Goal: Task Accomplishment & Management: Complete application form

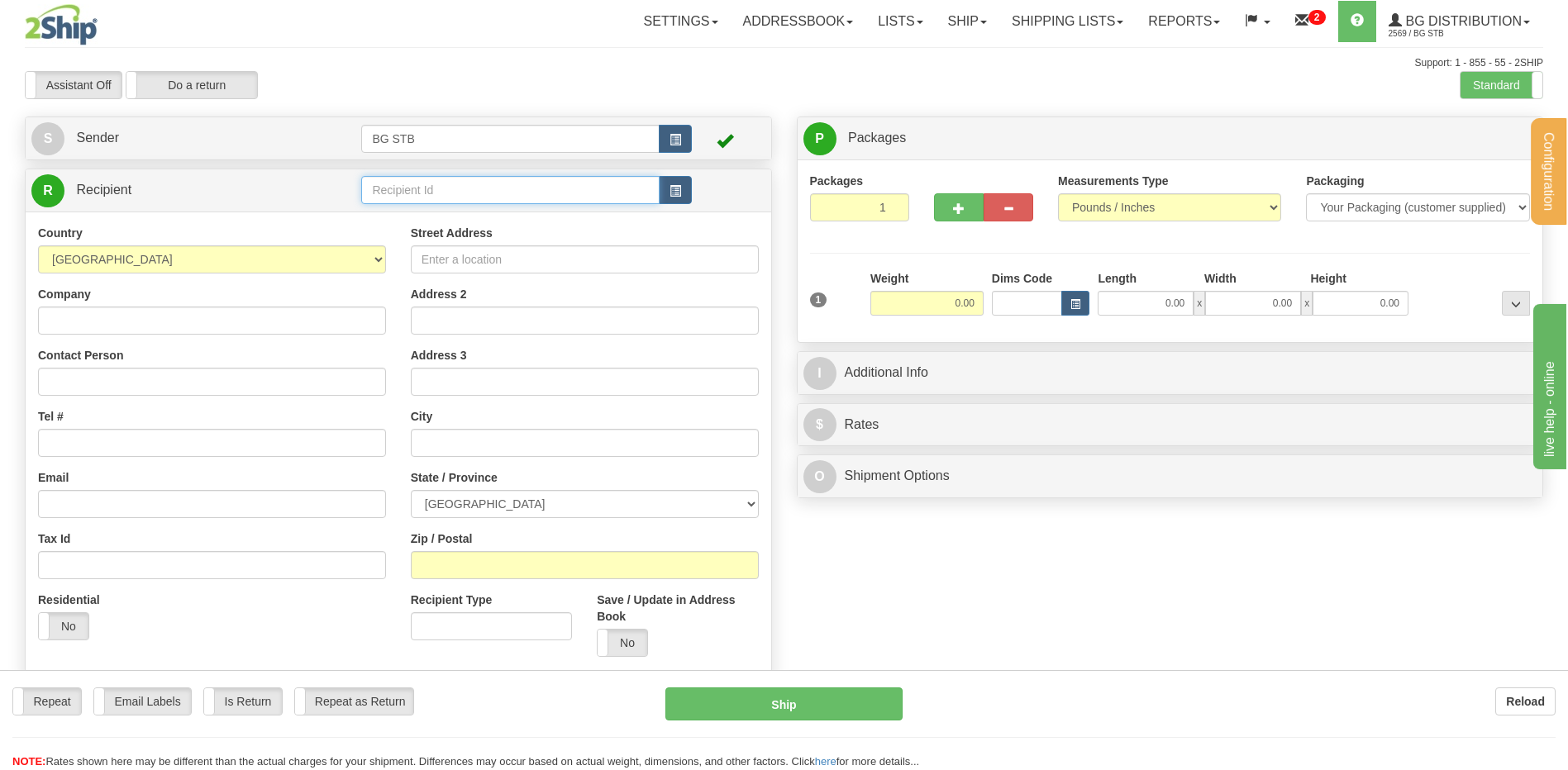
click at [396, 191] on input "text" at bounding box center [509, 190] width 297 height 28
type input "9588"
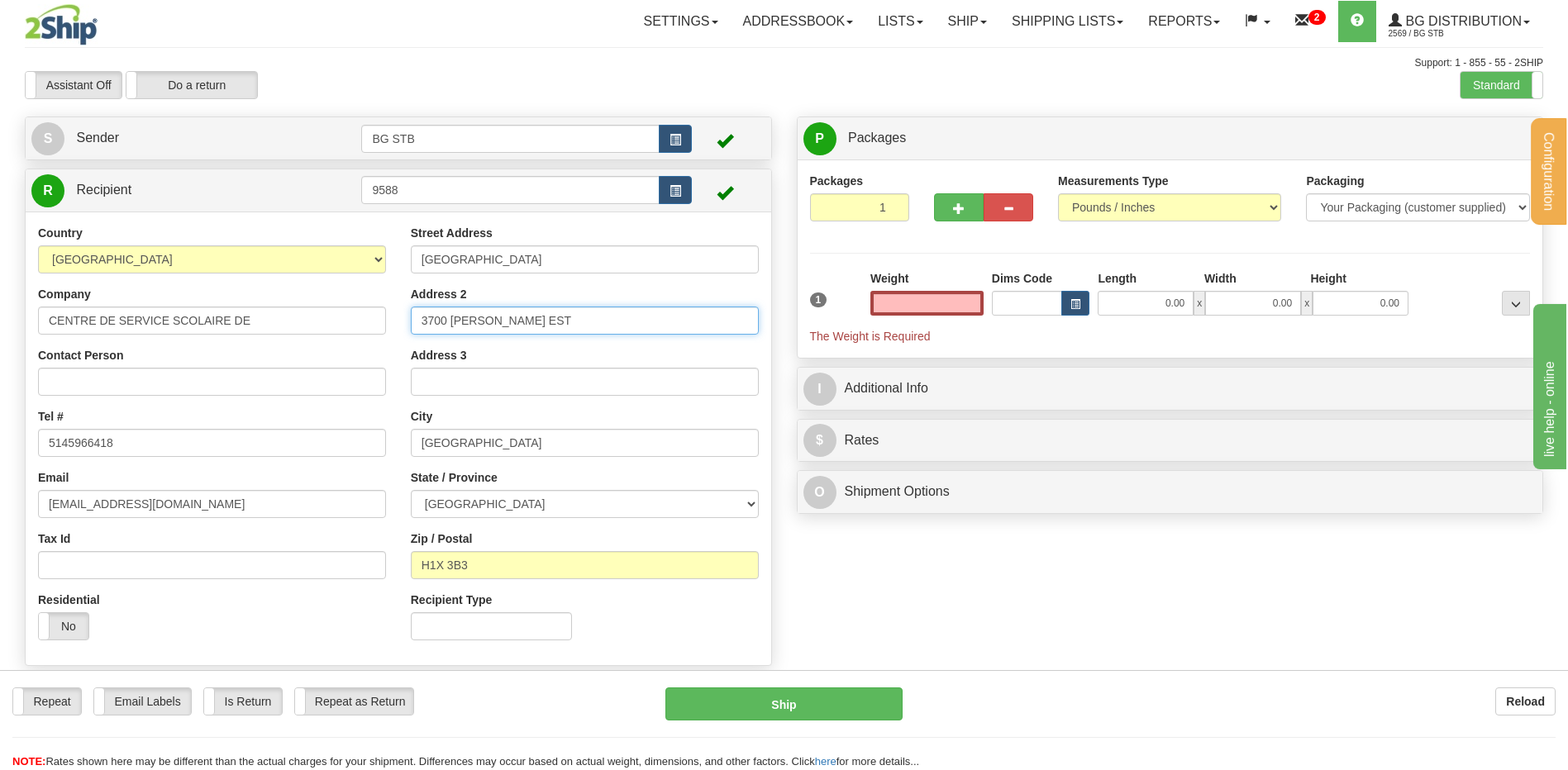
type input "0.00"
drag, startPoint x: 439, startPoint y: 321, endPoint x: 329, endPoint y: 323, distance: 110.0
click at [336, 323] on div "Country AFGHANISTAN ALAND ISLANDS ALBANIA ALGERIA AMERICAN SAMOA ANDORRA ANGOLA…" at bounding box center [398, 439] width 745 height 428
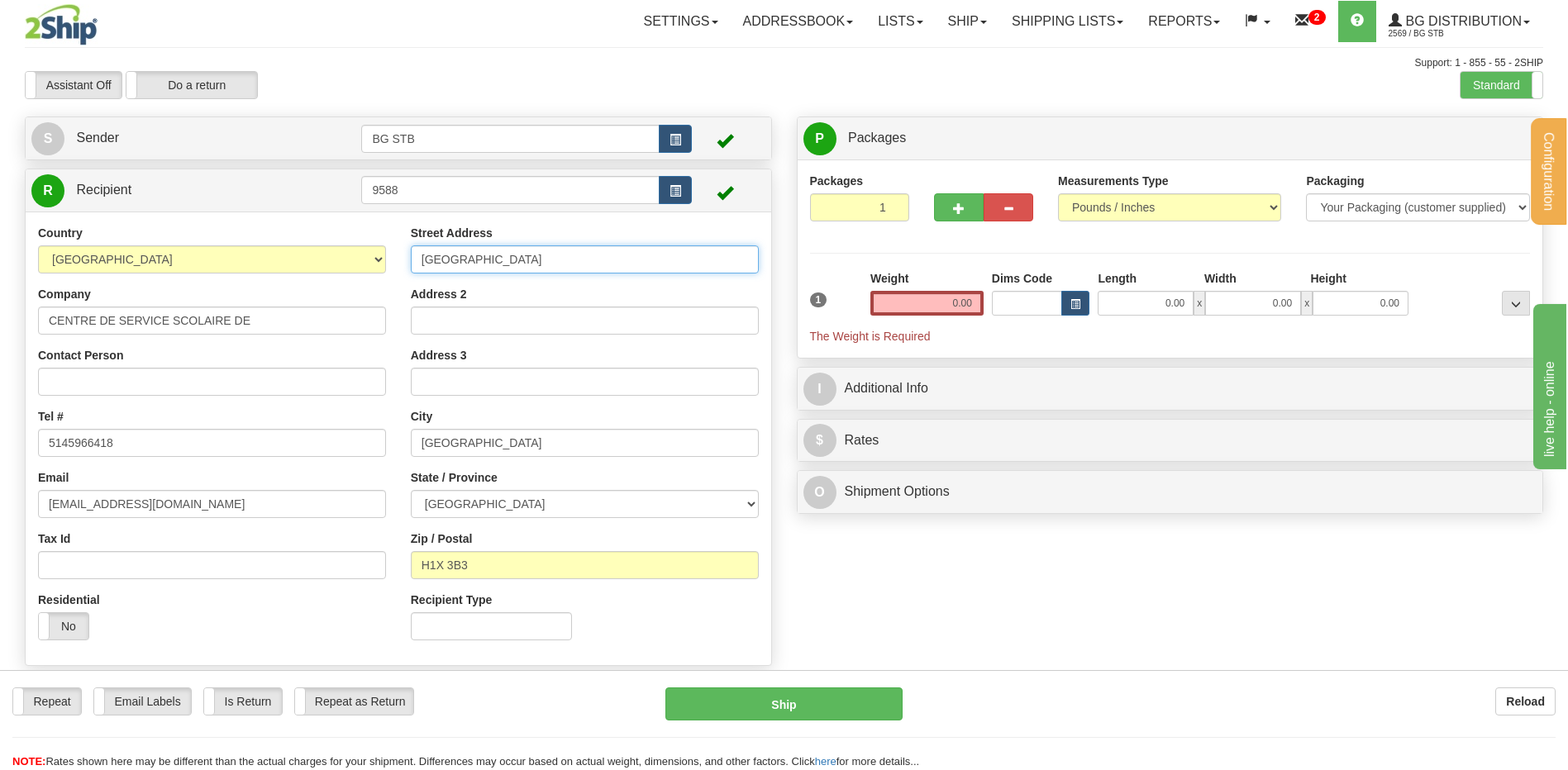
drag, startPoint x: 503, startPoint y: 263, endPoint x: 386, endPoint y: 262, distance: 117.0
click at [386, 262] on div "Country AFGHANISTAN ALAND ISLANDS ALBANIA ALGERIA AMERICAN SAMOA ANDORRA ANGOLA…" at bounding box center [398, 439] width 745 height 428
type input "3735 DROLET"
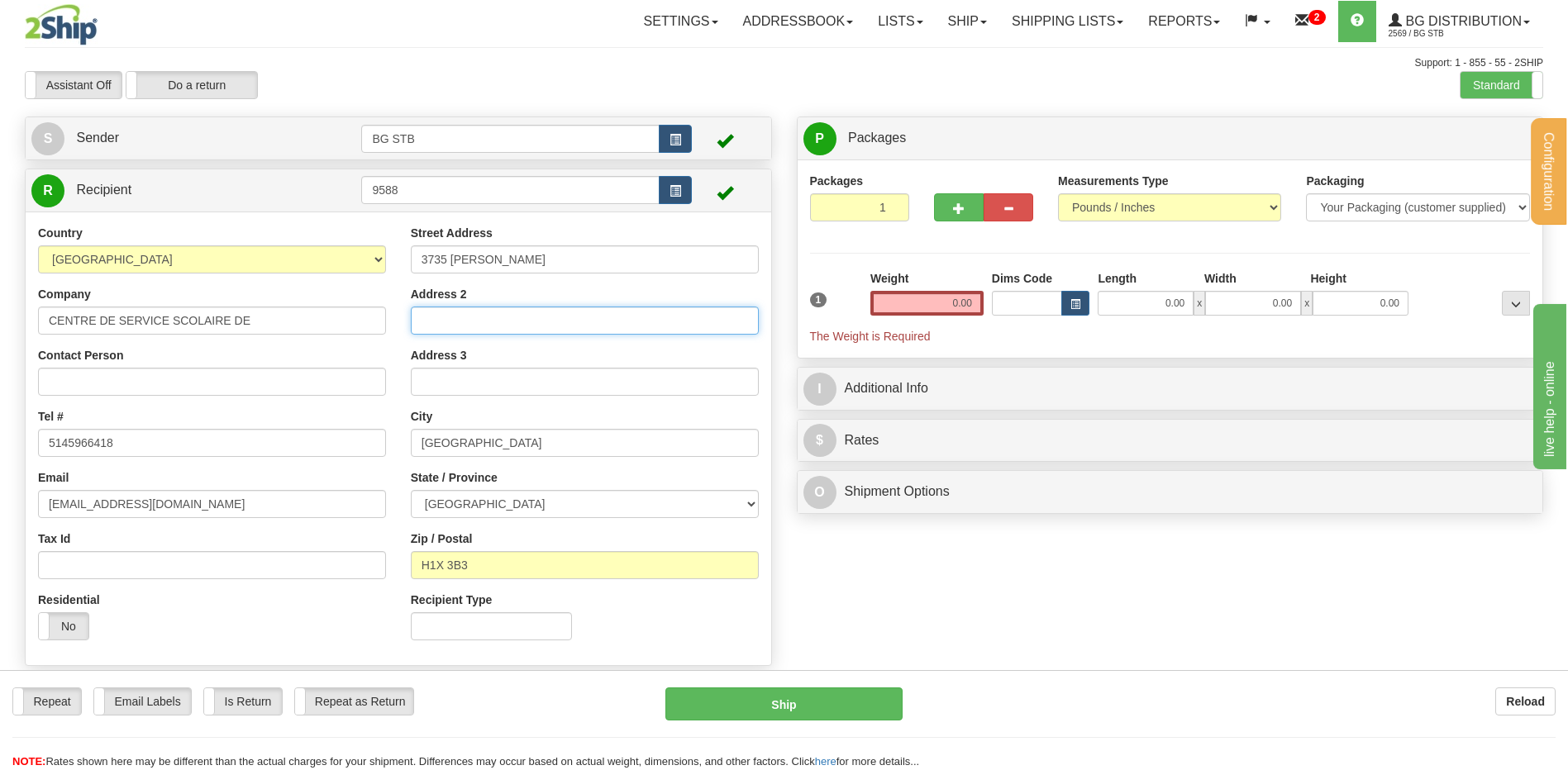
click at [474, 330] on input "Address 2" at bounding box center [585, 321] width 348 height 28
type input "EDIFICE DES PINS"
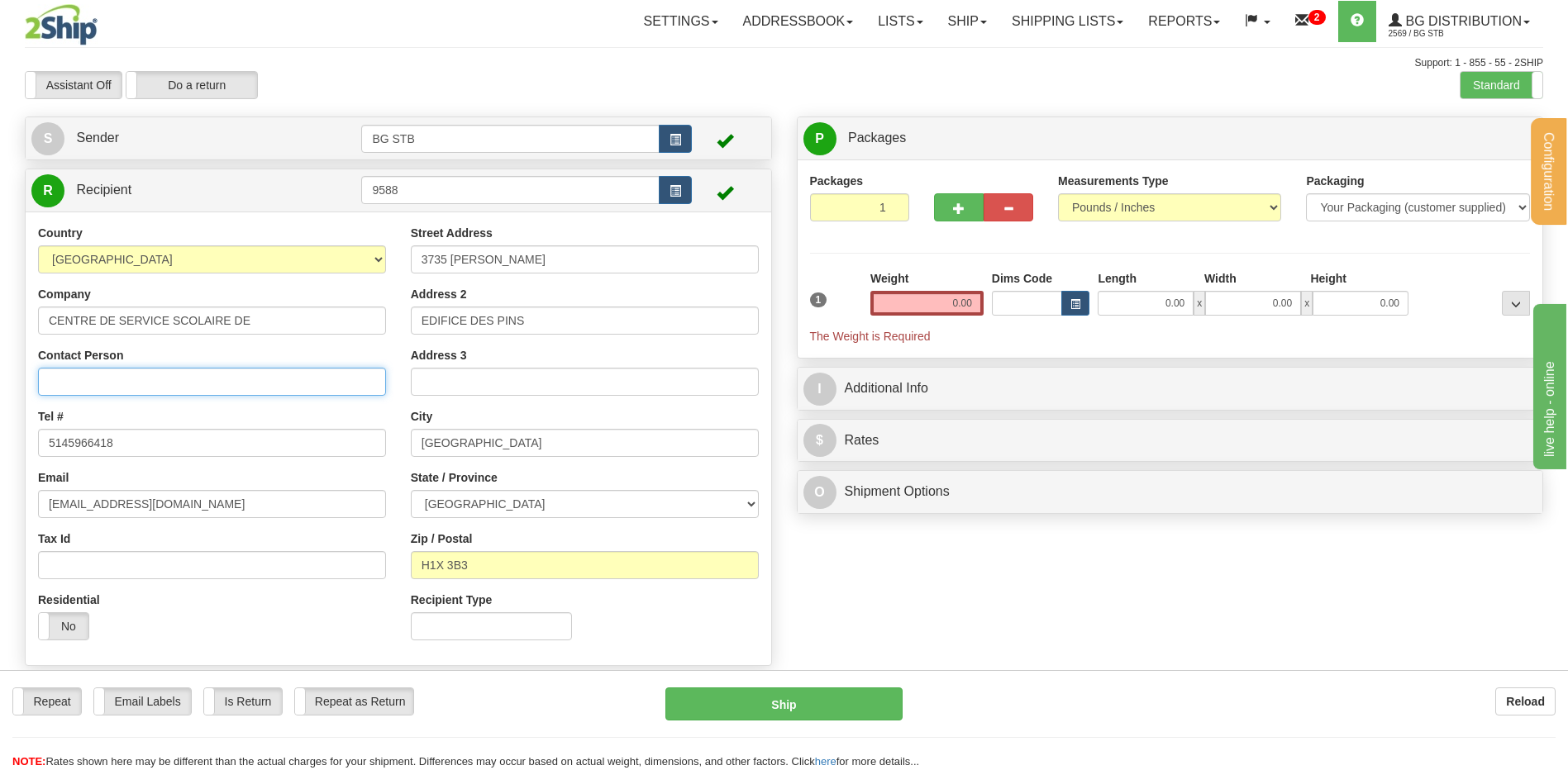
type input "RECEPTION"
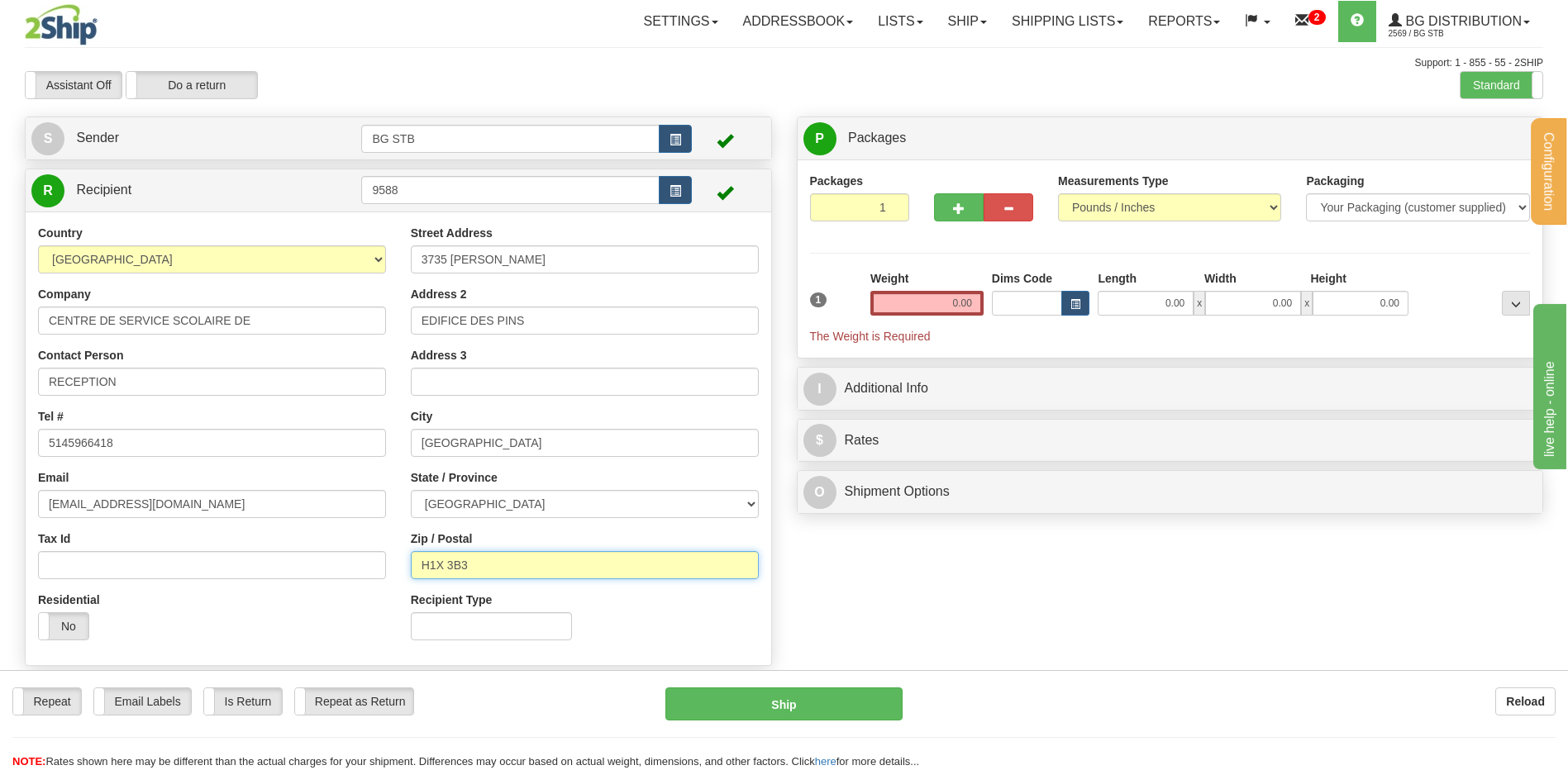
drag, startPoint x: 495, startPoint y: 564, endPoint x: 430, endPoint y: 561, distance: 65.1
click at [430, 561] on input "H1X 3B3" at bounding box center [585, 566] width 348 height 28
type input "H2X 3H7"
click at [963, 294] on input "0.00" at bounding box center [926, 303] width 113 height 25
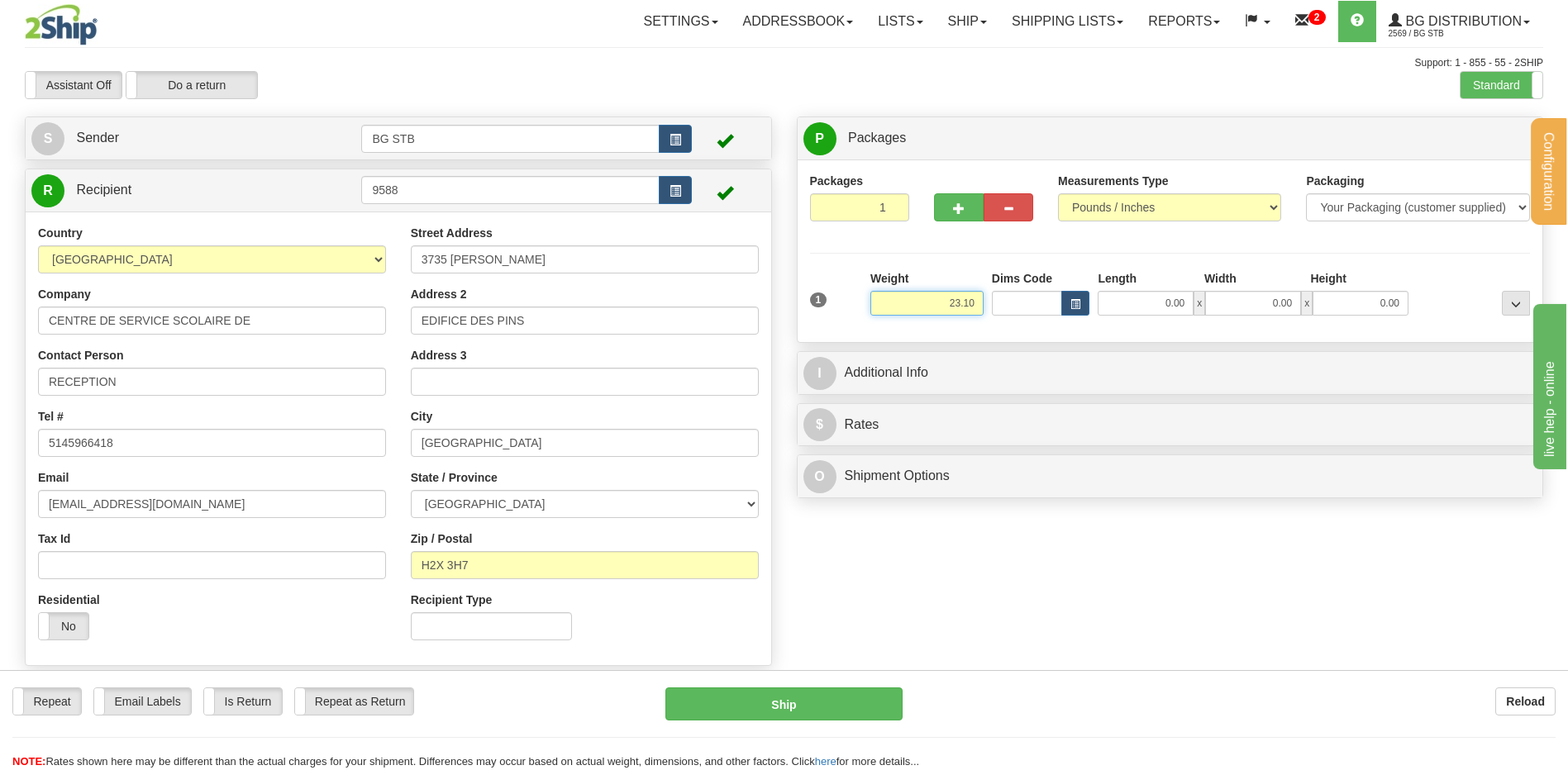
type input "23.10"
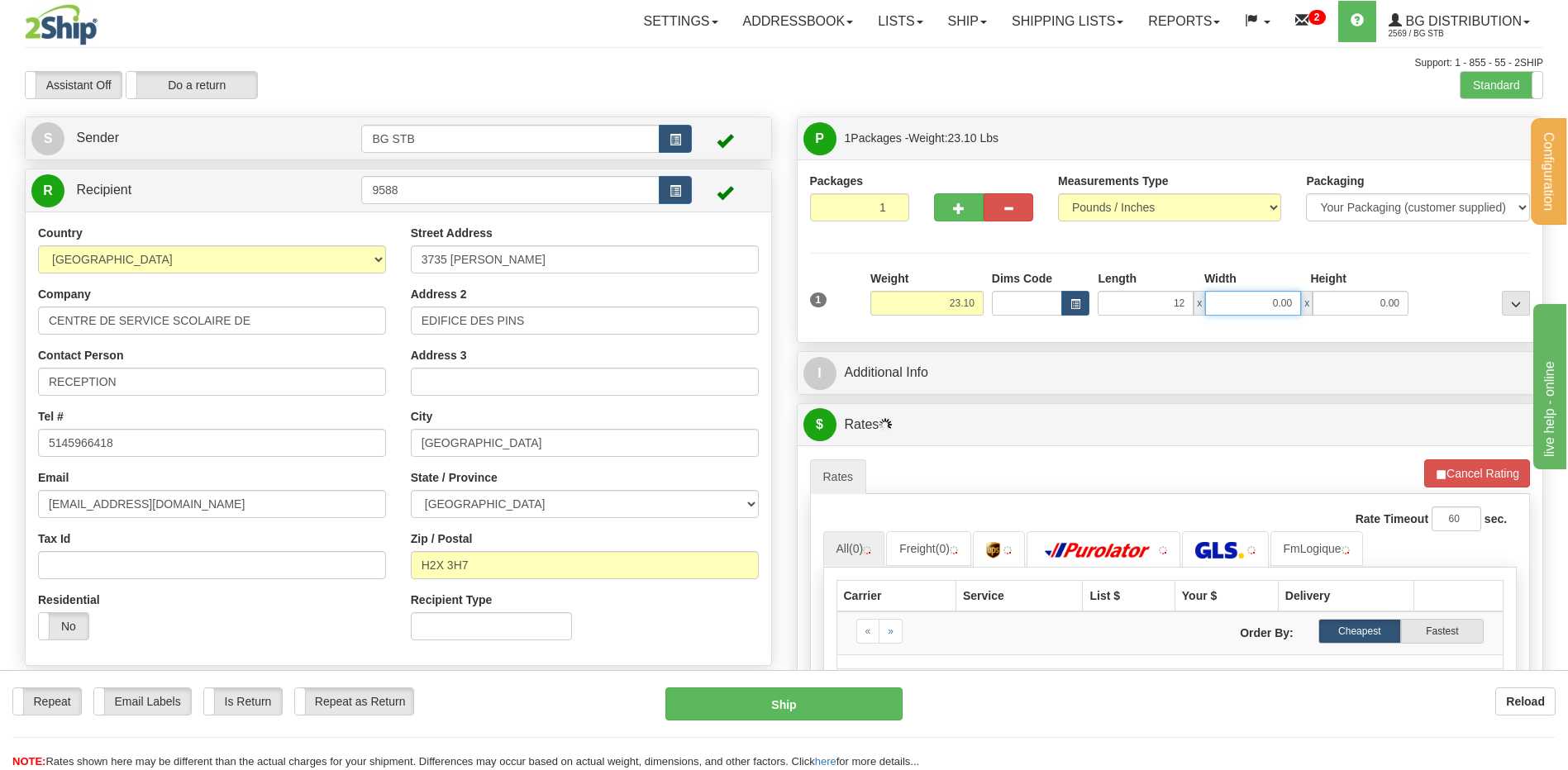
type input "12.00"
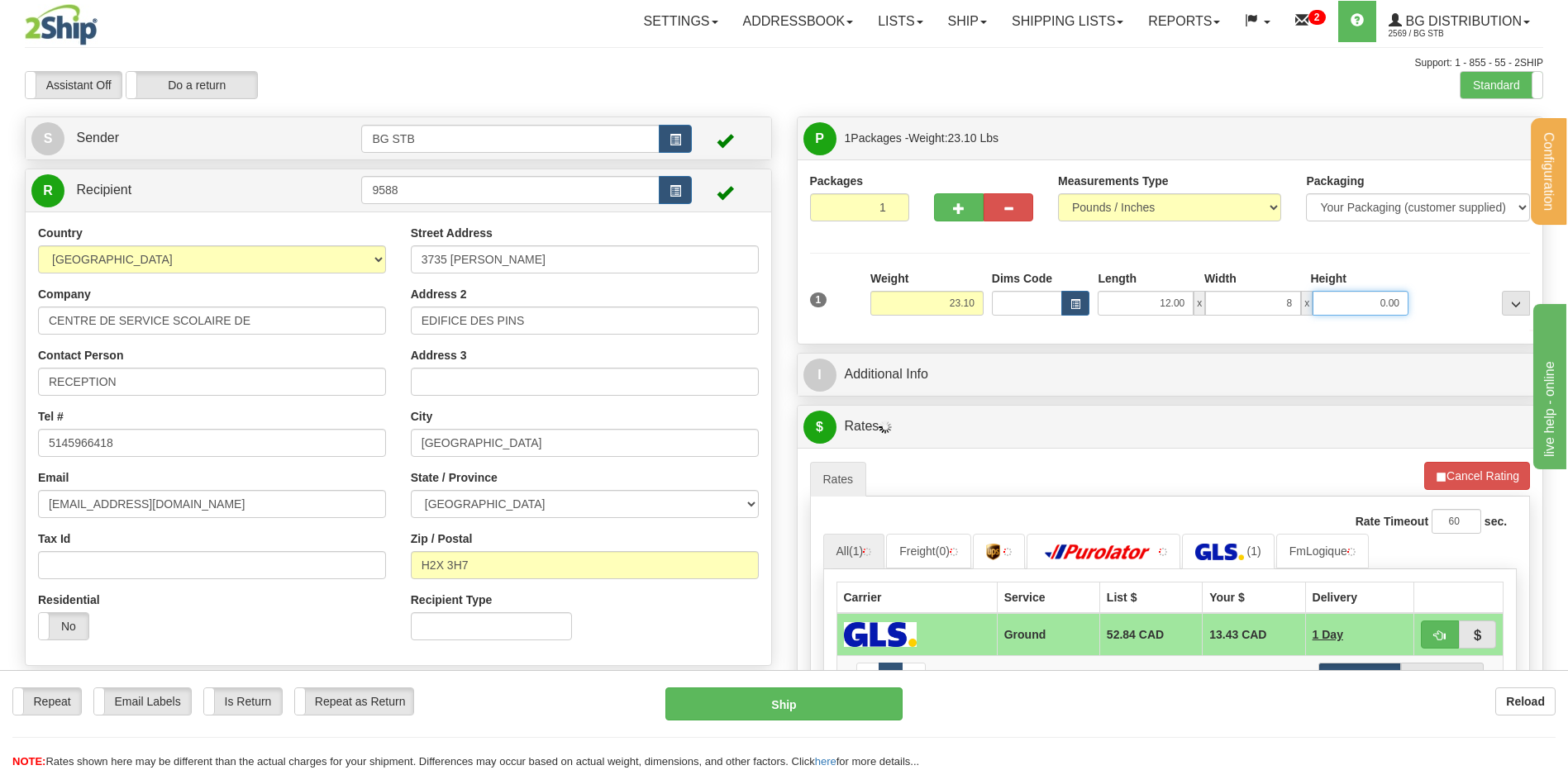
type input "8.00"
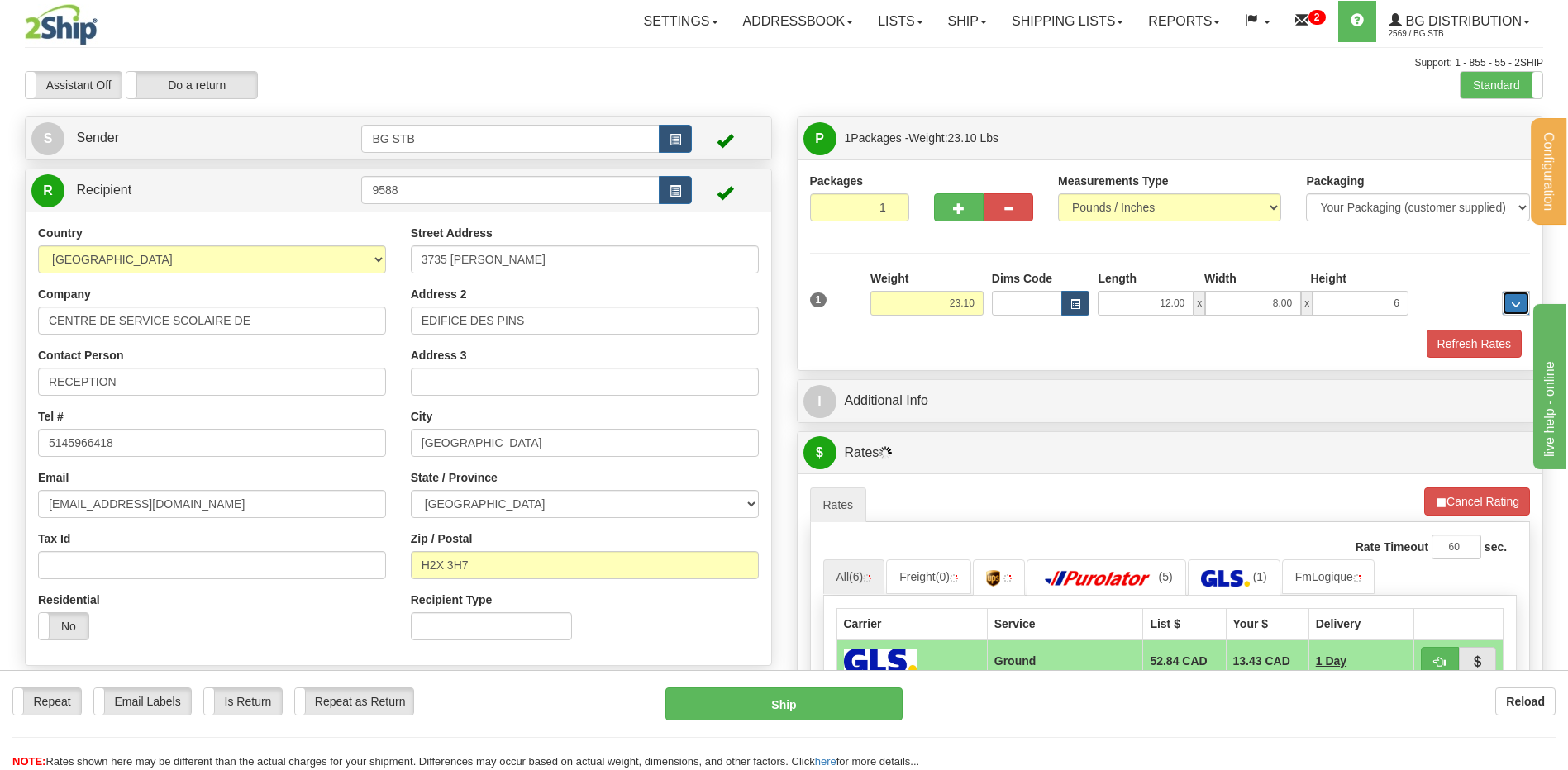
type input "6.00"
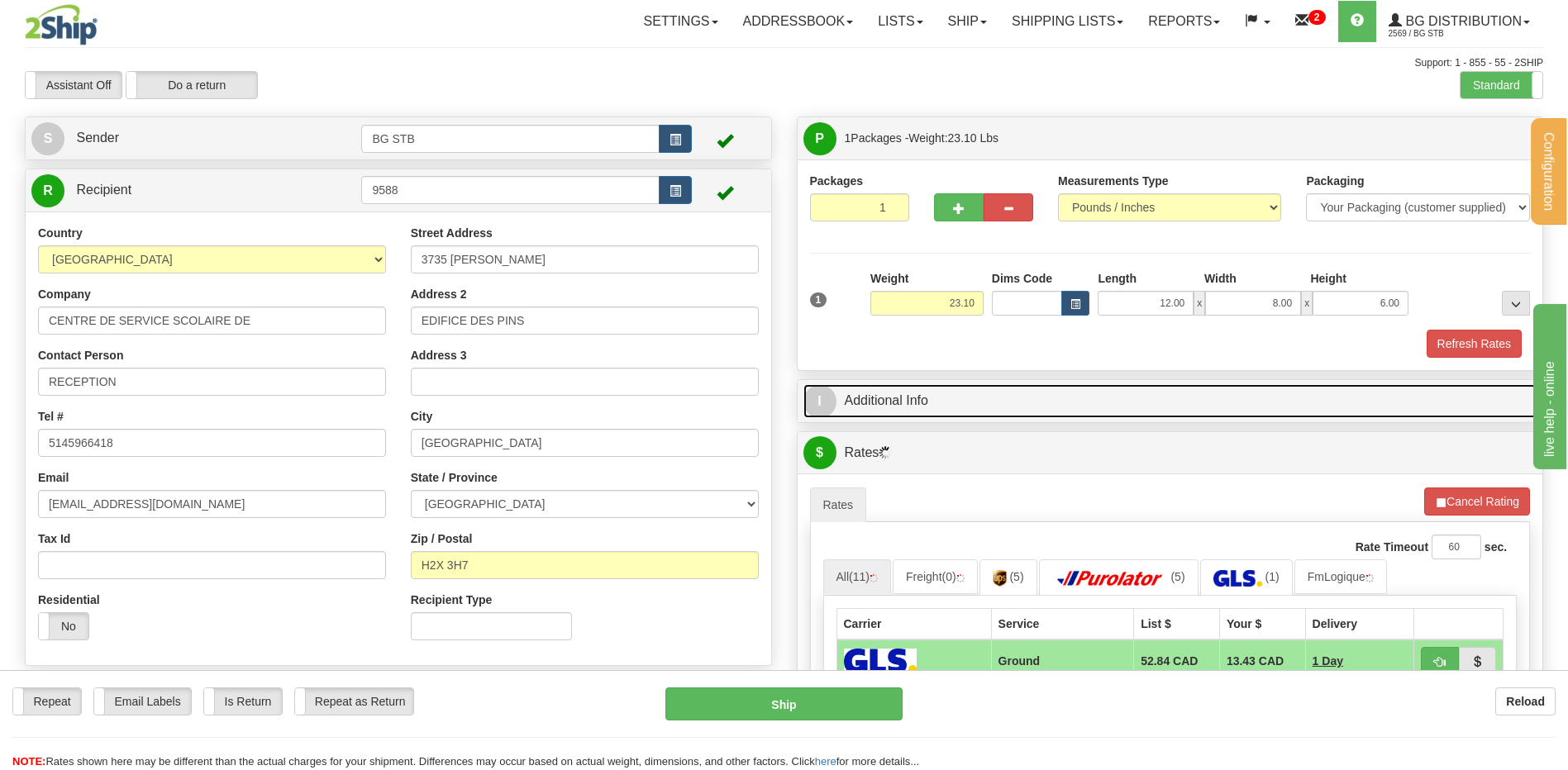
click at [969, 399] on link "I Additional Info" at bounding box center [1169, 402] width 734 height 34
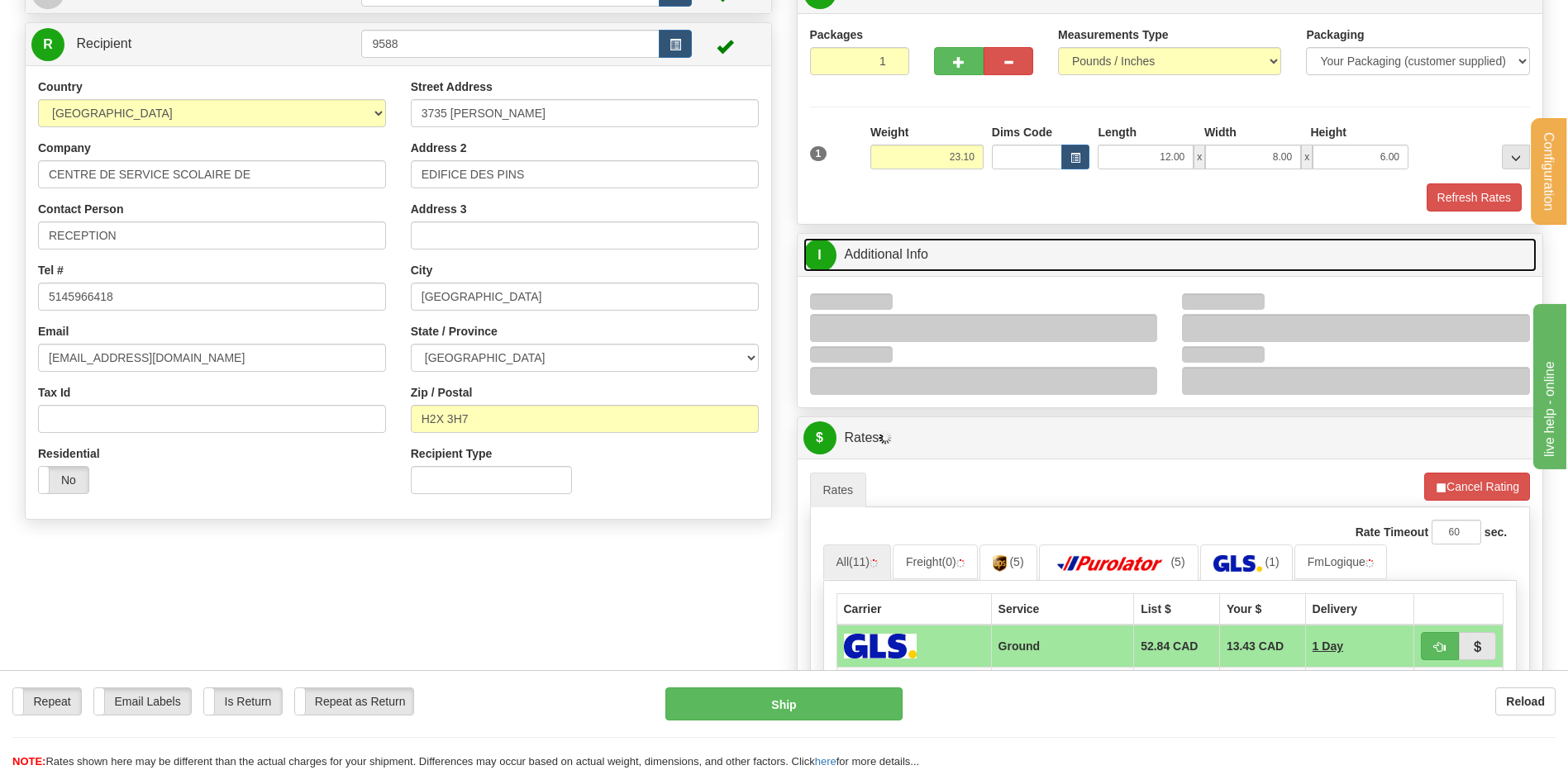
scroll to position [165, 0]
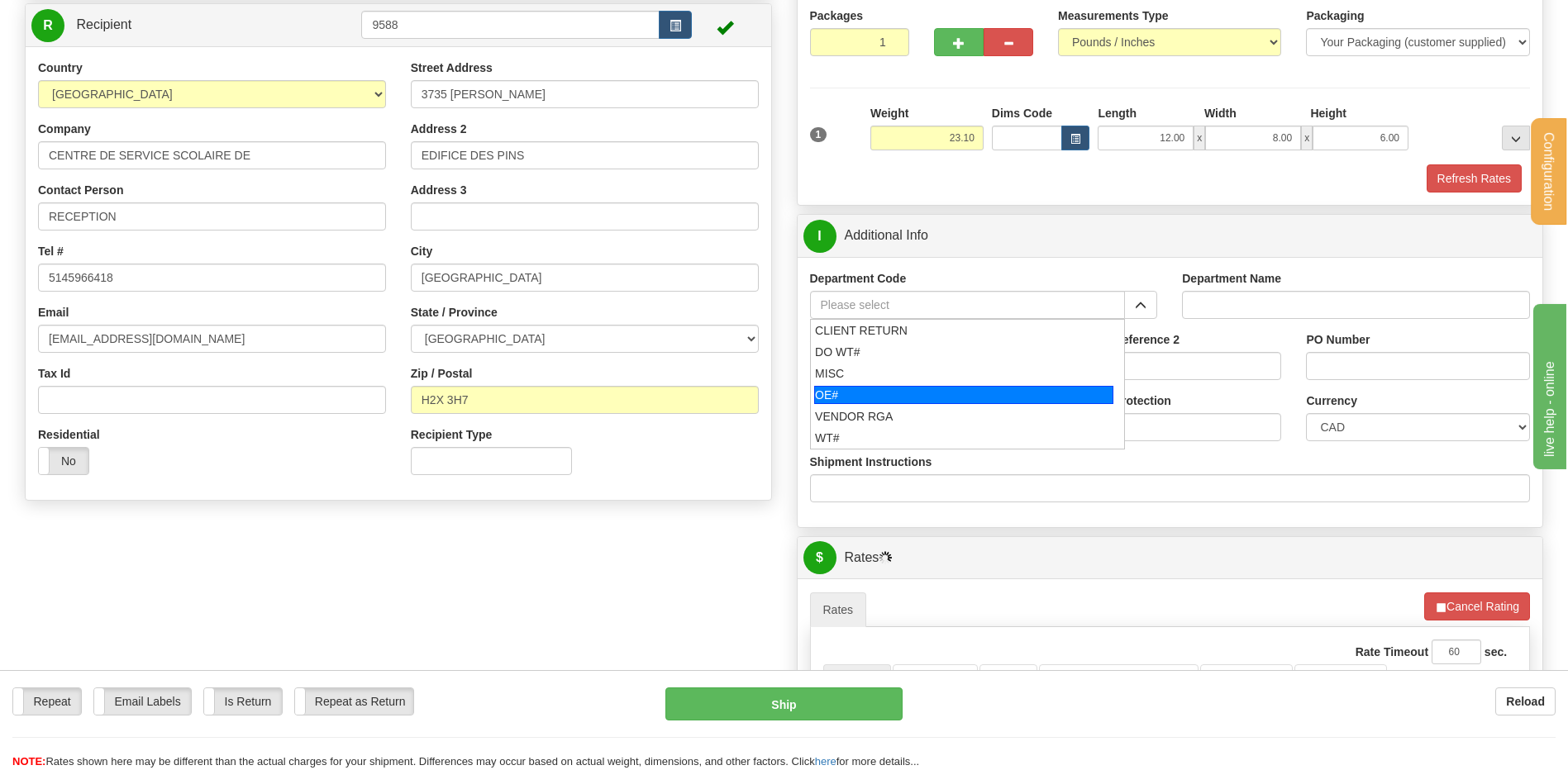
click at [849, 390] on div "OE#" at bounding box center [963, 395] width 299 height 18
type input "OE#"
type input "ORDERS"
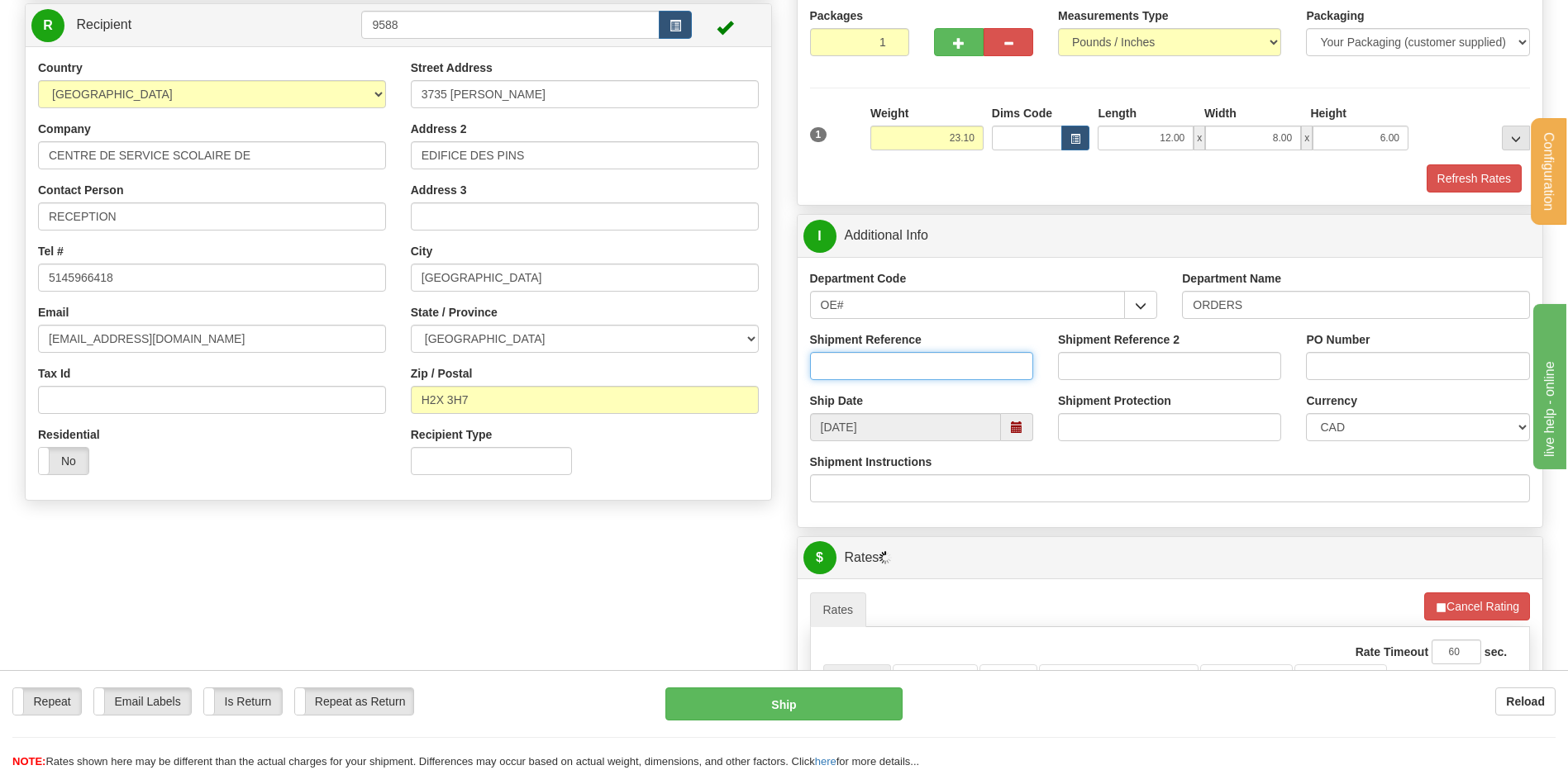
click at [864, 359] on input "Shipment Reference" at bounding box center [921, 366] width 223 height 28
click at [953, 378] on input "80005370-02#" at bounding box center [921, 366] width 223 height 28
type input "80005370-02"
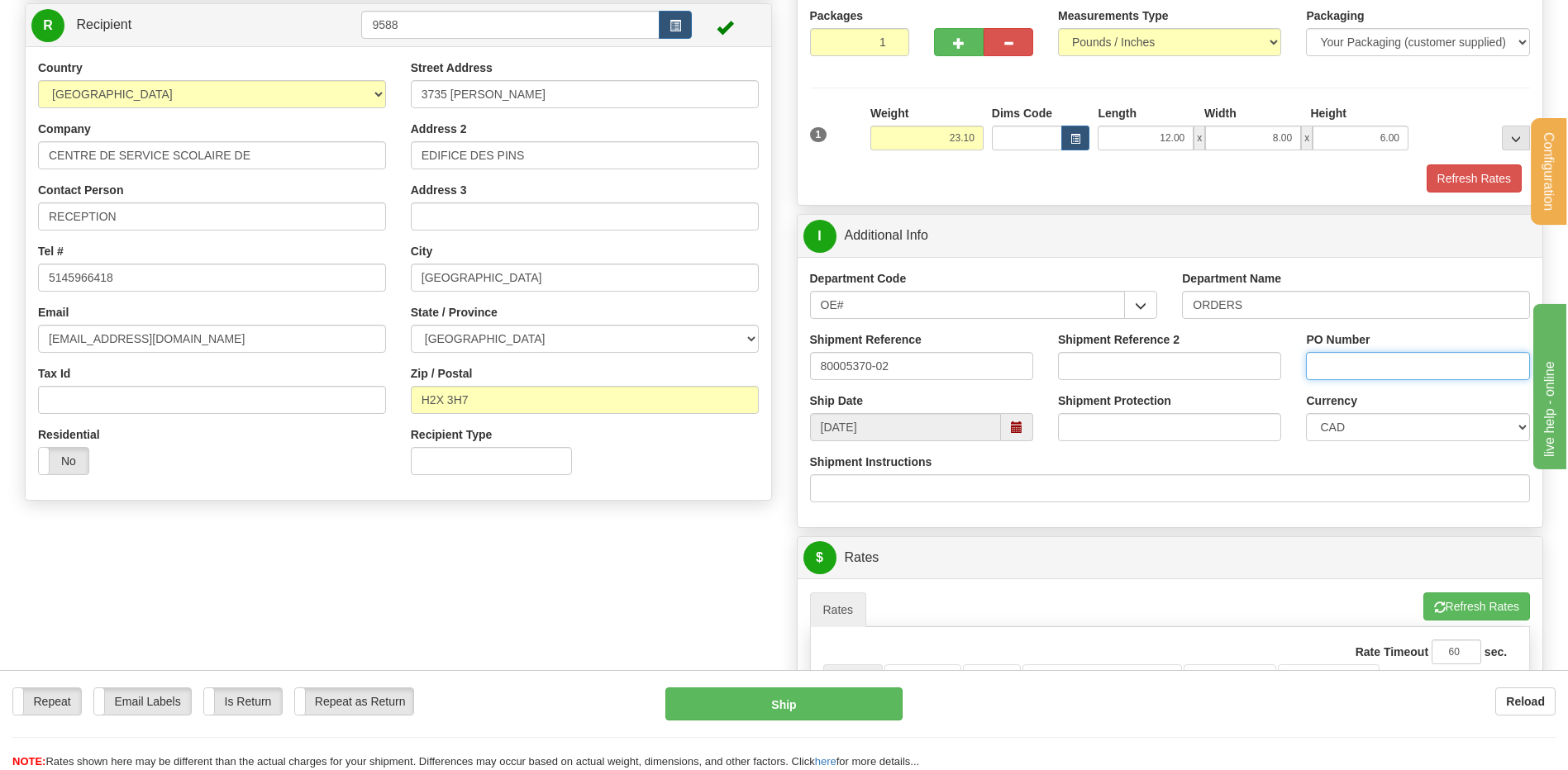
click at [1356, 359] on input "PO Number" at bounding box center [1417, 366] width 223 height 28
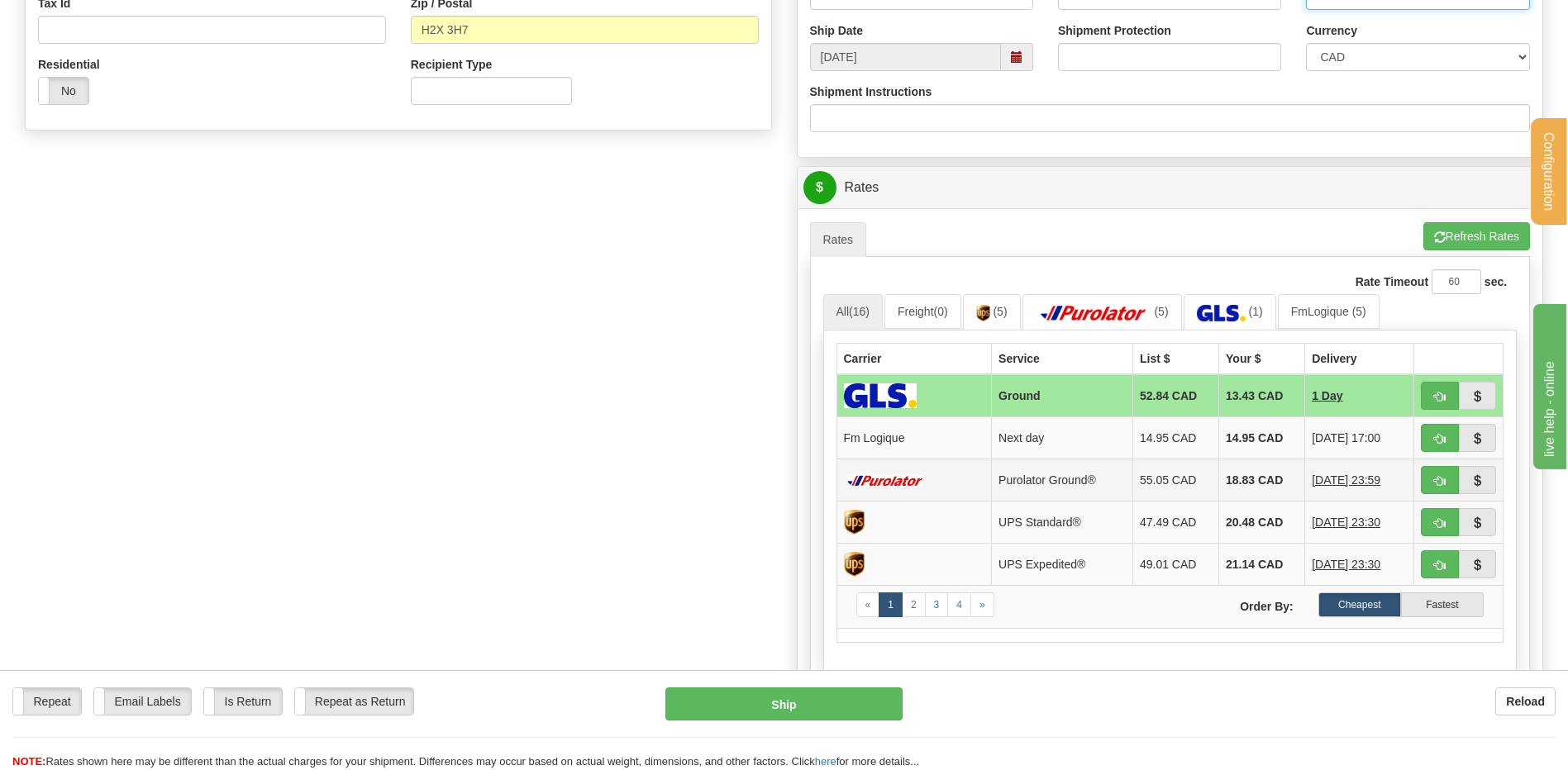
scroll to position [662, 0]
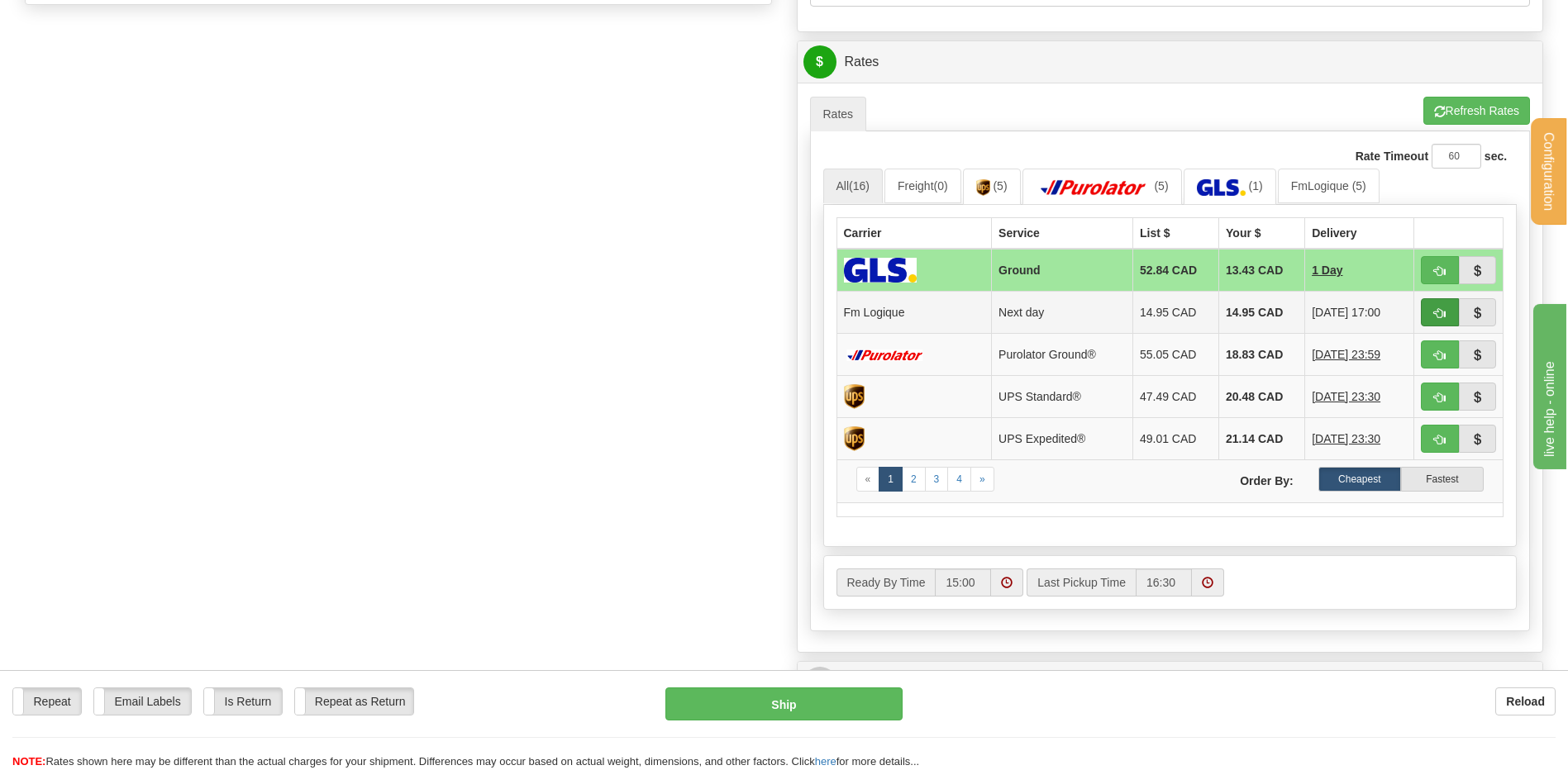
type input "MG2526-0091"
drag, startPoint x: 1442, startPoint y: 310, endPoint x: 1314, endPoint y: 341, distance: 131.7
click at [1442, 310] on span "button" at bounding box center [1440, 313] width 11 height 10
type input "jour"
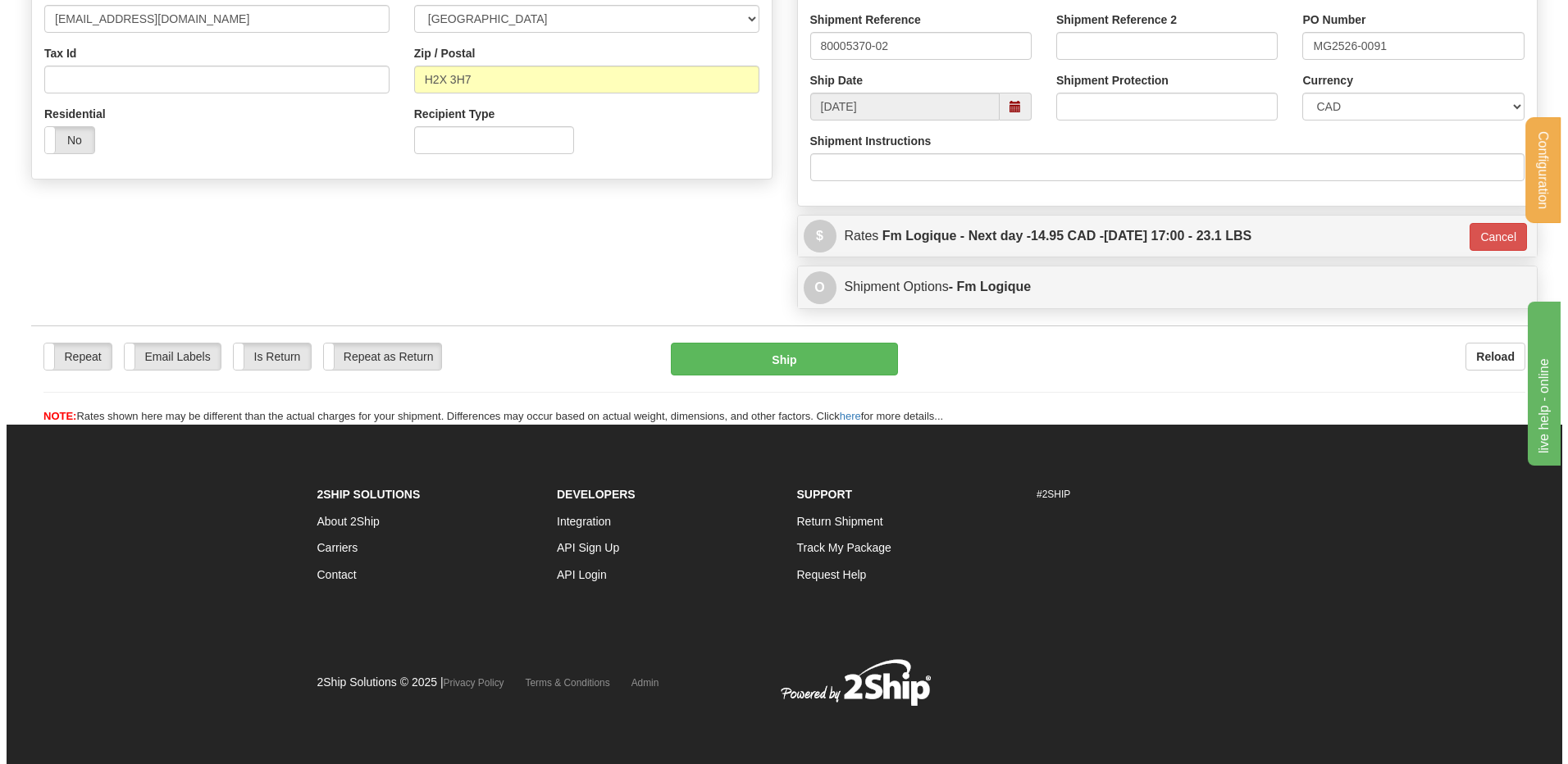
scroll to position [482, 0]
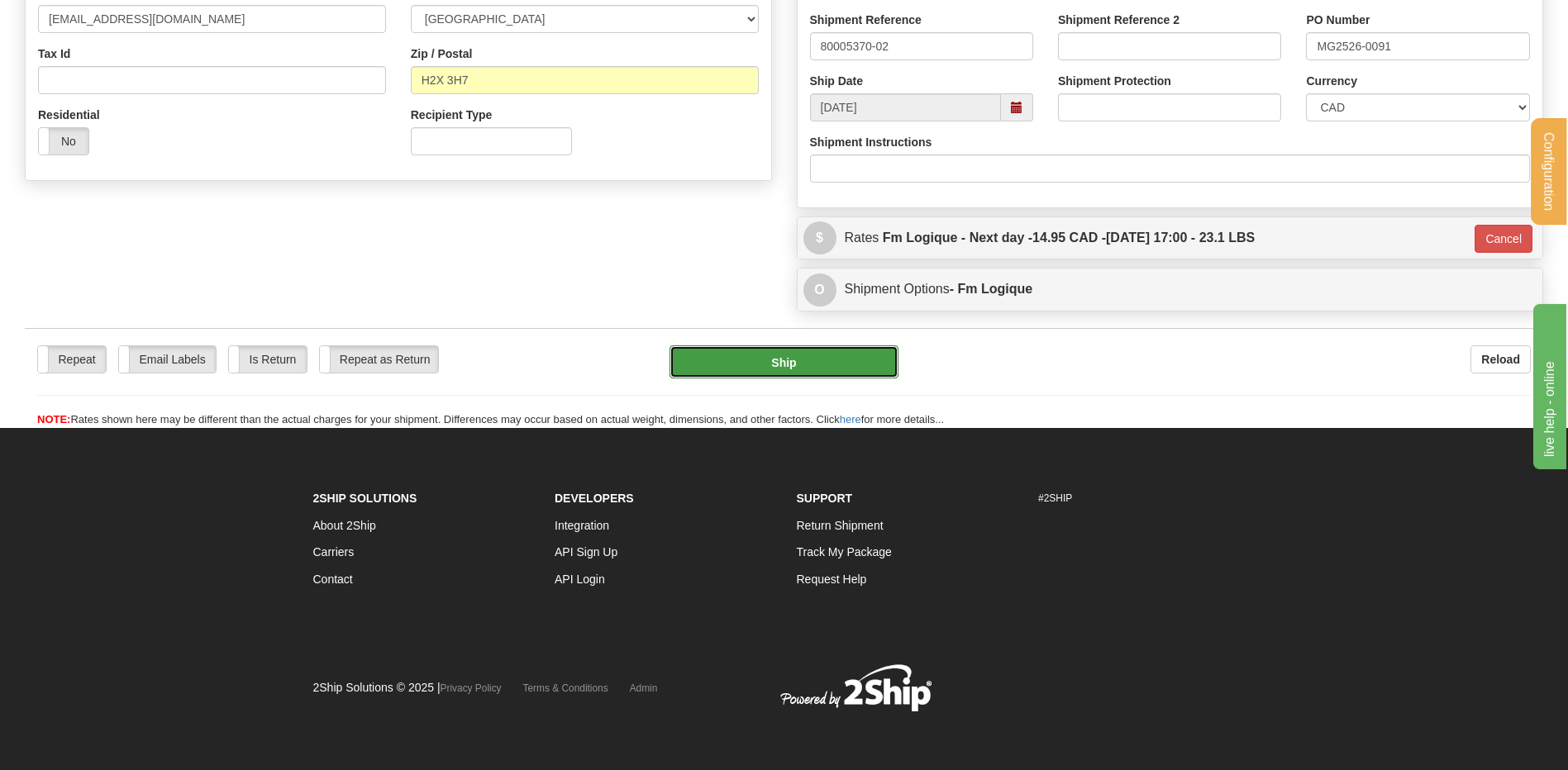
click at [745, 348] on button "Ship" at bounding box center [783, 362] width 228 height 33
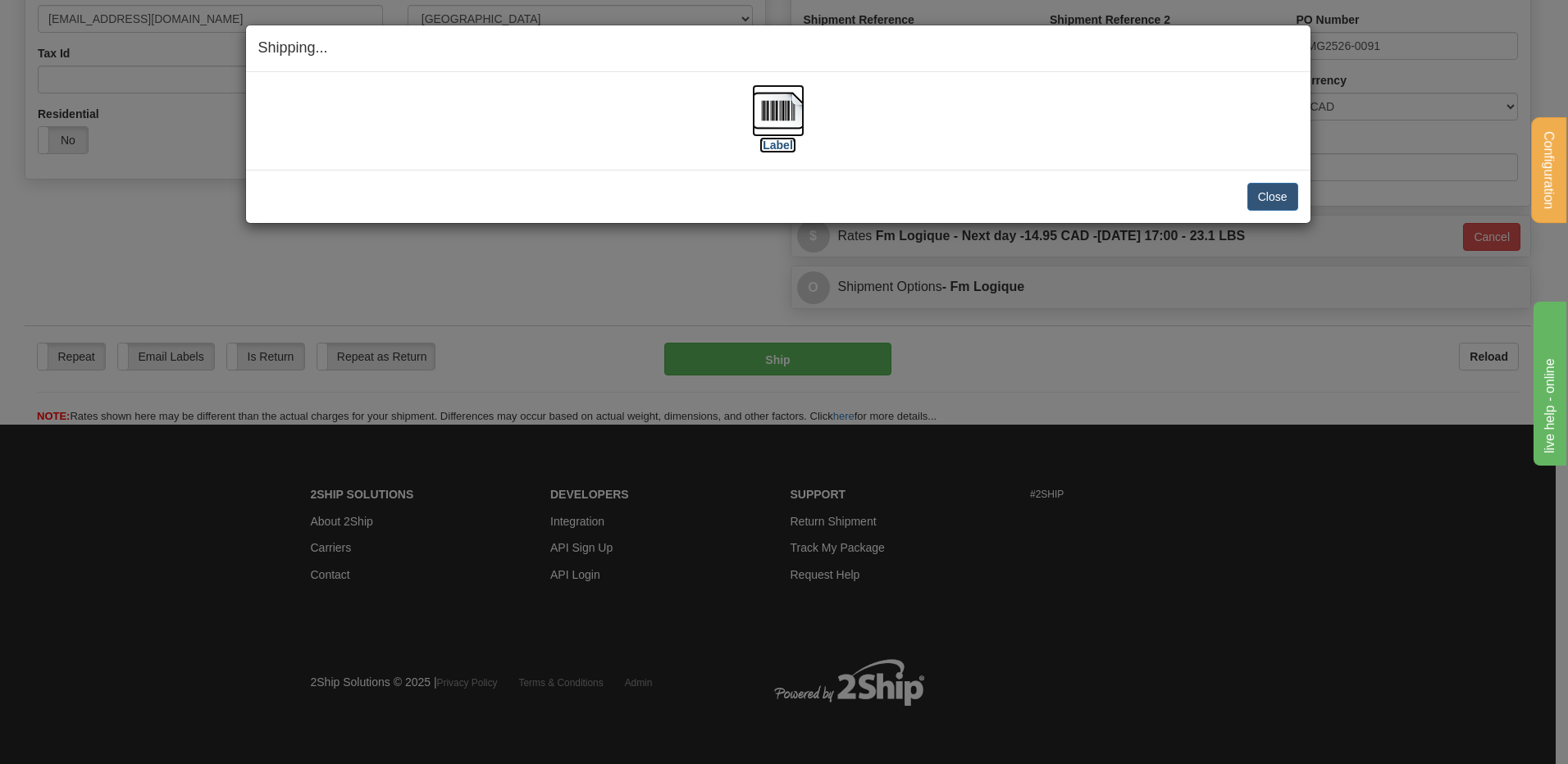
click at [792, 103] on img at bounding box center [778, 111] width 53 height 53
click at [1267, 196] on button "Close" at bounding box center [1272, 197] width 51 height 28
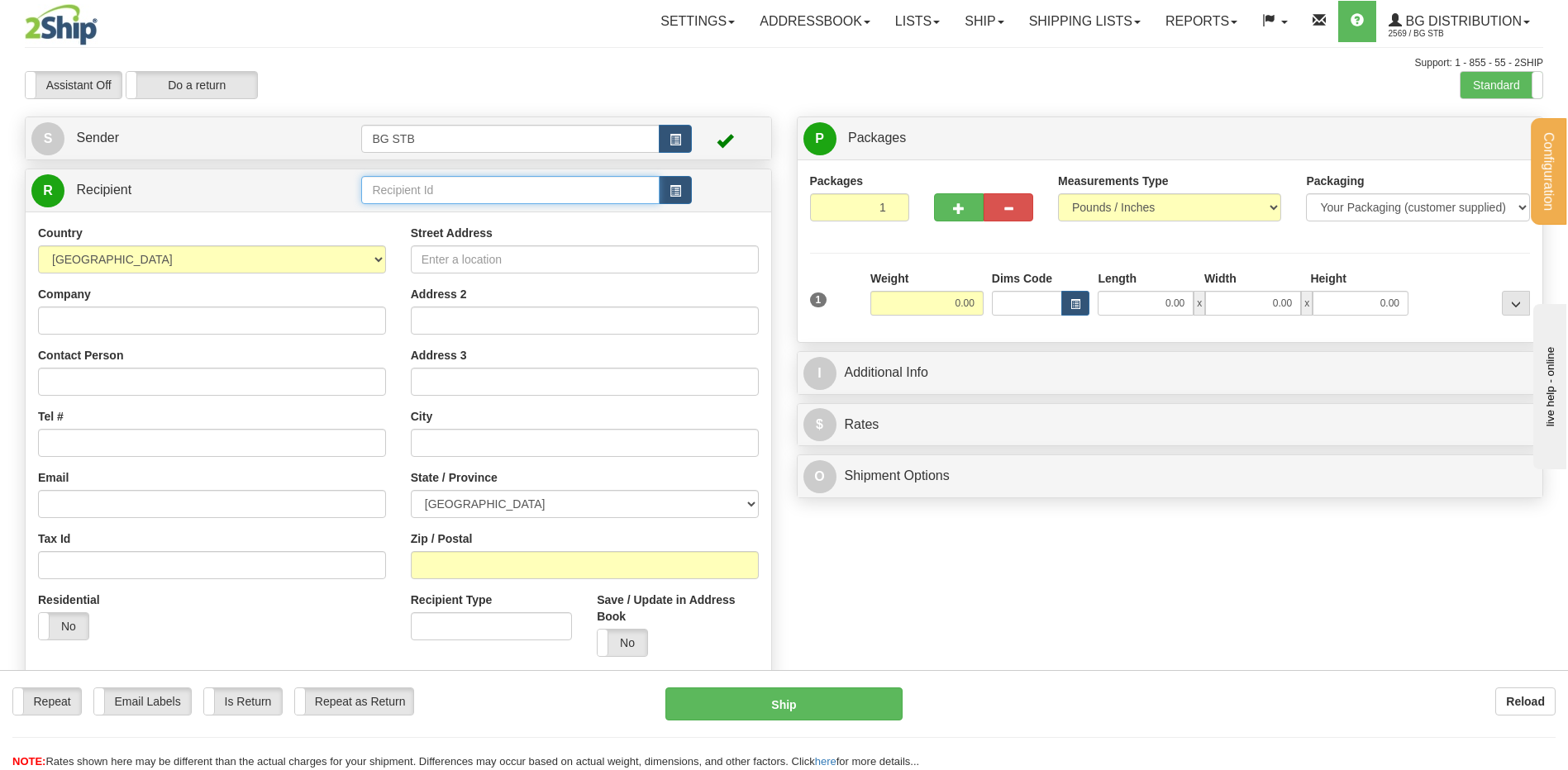
click at [381, 193] on input "text" at bounding box center [509, 190] width 297 height 28
type input "1009"
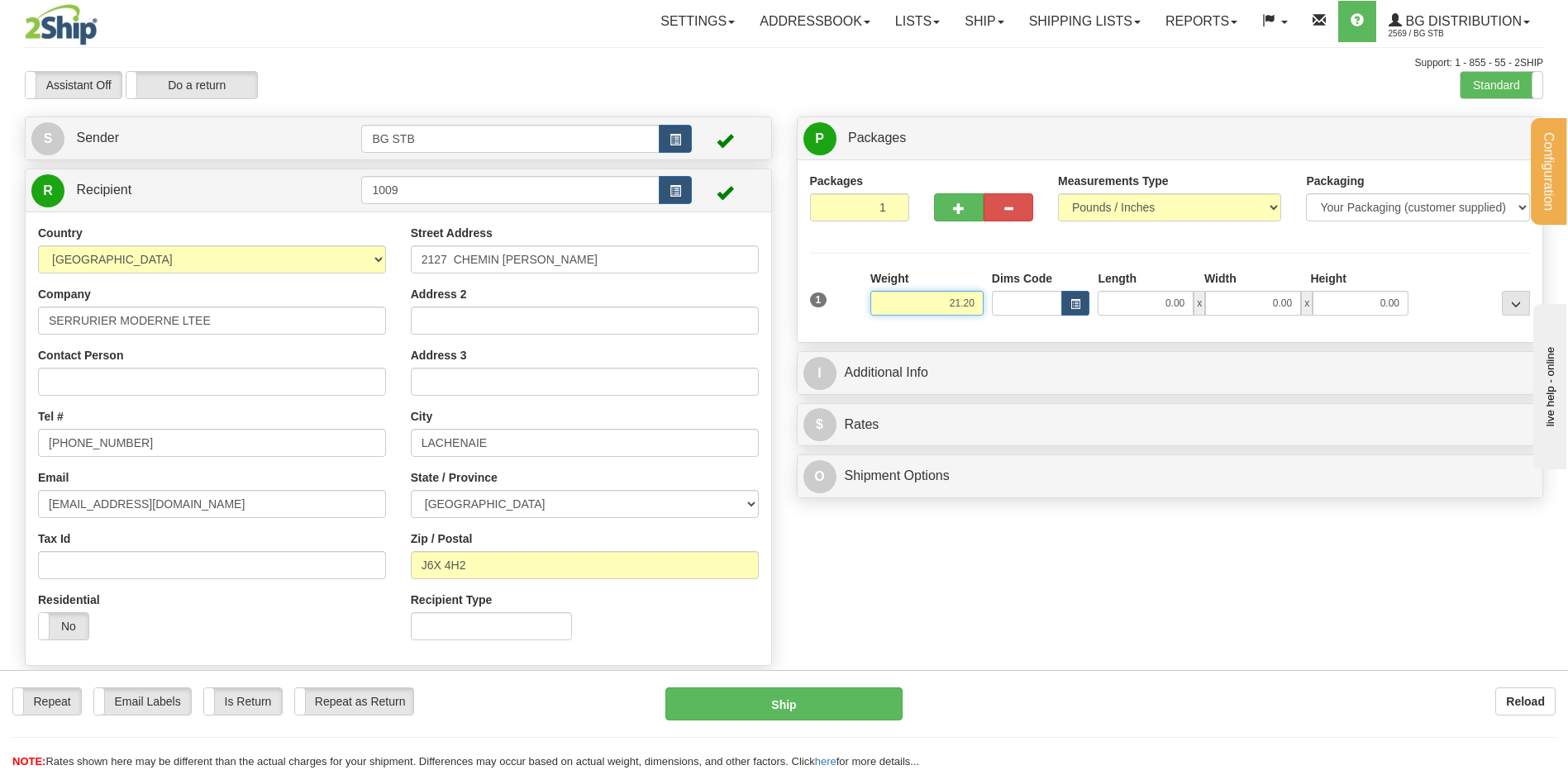
type input "21.20"
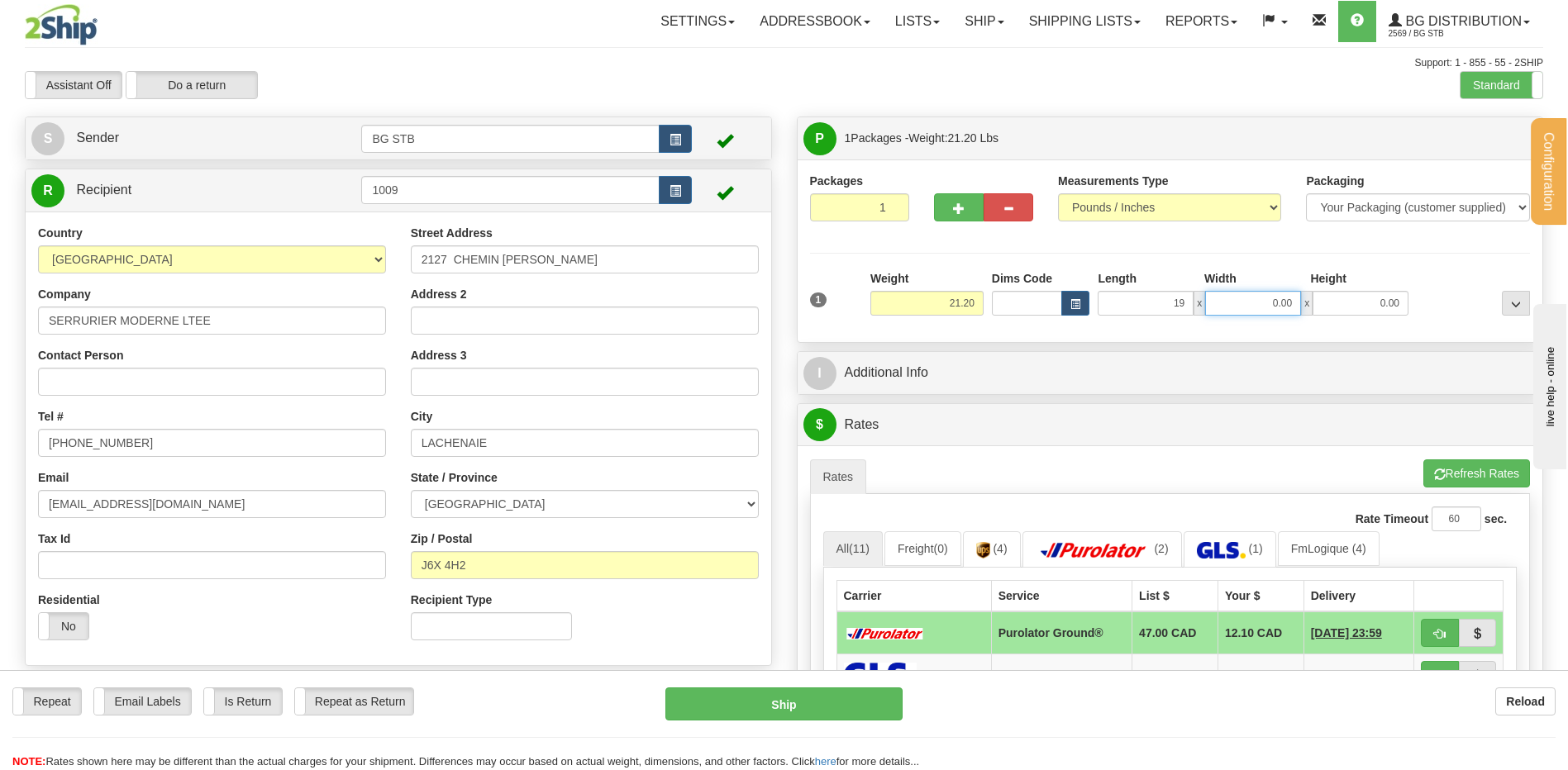
type input "19.00"
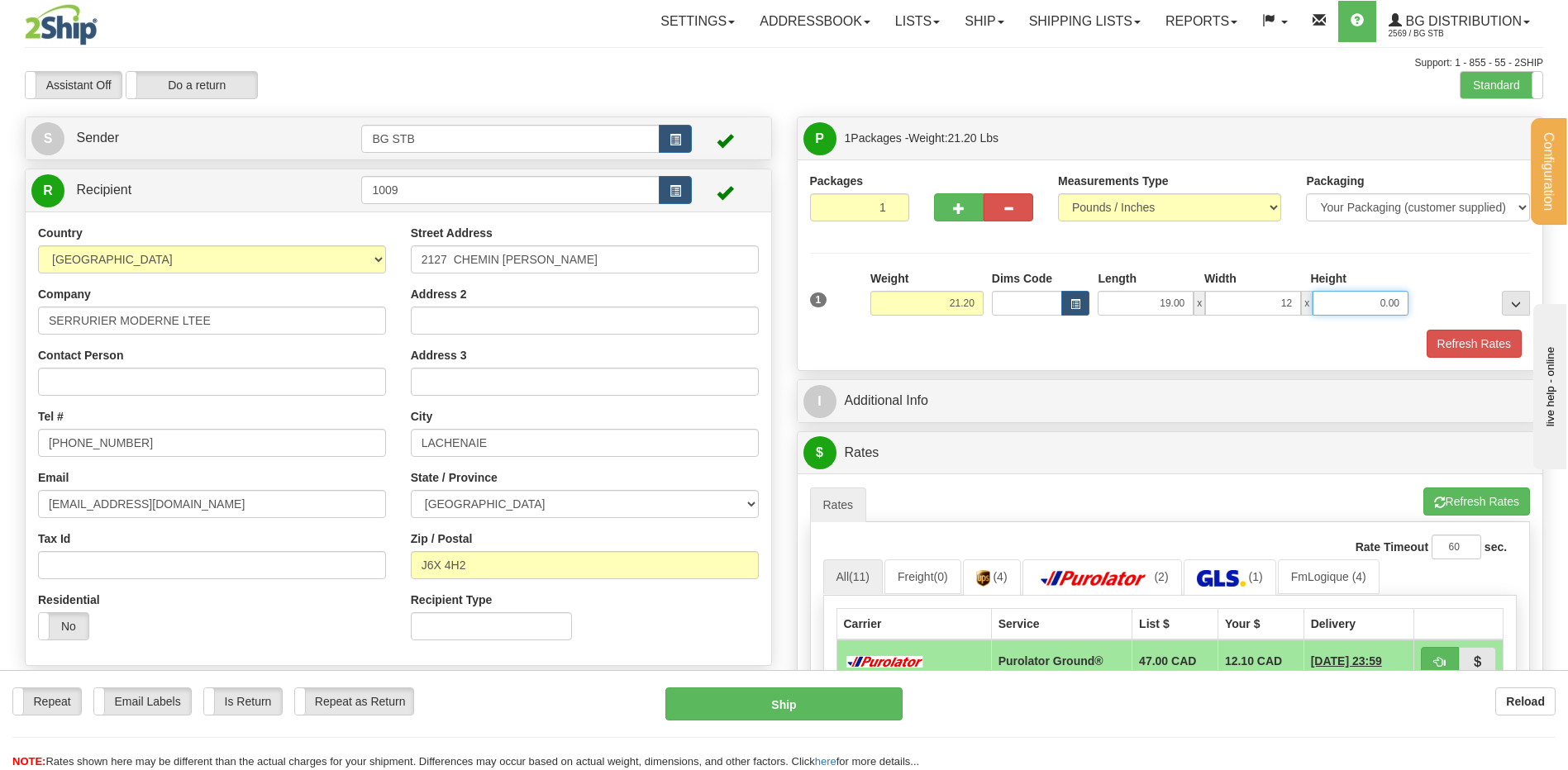
type input "12.00"
type input "8.00"
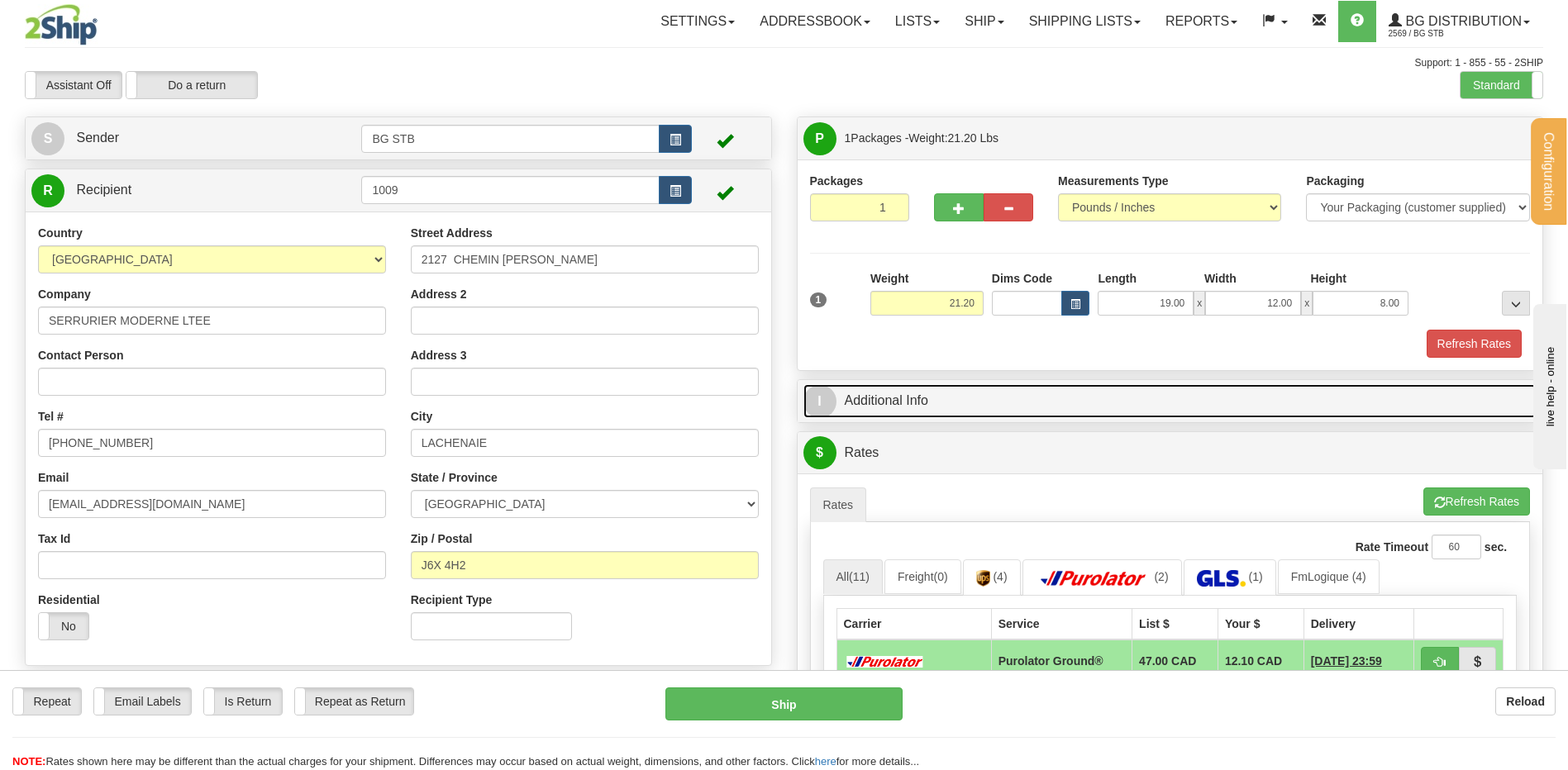
click at [1052, 405] on link "I Additional Info" at bounding box center [1169, 402] width 734 height 34
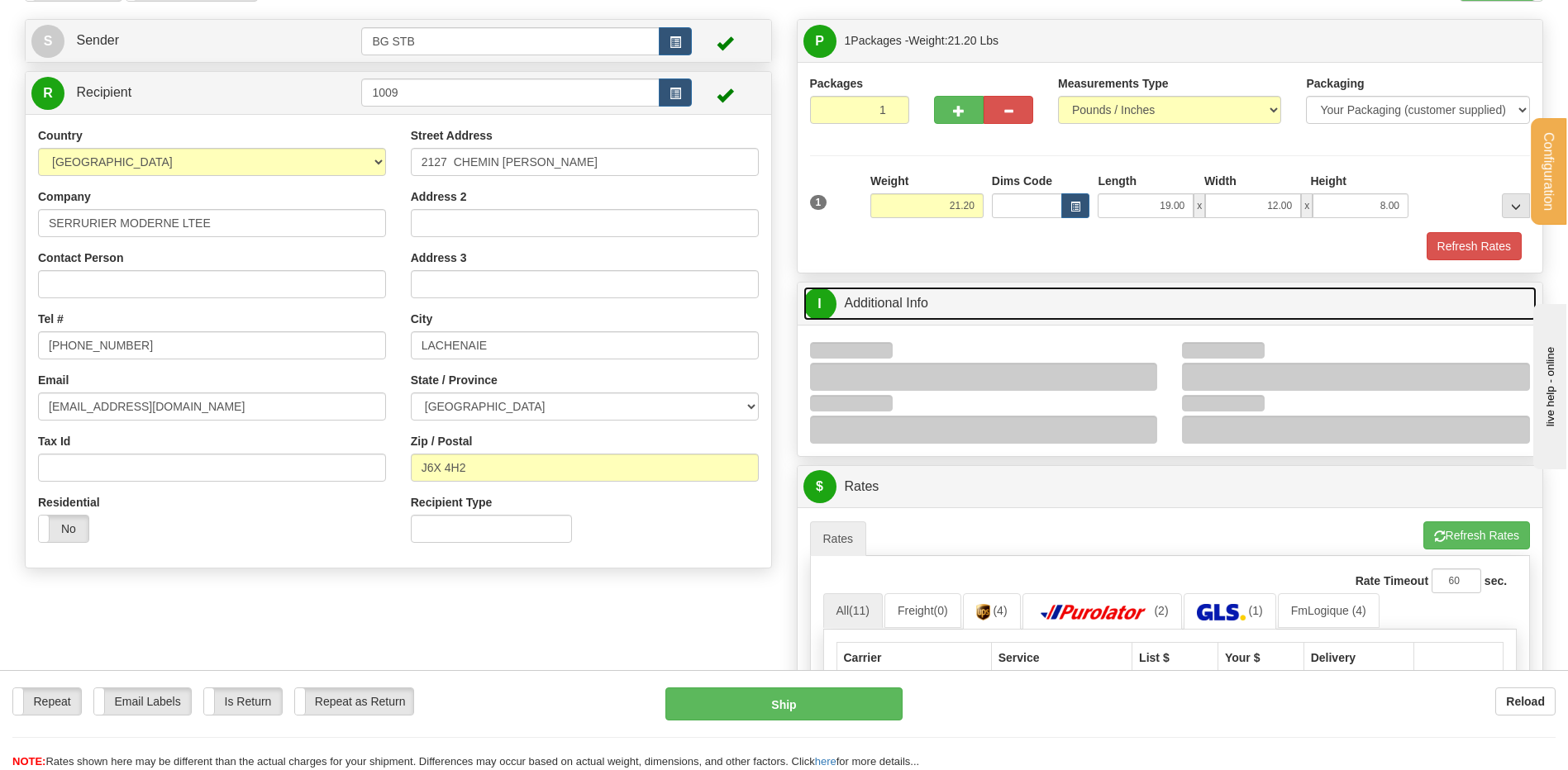
scroll to position [248, 0]
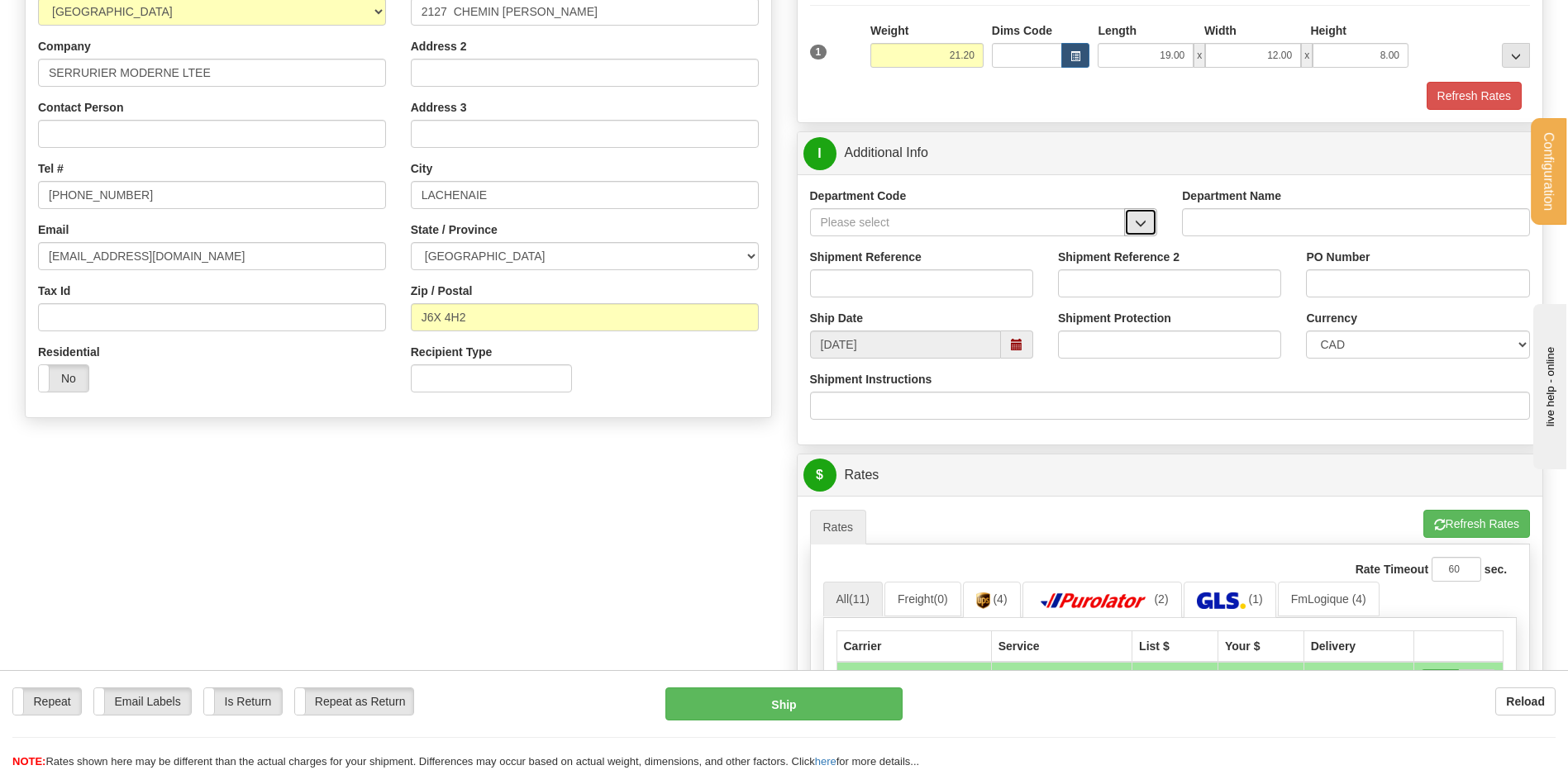
click at [1141, 230] on button "button" at bounding box center [1140, 222] width 33 height 28
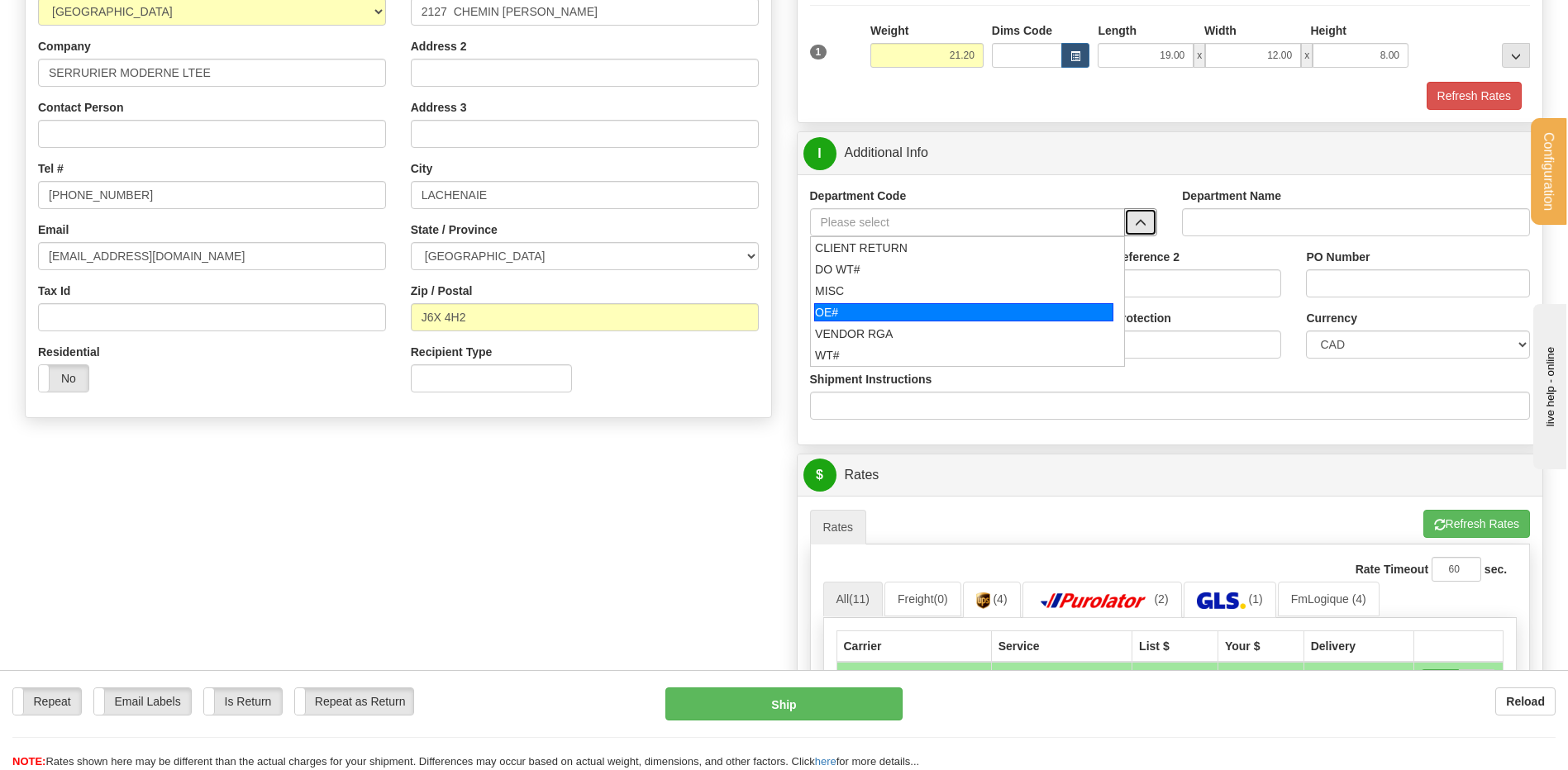
click at [853, 313] on div "OE#" at bounding box center [963, 312] width 299 height 18
type input "OE#"
type input "ORDERS"
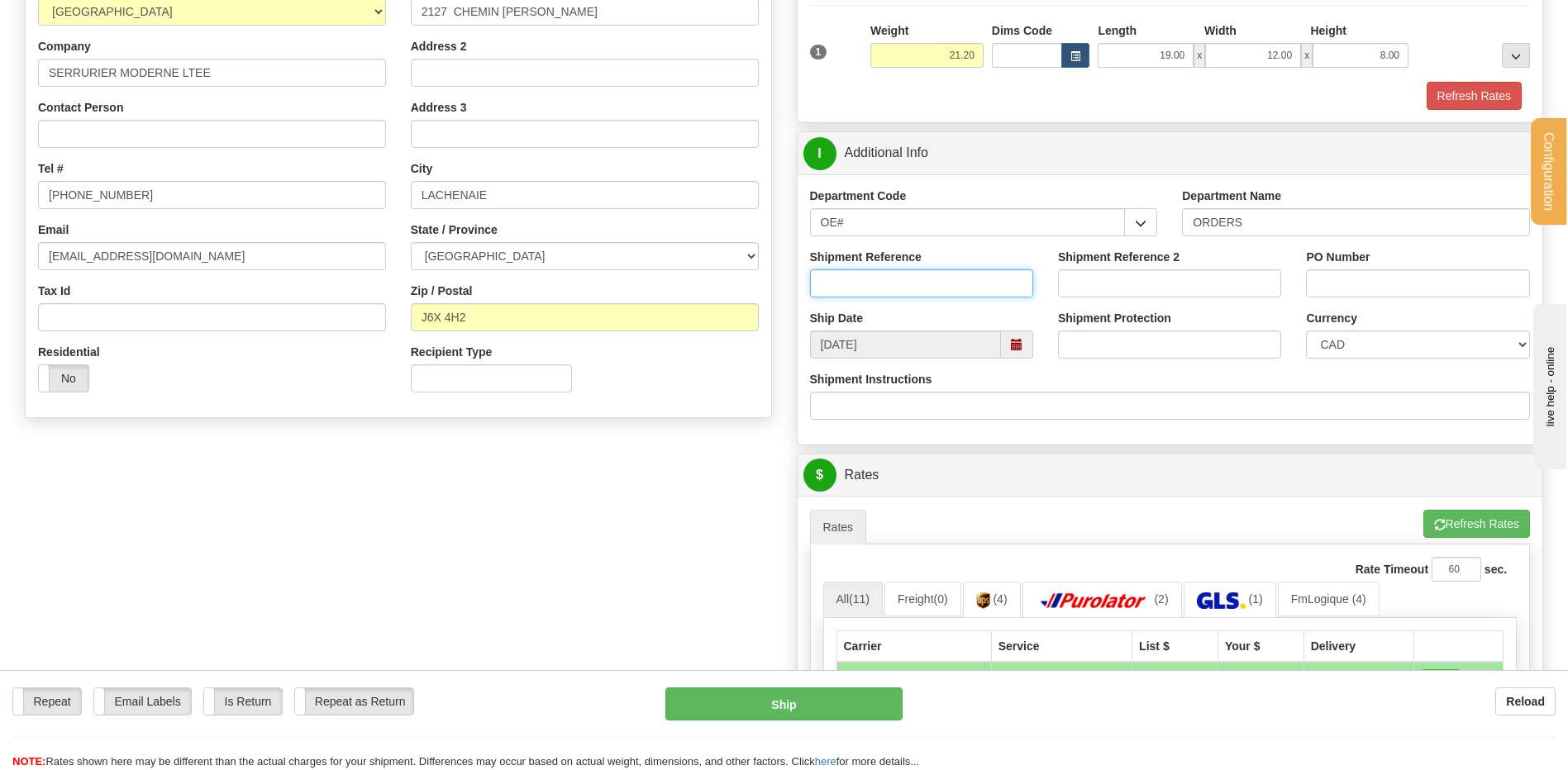
click at [855, 280] on input "Shipment Reference" at bounding box center [921, 284] width 223 height 28
type input "80004638-01 // 80006167-00"
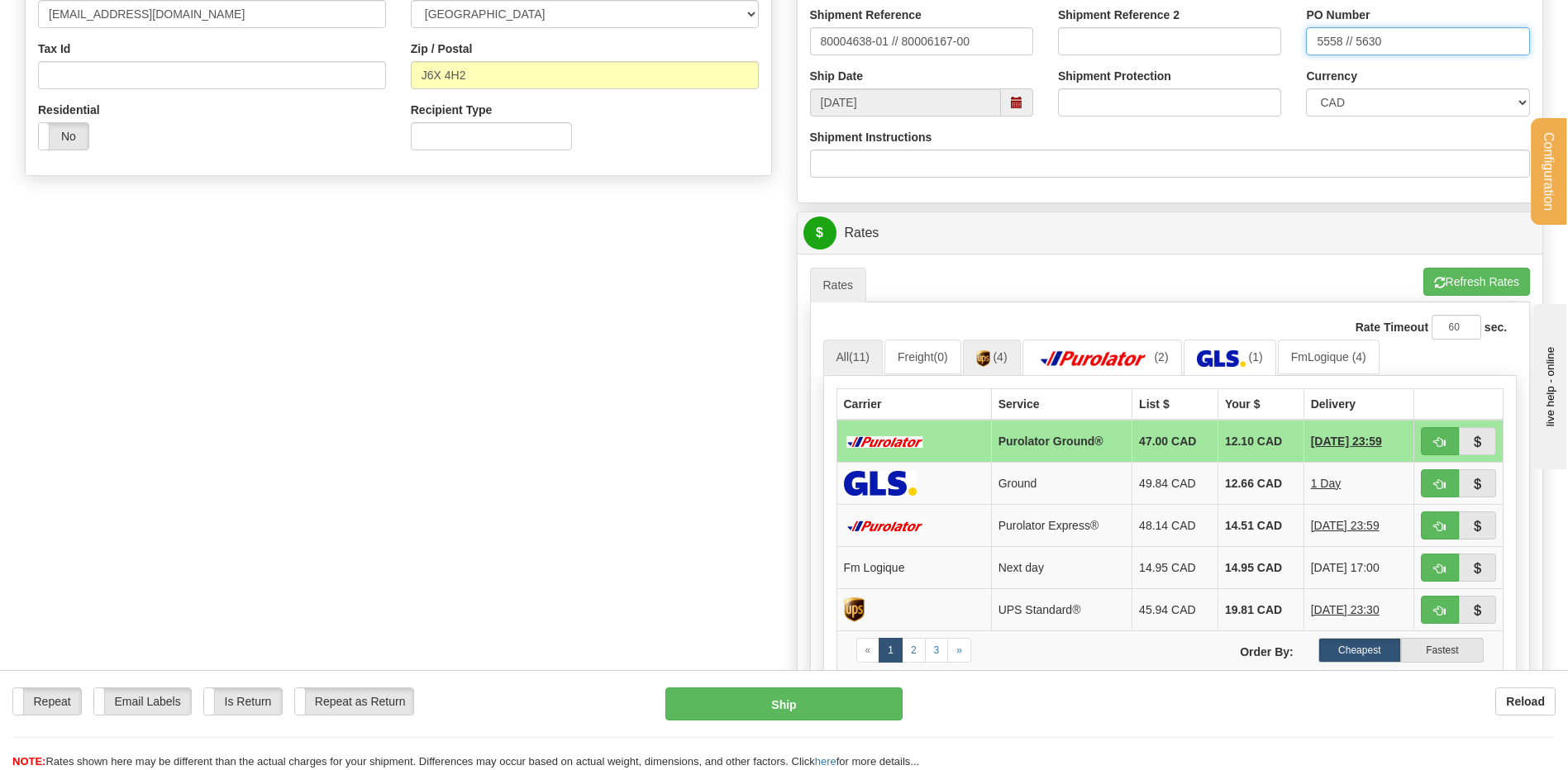
scroll to position [662, 0]
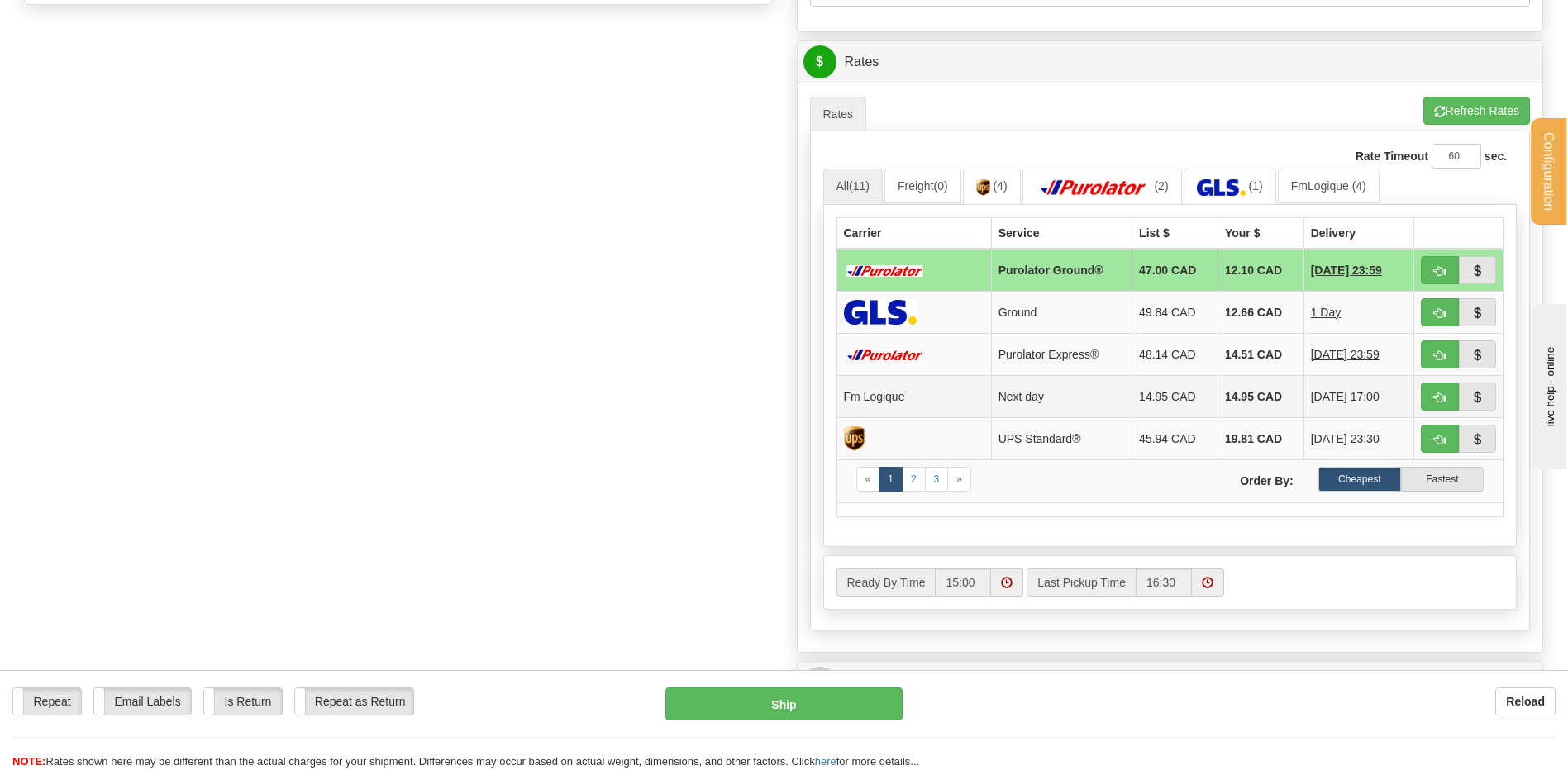
type input "5558 // 5630"
click at [1431, 400] on button "button" at bounding box center [1440, 397] width 38 height 28
type input "jour"
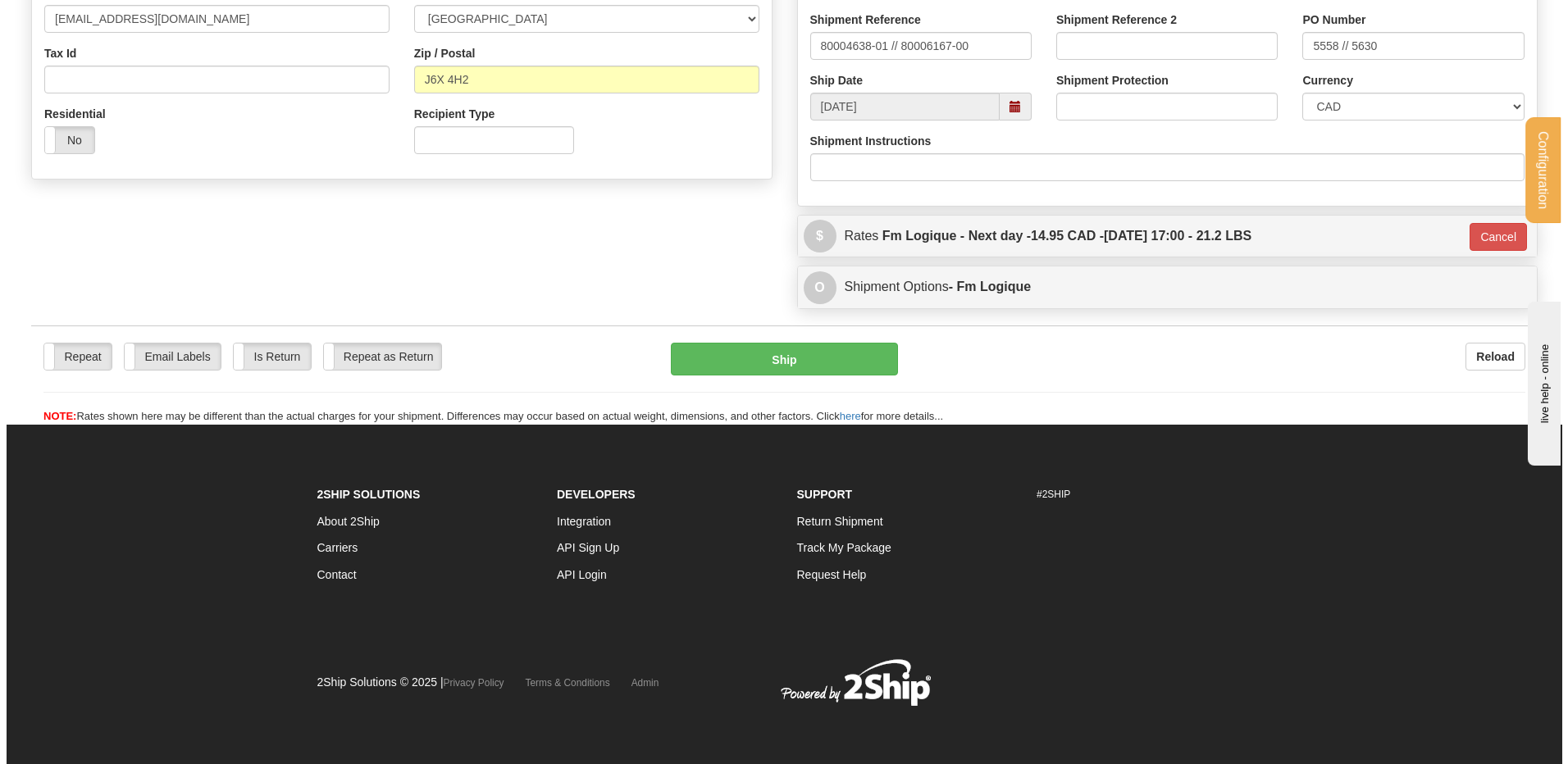
scroll to position [304, 0]
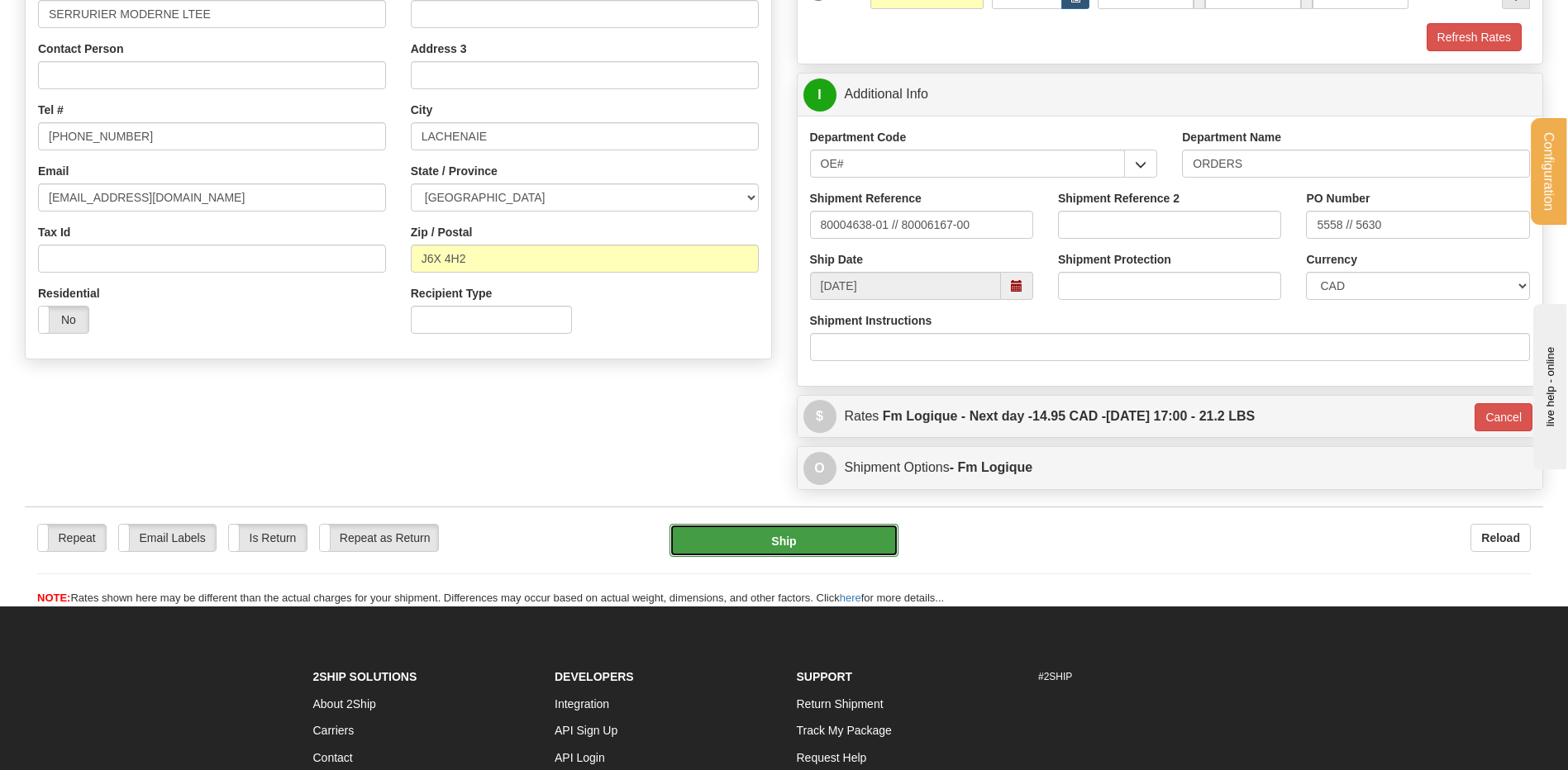
click at [794, 538] on button "Ship" at bounding box center [783, 540] width 228 height 33
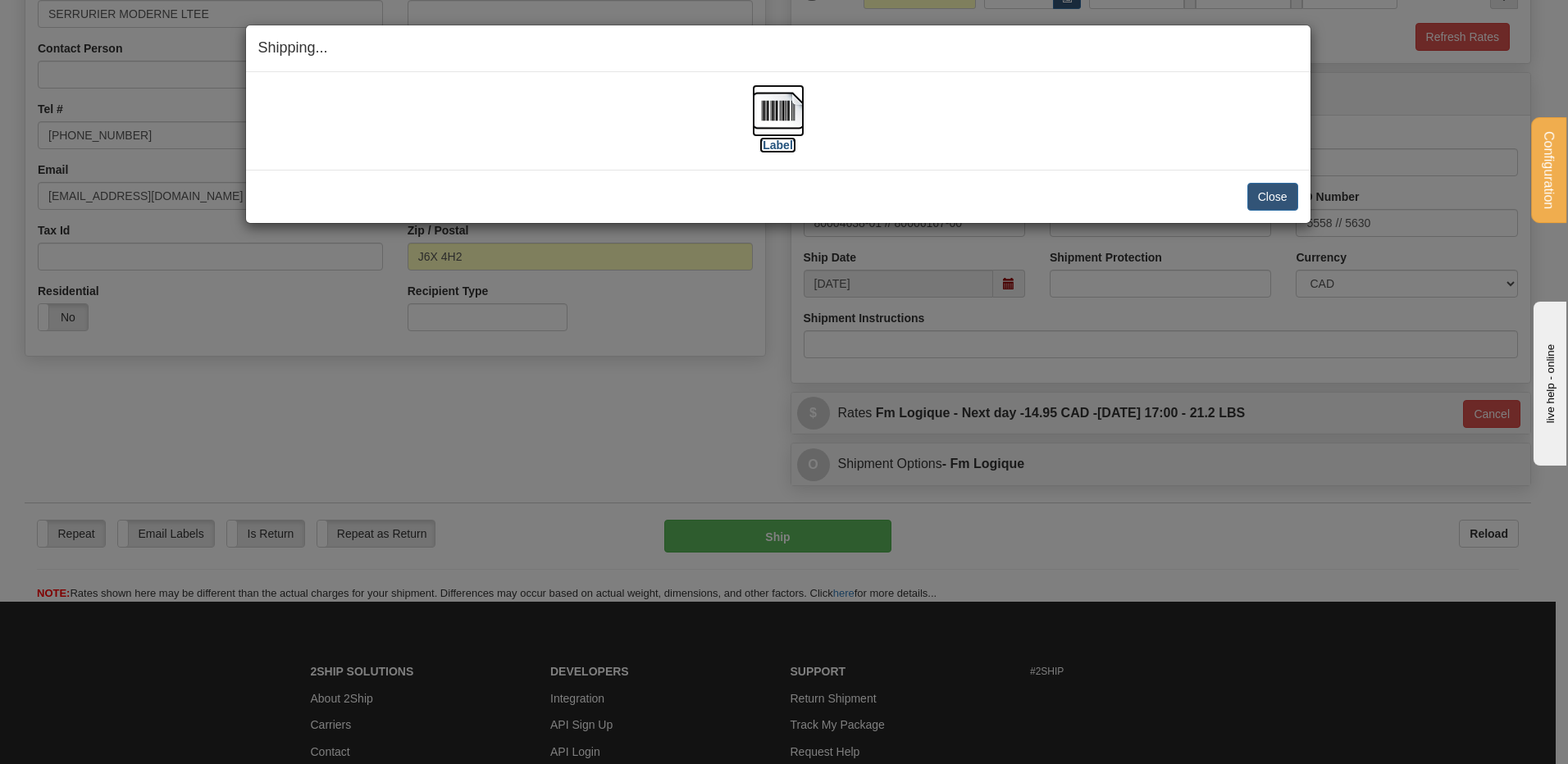
click at [779, 96] on img at bounding box center [778, 111] width 53 height 53
drag, startPoint x: 1268, startPoint y: 200, endPoint x: 1283, endPoint y: 200, distance: 15.0
click at [1269, 200] on button "Close" at bounding box center [1272, 197] width 51 height 28
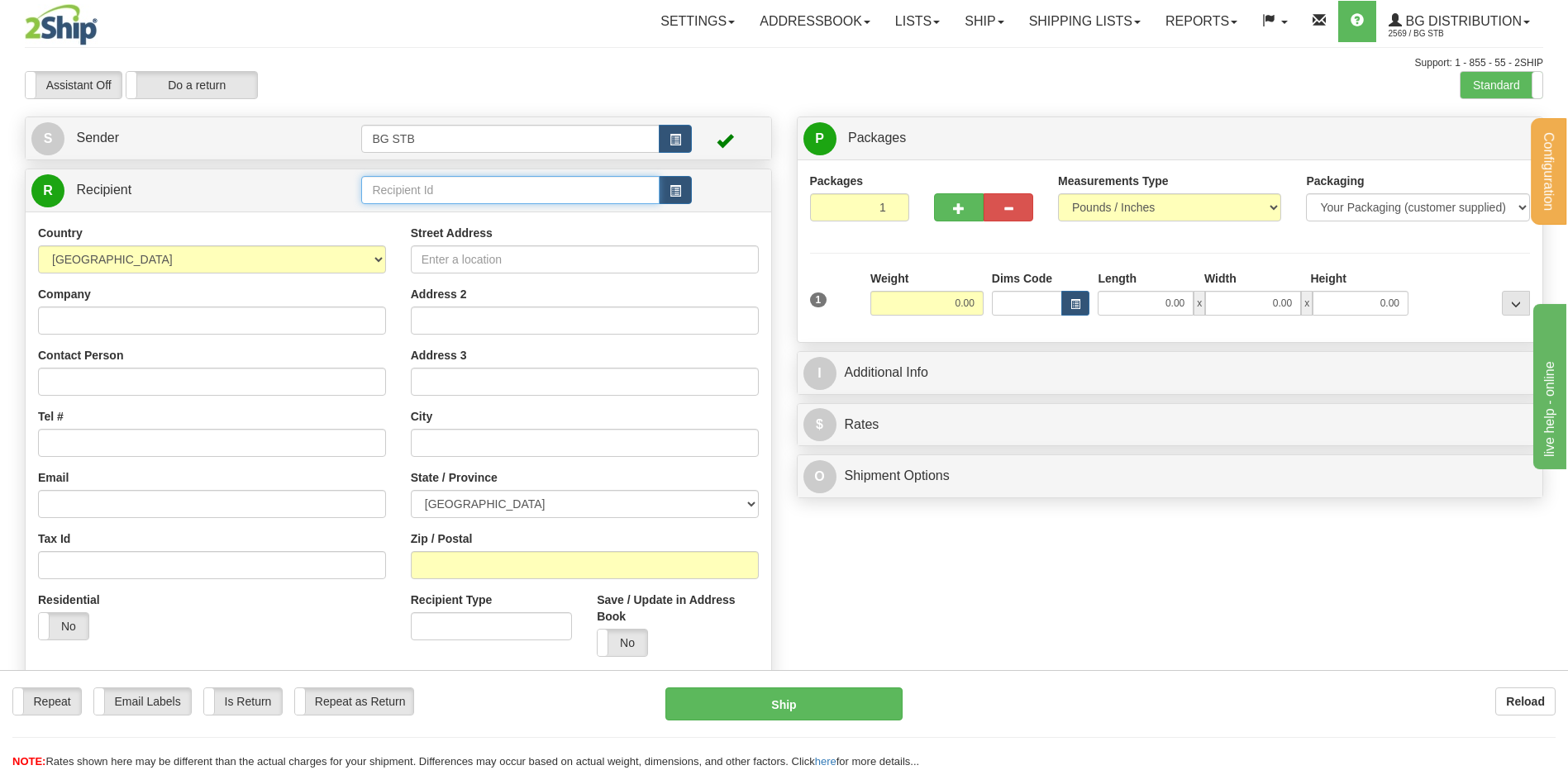
click at [628, 203] on input "text" at bounding box center [509, 190] width 297 height 28
type input "4099"
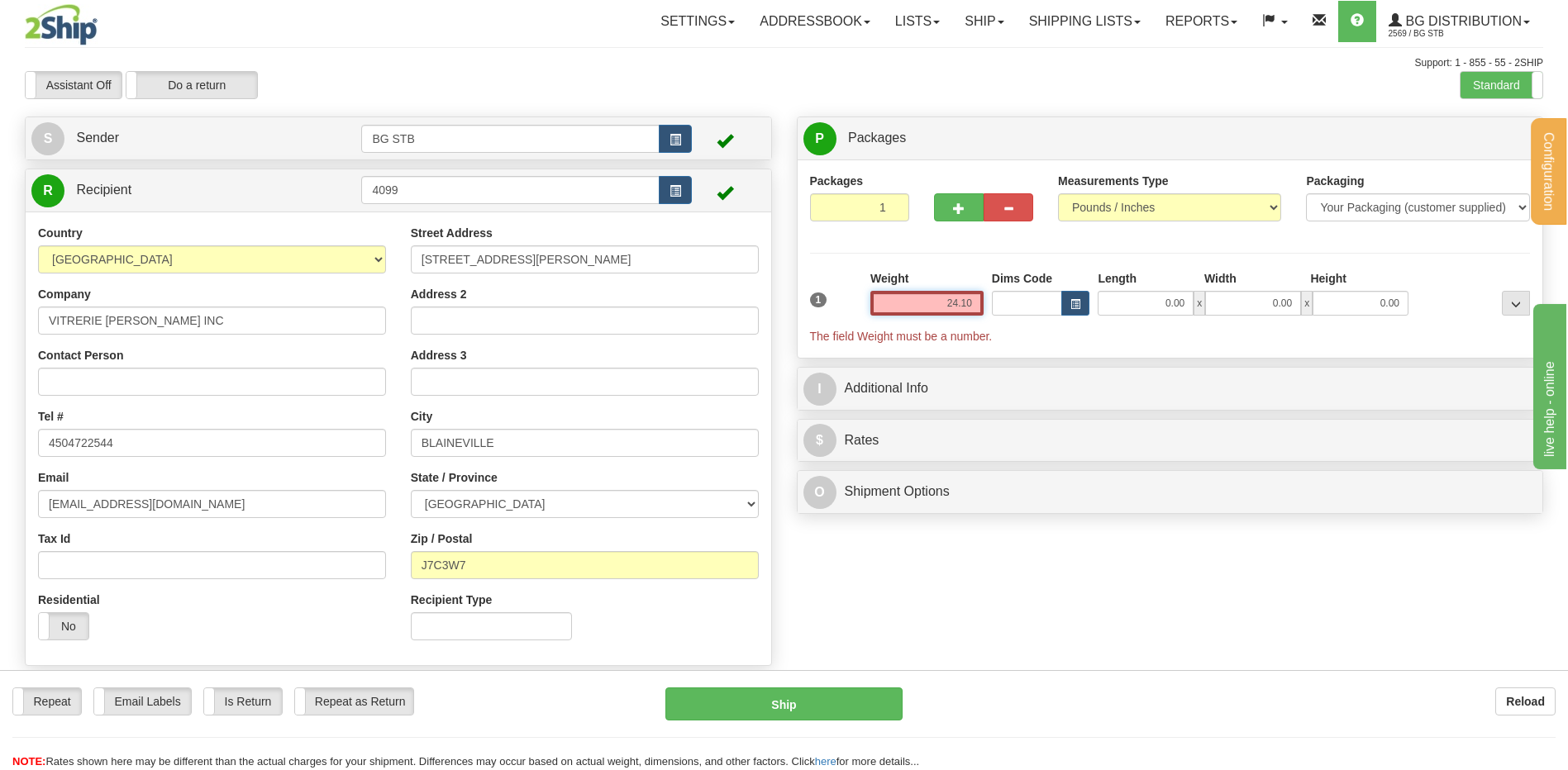
type input "24.10"
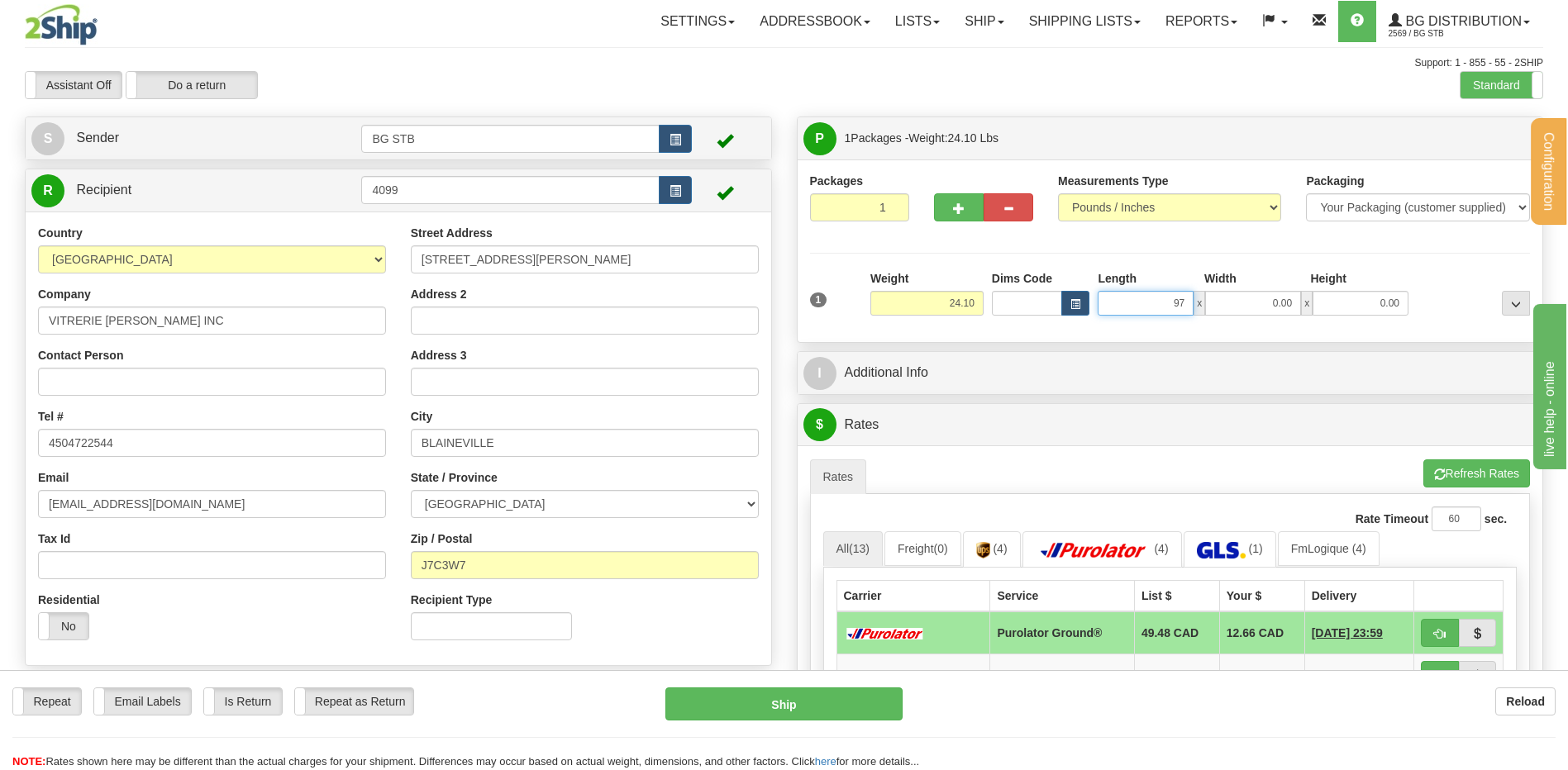
type input "97.00"
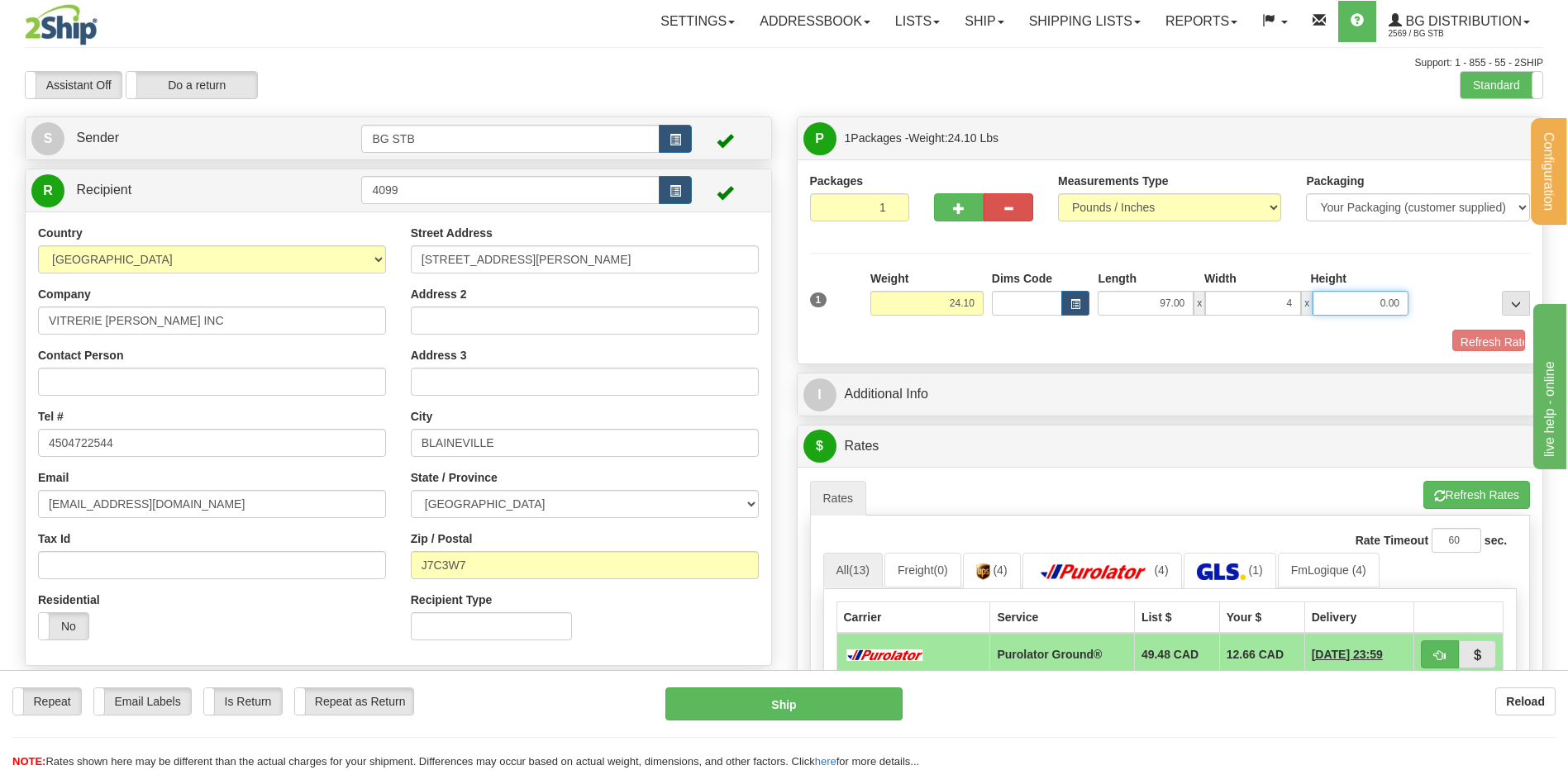
type input "4.00"
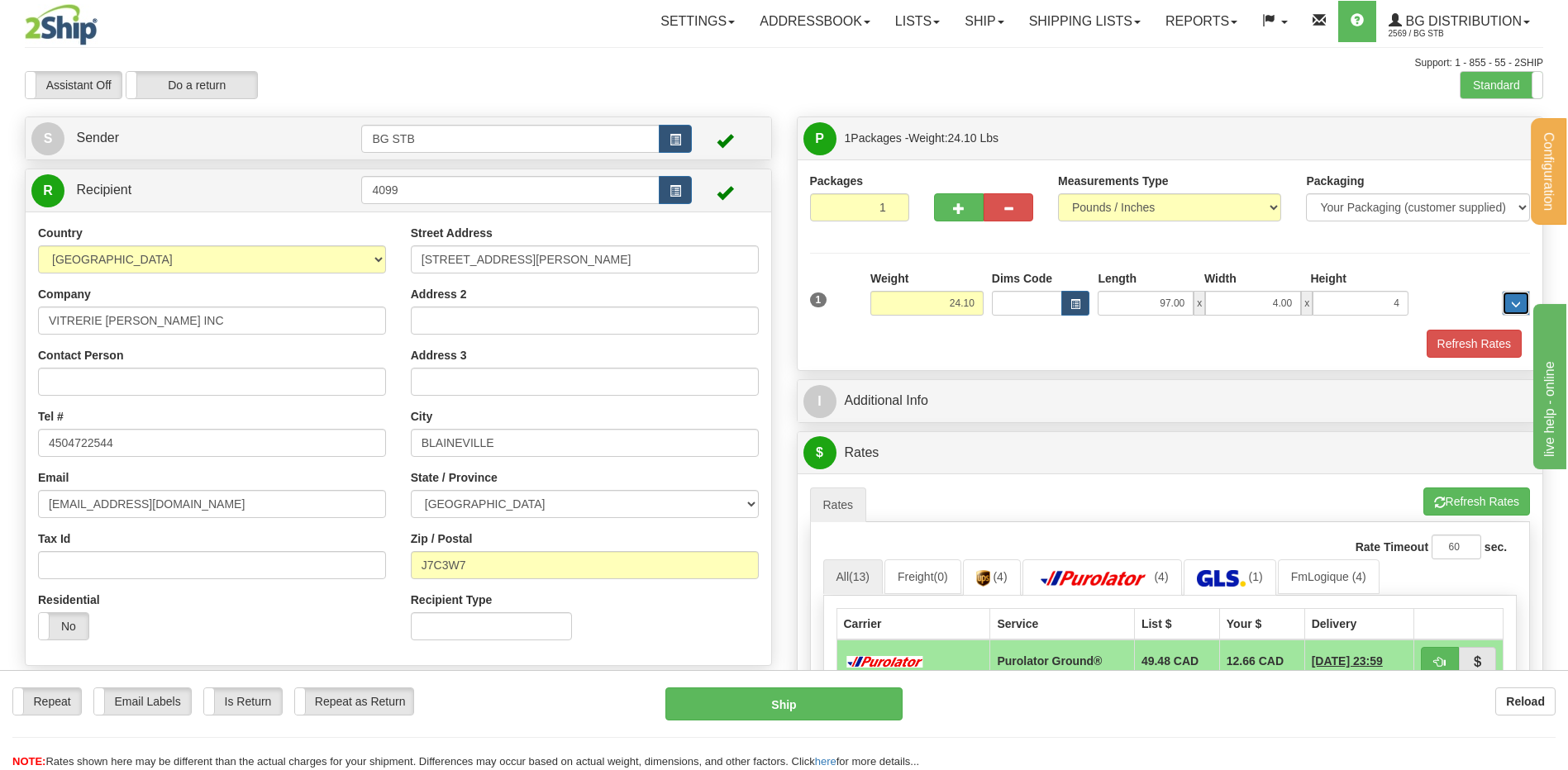
type input "4.00"
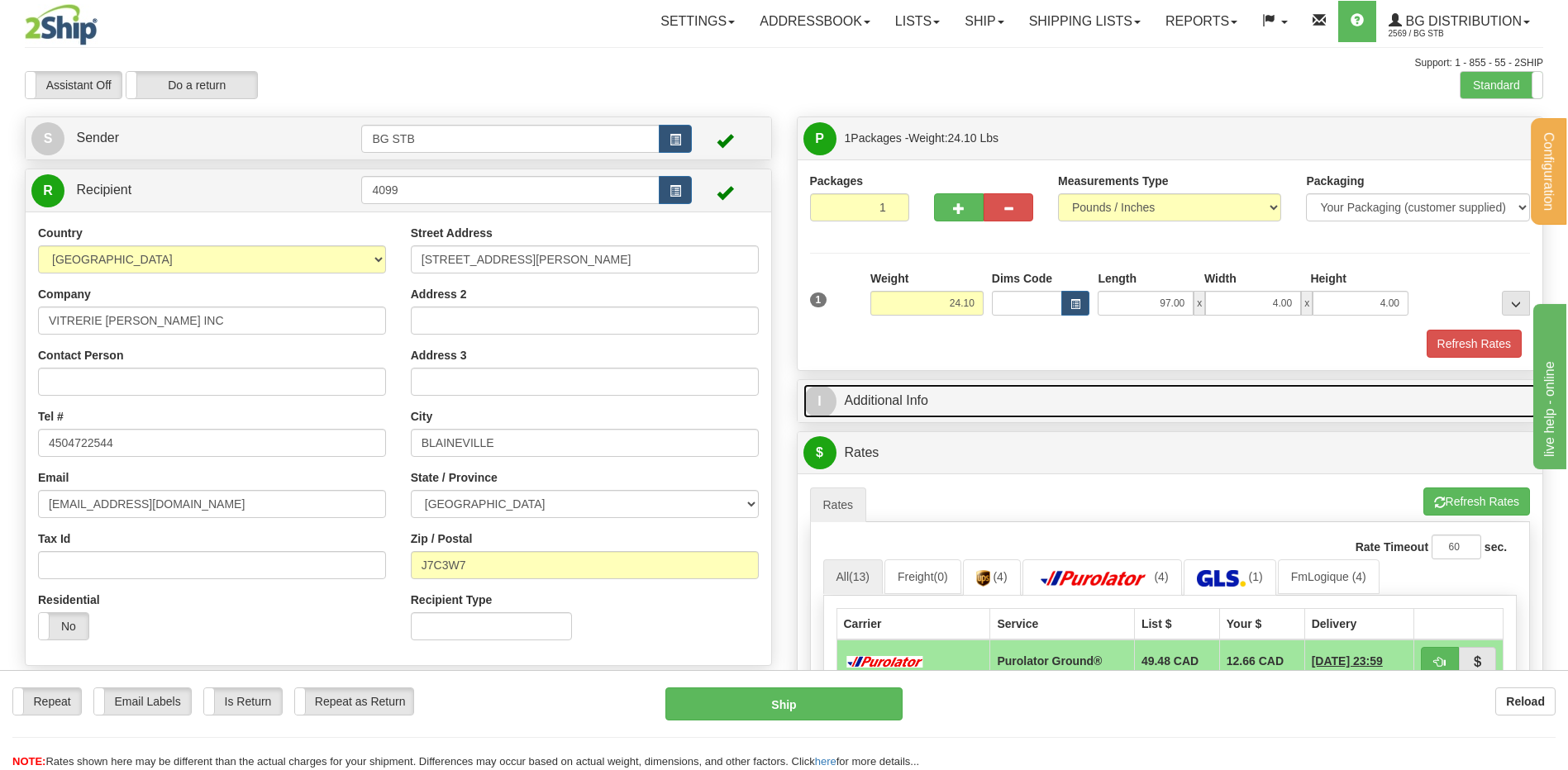
click at [1002, 399] on link "I Additional Info" at bounding box center [1169, 402] width 734 height 34
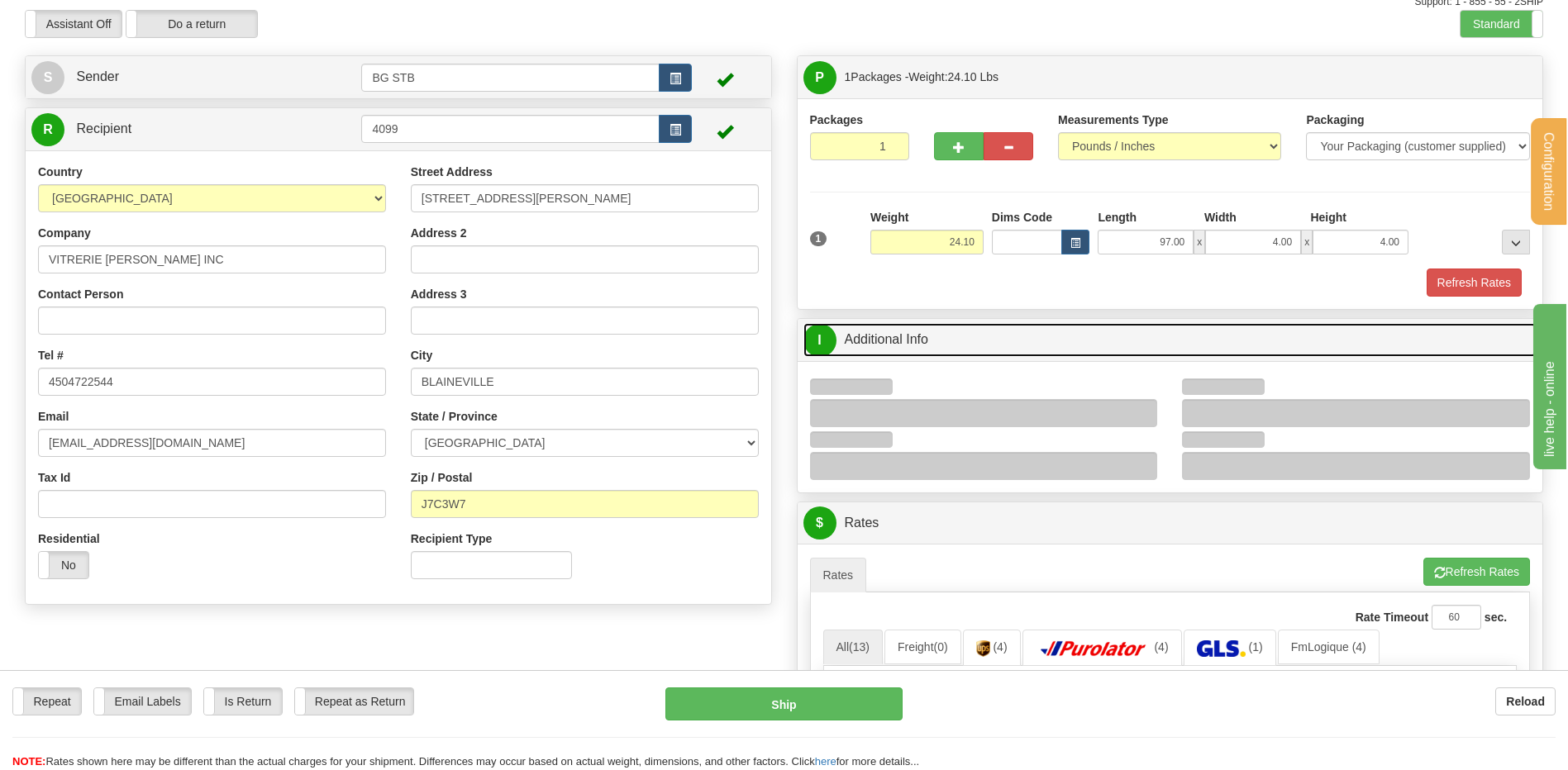
scroll to position [165, 0]
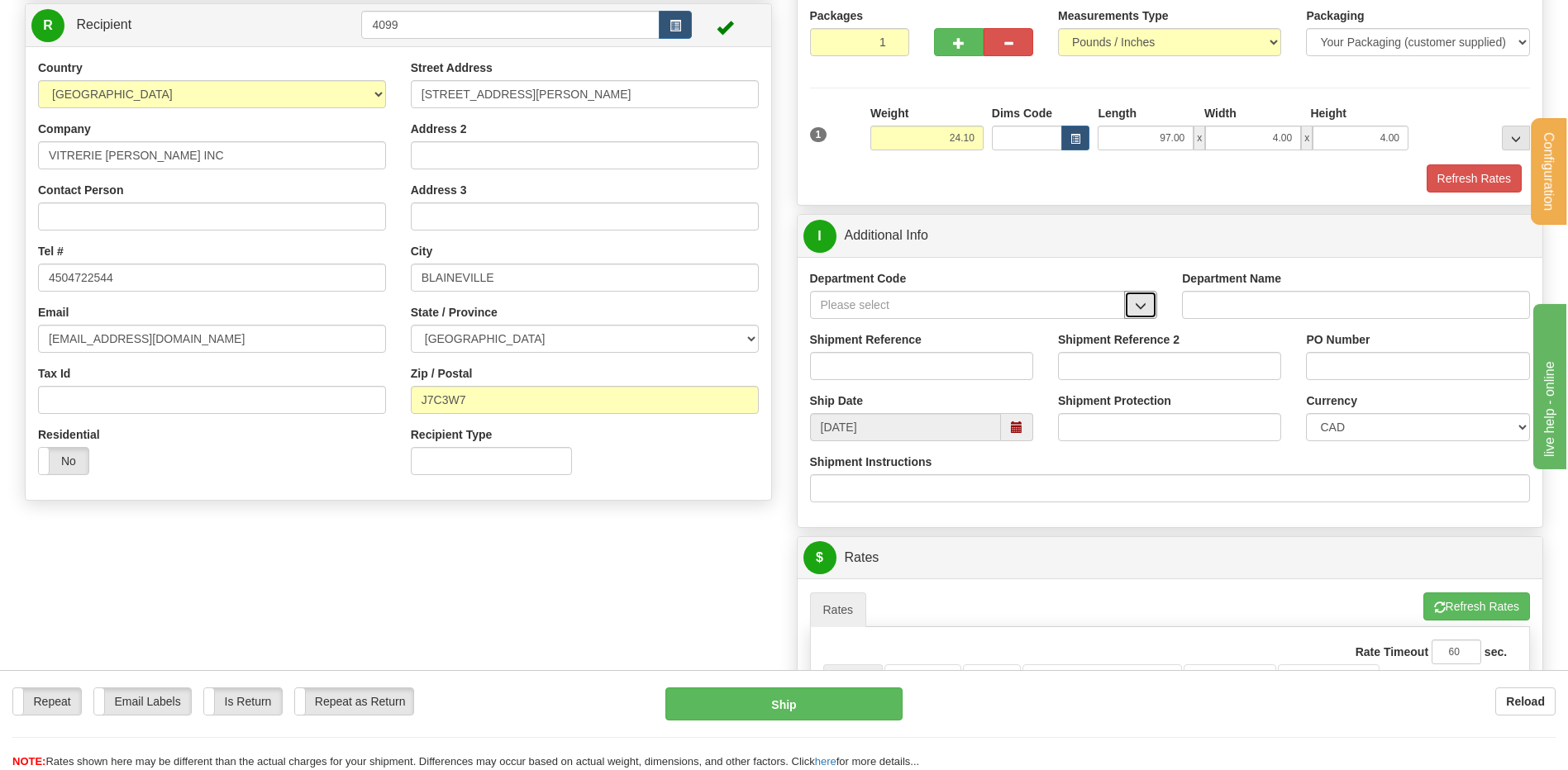
click at [1144, 302] on span "button" at bounding box center [1140, 306] width 11 height 10
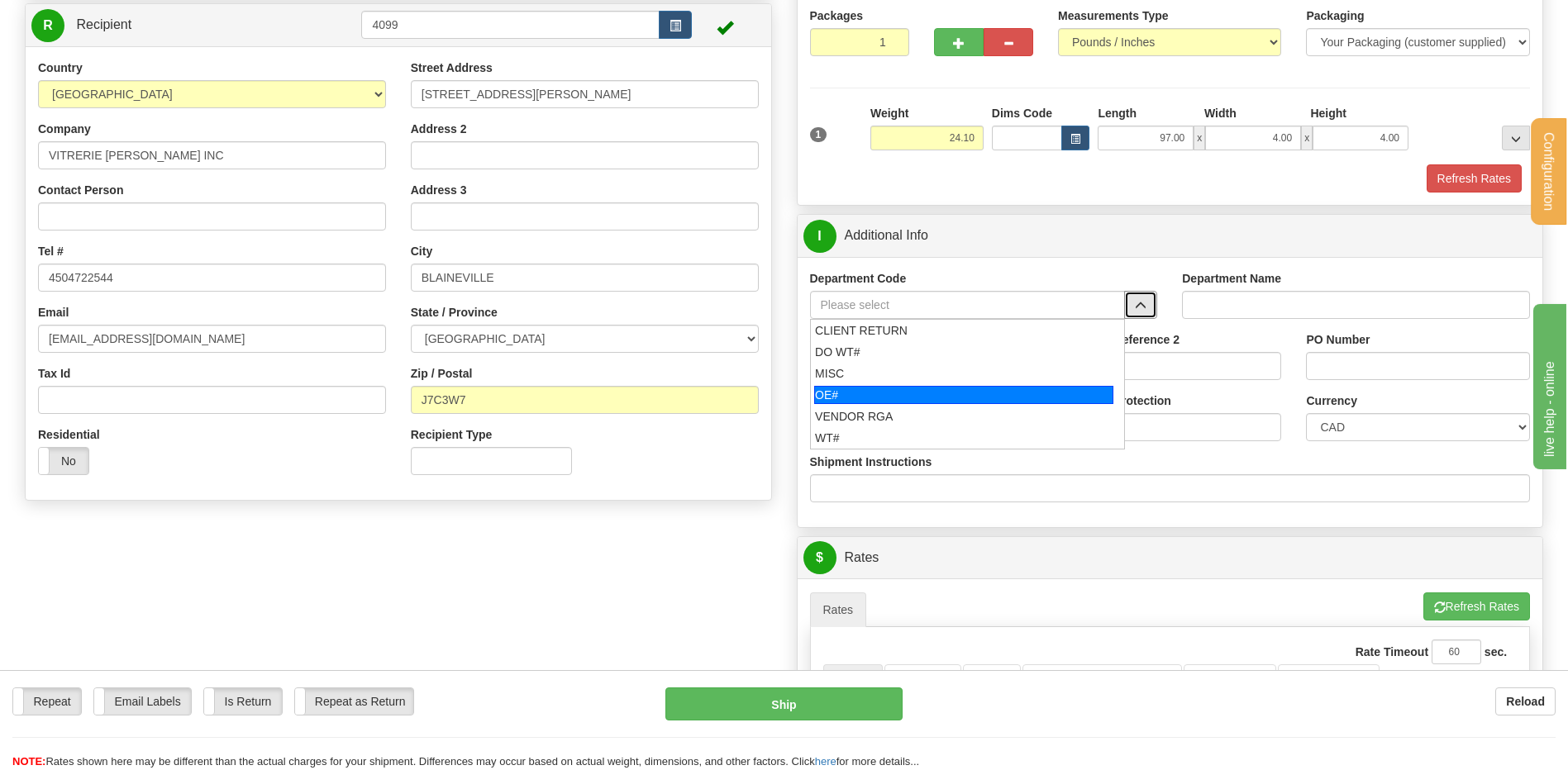
drag, startPoint x: 942, startPoint y: 393, endPoint x: 935, endPoint y: 372, distance: 22.1
click at [940, 394] on div "OE#" at bounding box center [963, 395] width 299 height 18
type input "OE#"
type input "ORDERS"
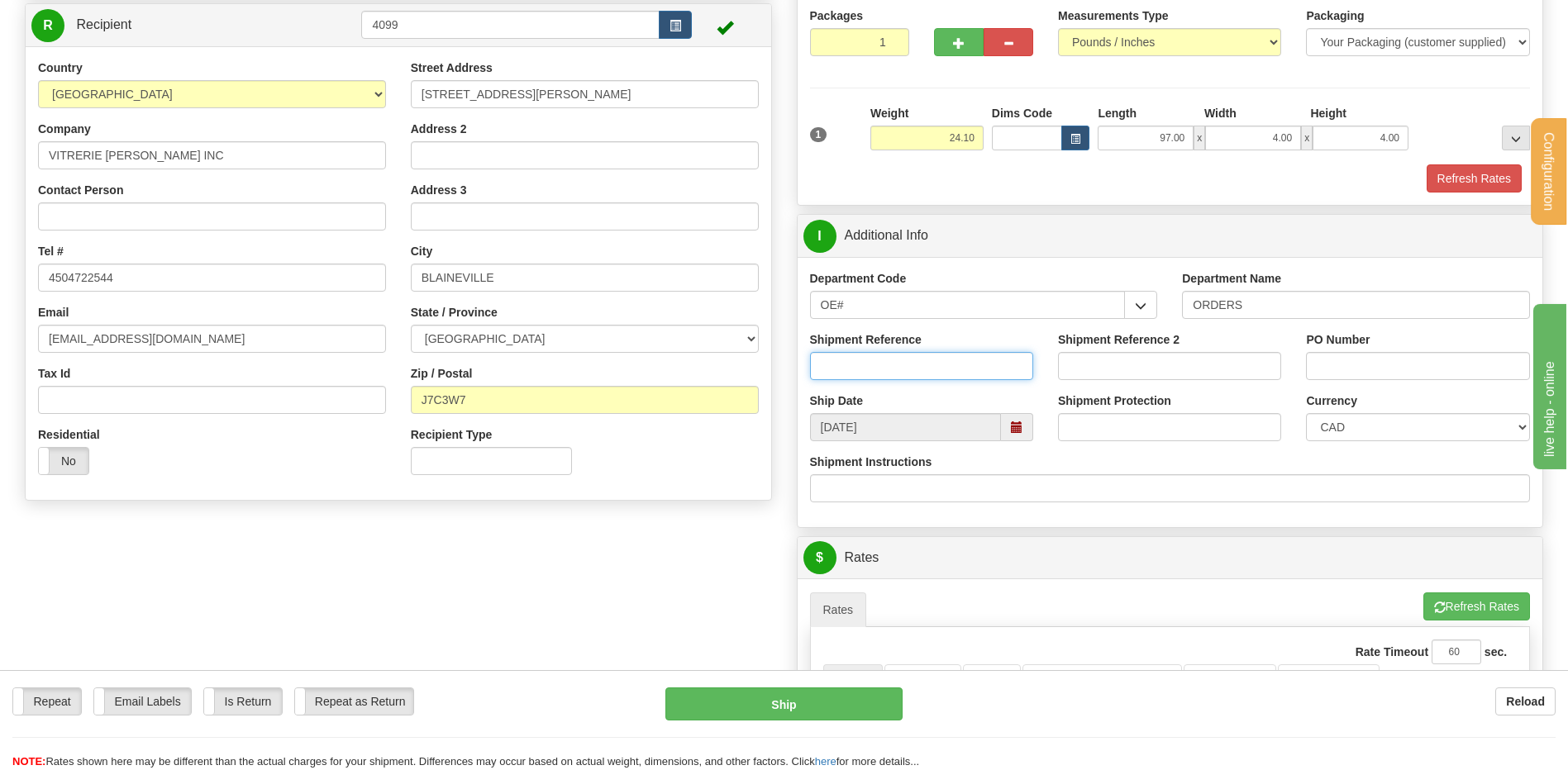
click at [935, 371] on input "Shipment Reference" at bounding box center [921, 366] width 223 height 28
type input "80004782-00"
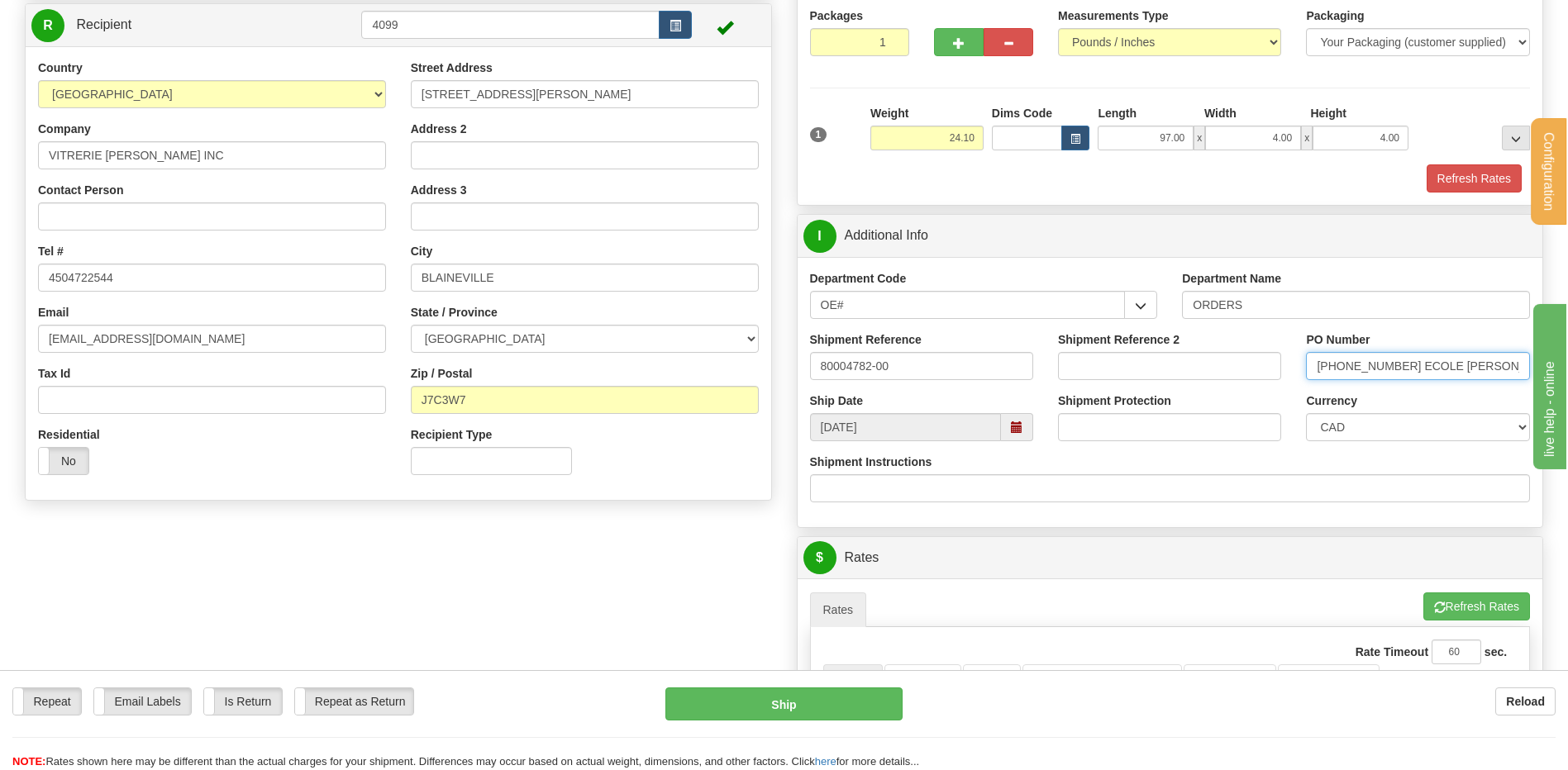
click at [1427, 365] on input "[PHONE_NUMBER] ECOLE [PERSON_NAME]" at bounding box center [1417, 366] width 223 height 28
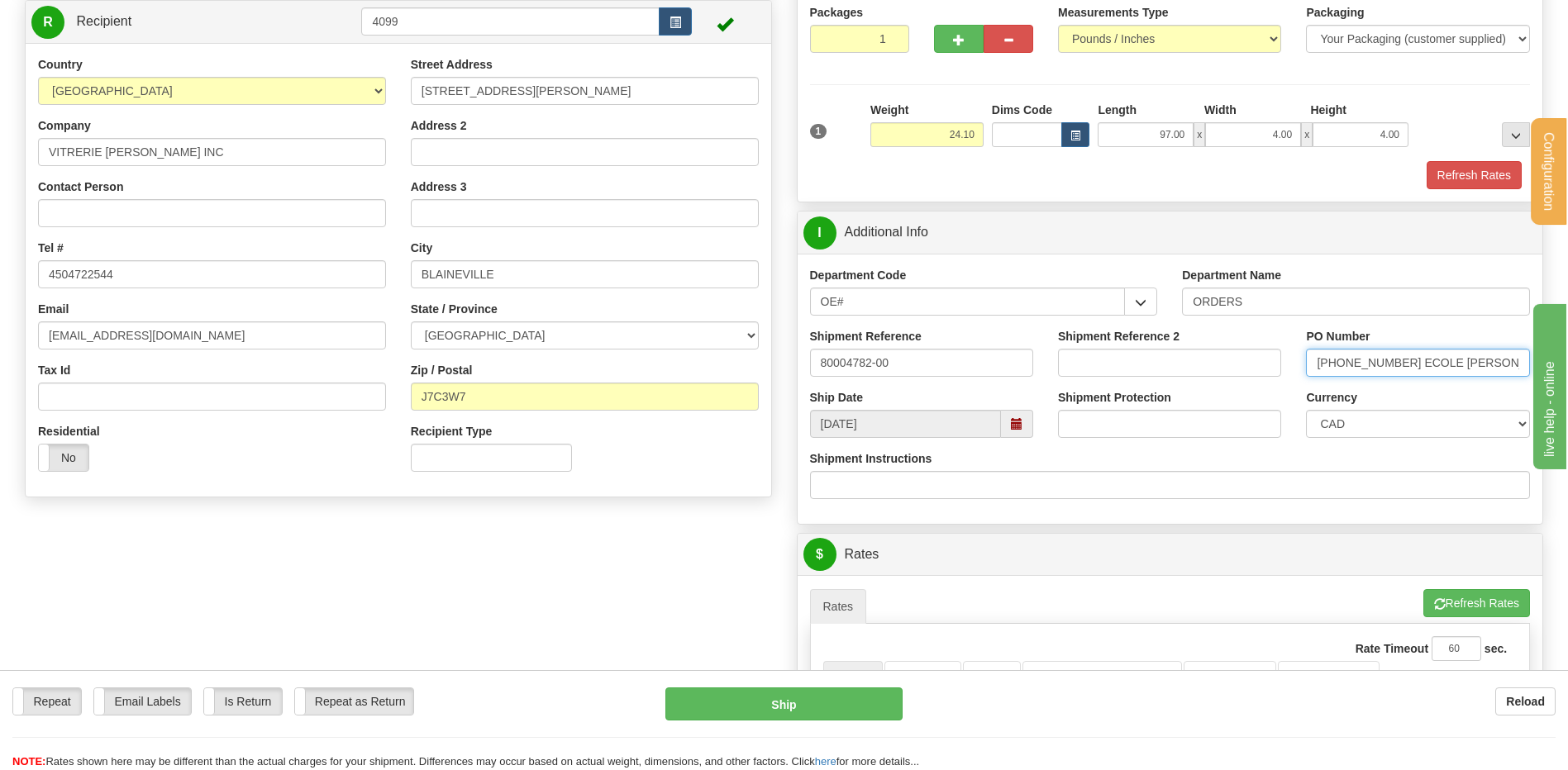
scroll to position [578, 0]
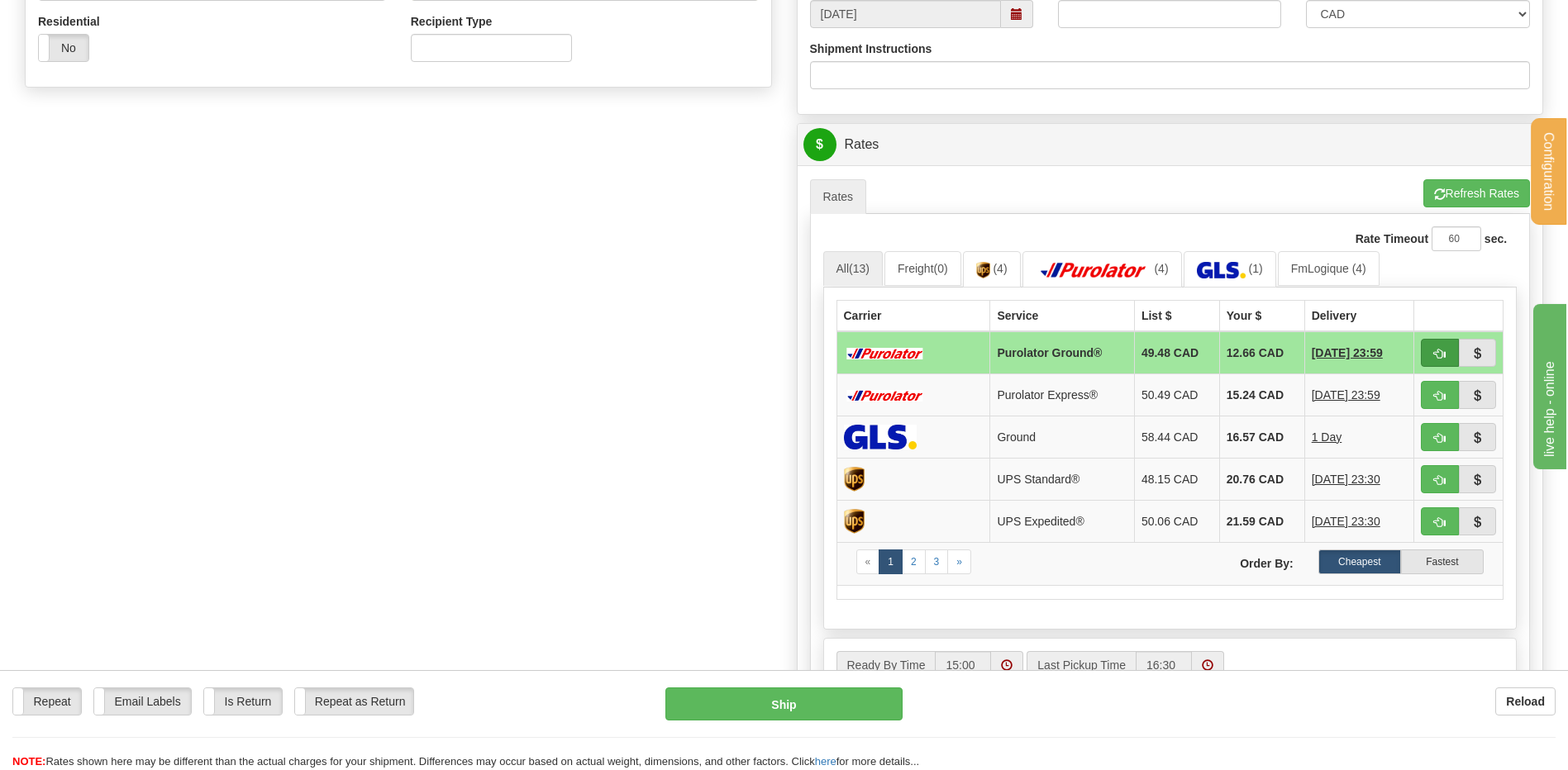
type input "[PHONE_NUMBER] ECOLE [PERSON_NAME]"
click at [1439, 358] on span "button" at bounding box center [1440, 353] width 11 height 10
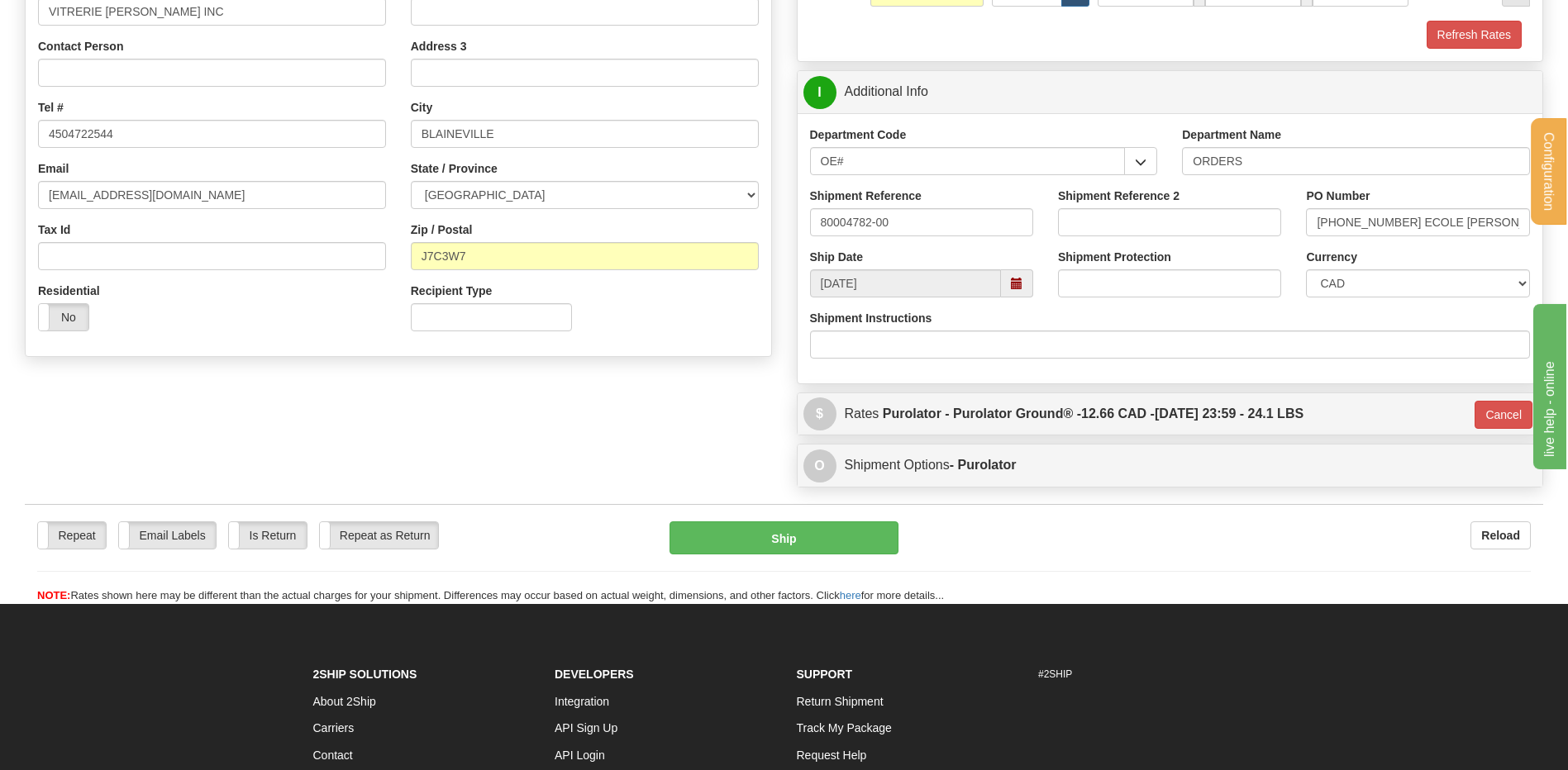
scroll to position [246, 0]
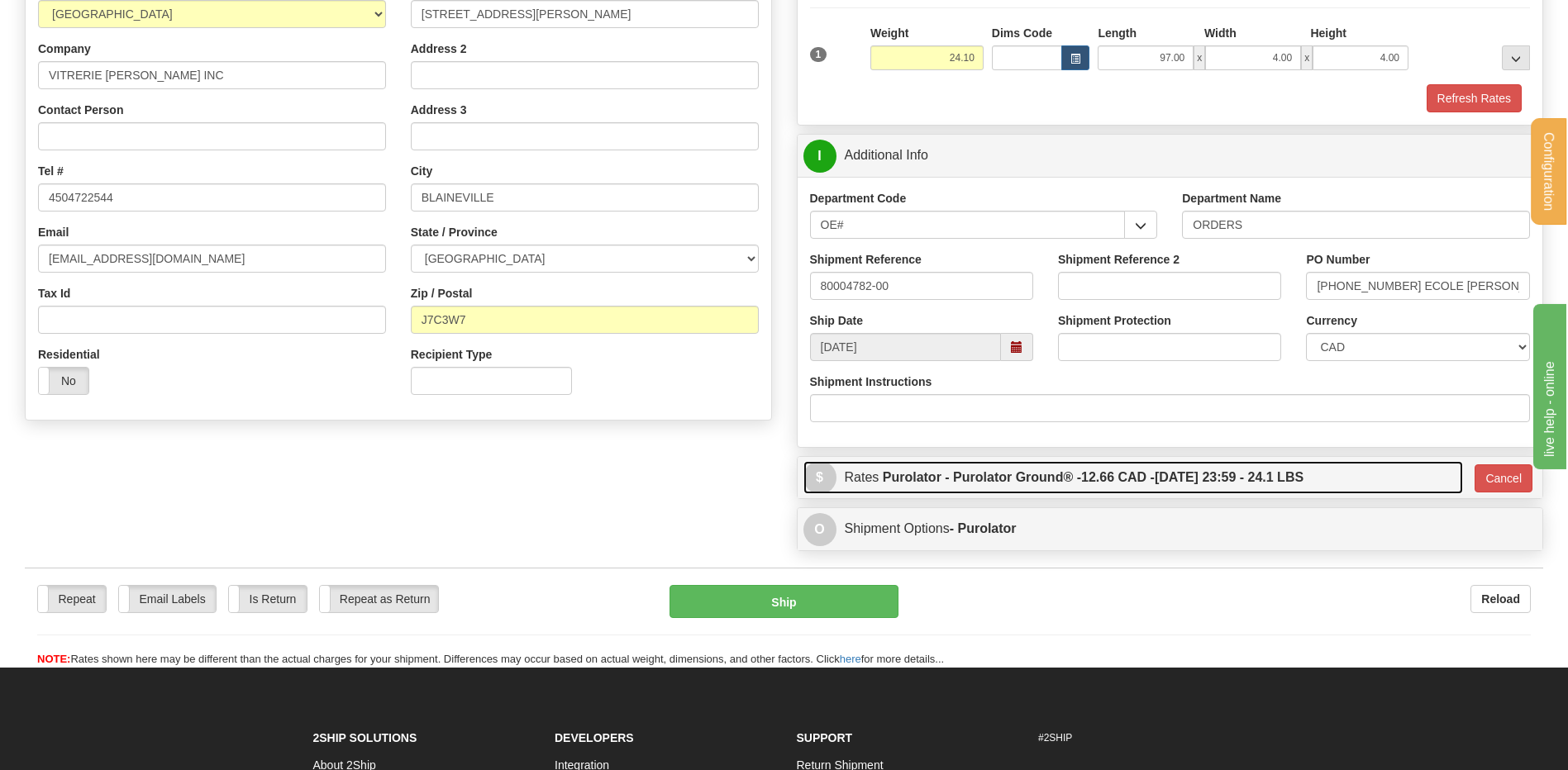
click at [1250, 493] on label "Purolator - Purolator Ground® - 12.66 CAD - [DATE] 23:59 - 24.1 LBS" at bounding box center [1092, 478] width 420 height 33
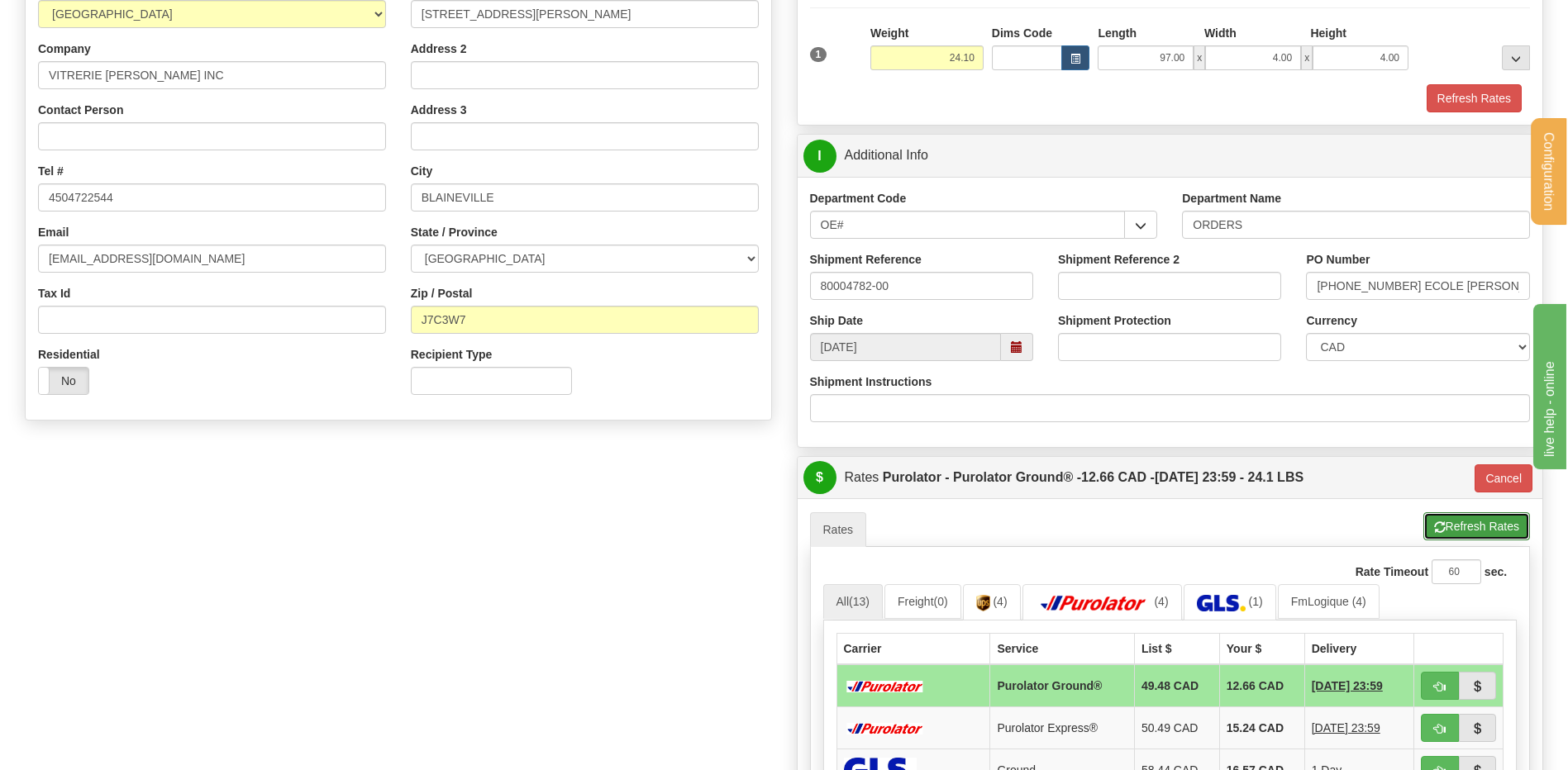
click at [1461, 524] on button "Refresh Rates" at bounding box center [1476, 527] width 106 height 28
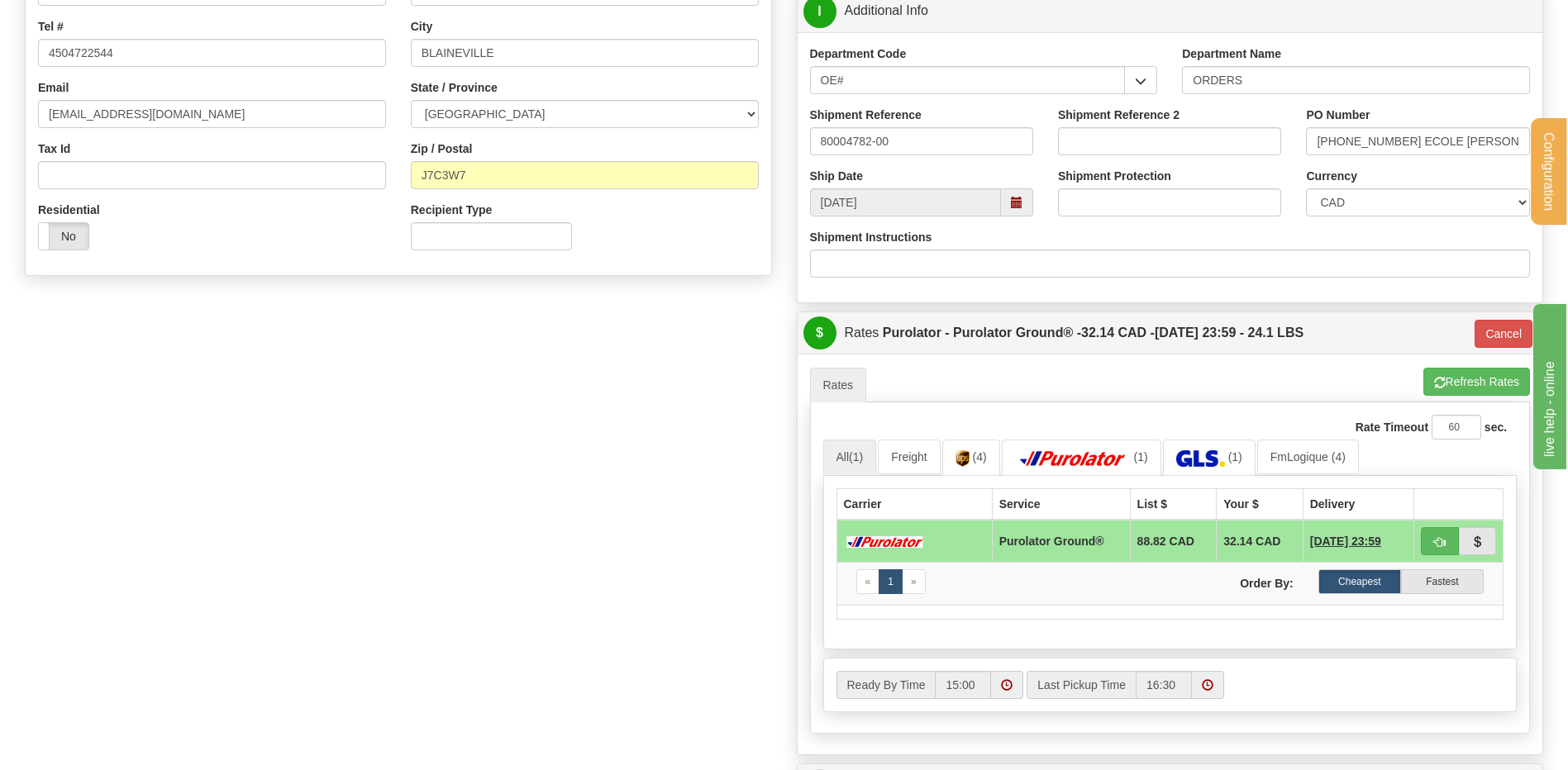
scroll to position [576, 0]
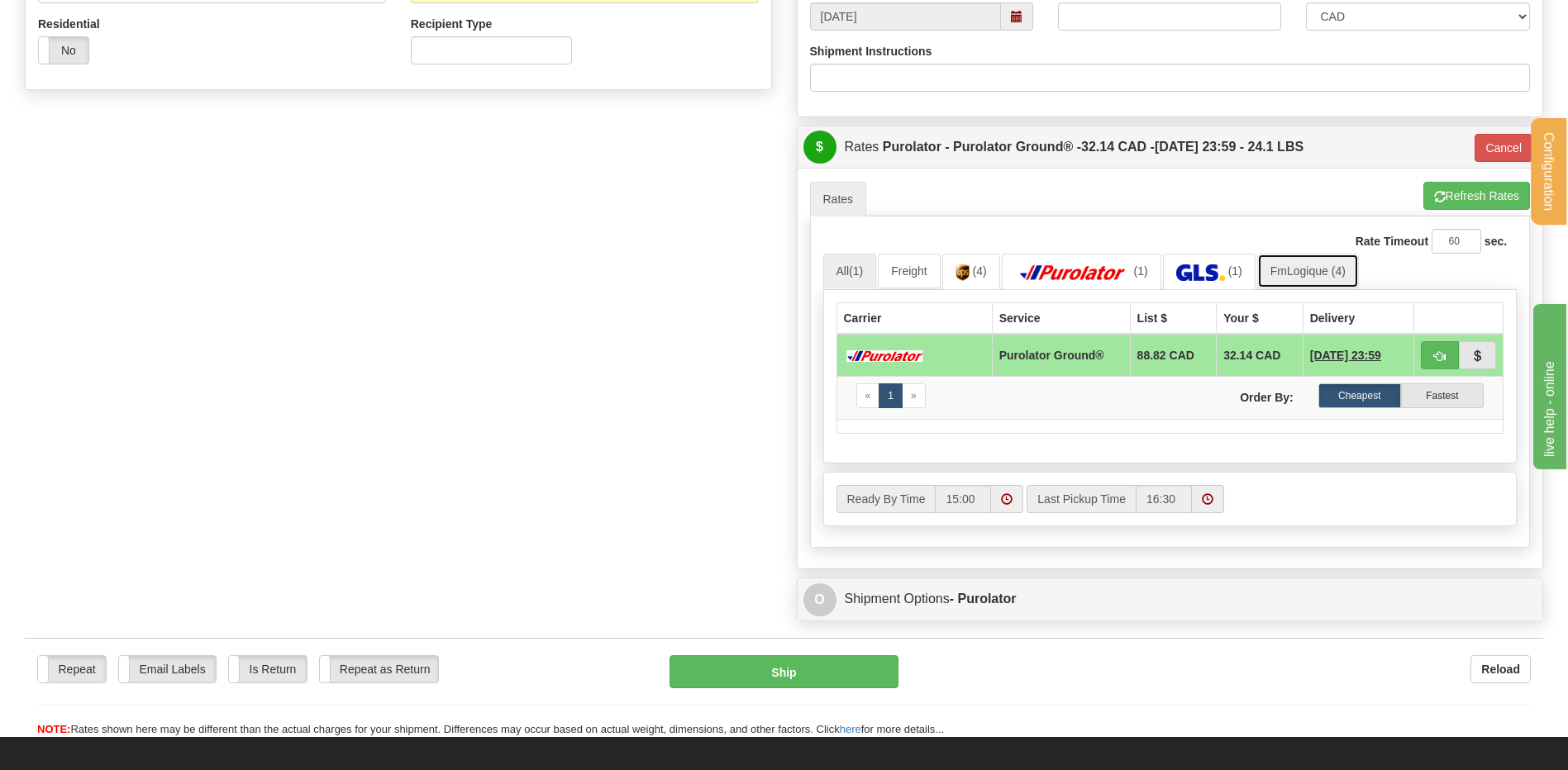
click at [1276, 278] on link "FmLogique (4)" at bounding box center [1307, 271] width 102 height 35
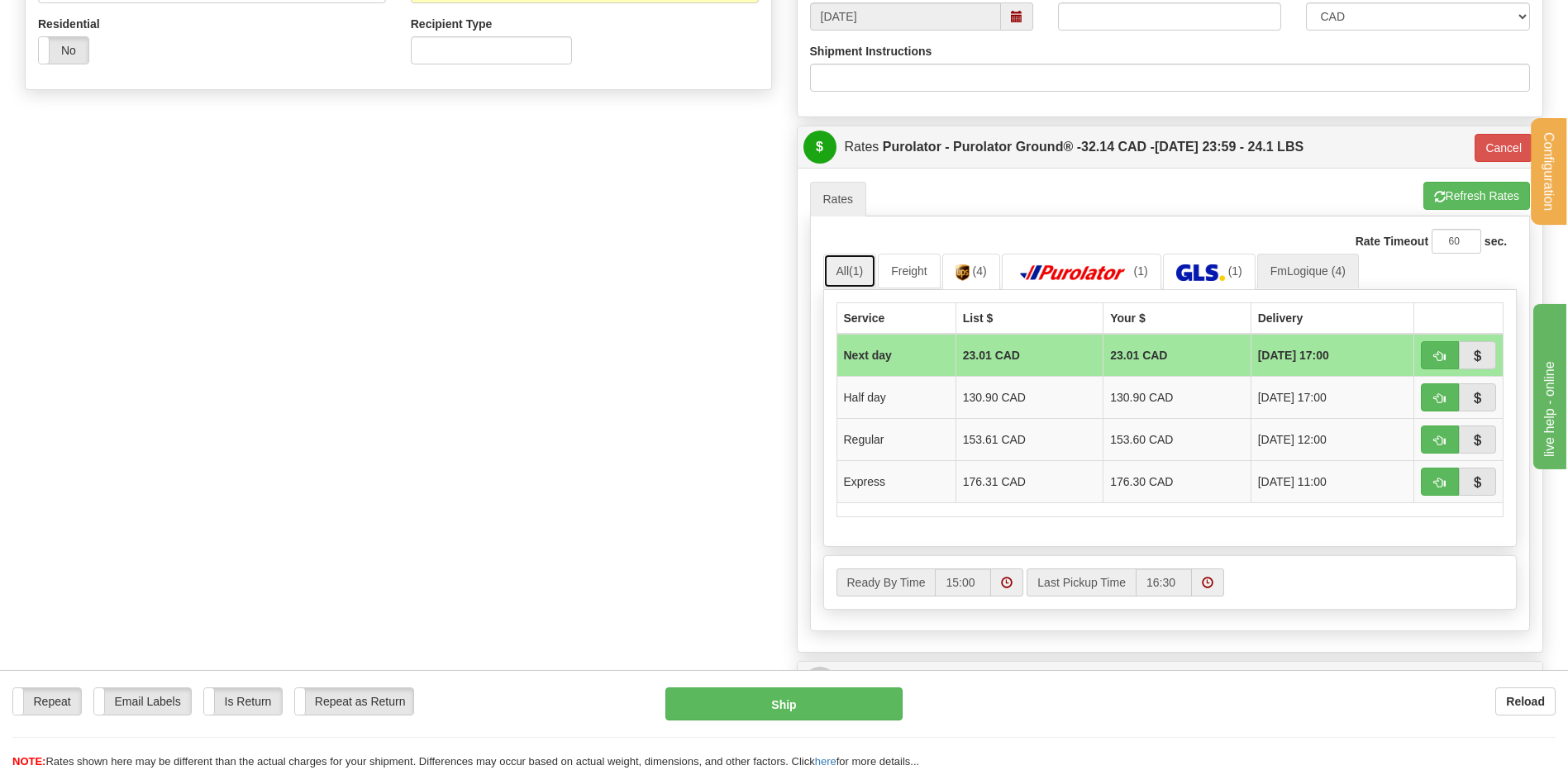
click at [831, 273] on link "All (1)" at bounding box center [849, 271] width 54 height 35
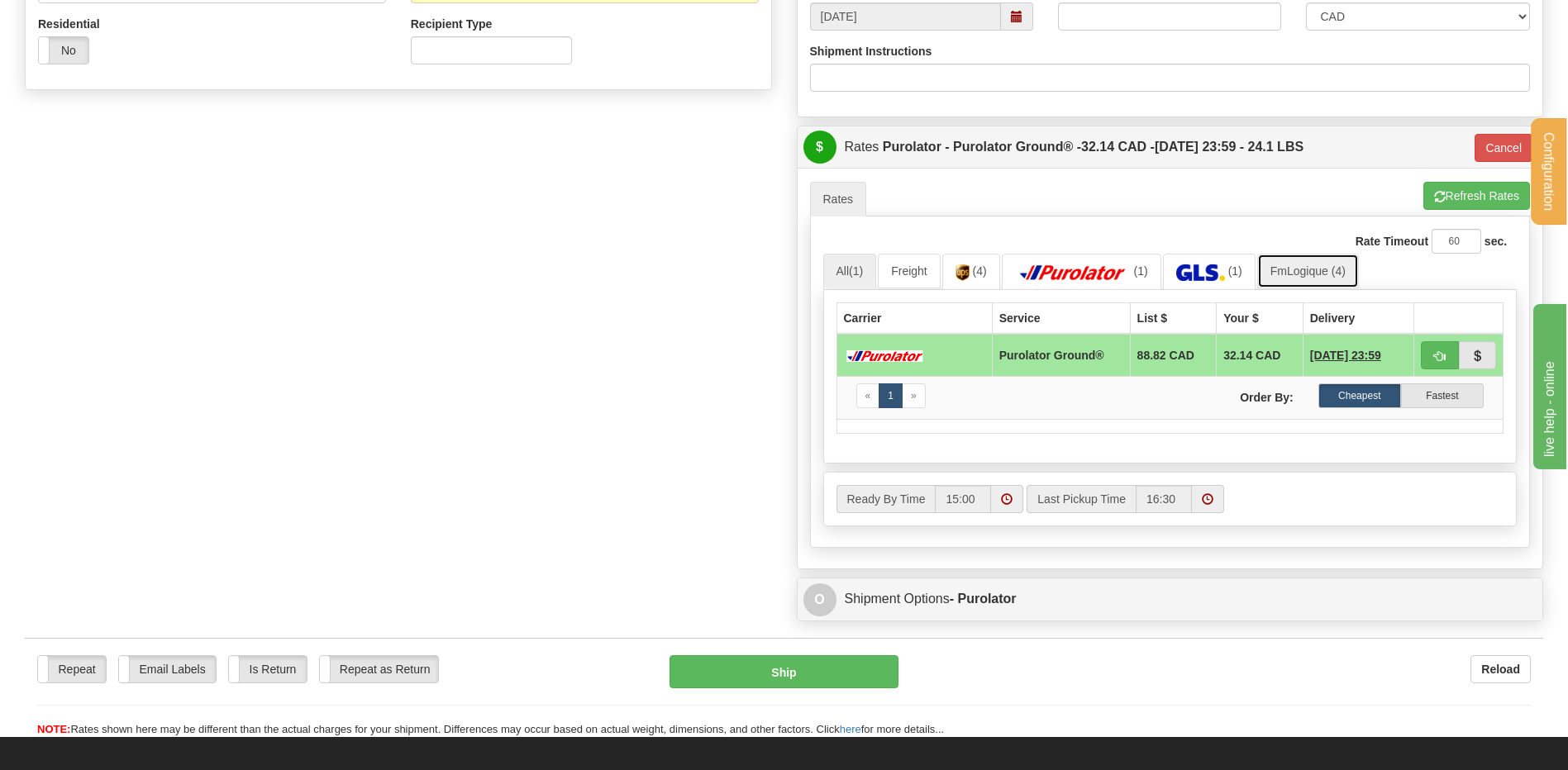
click at [1314, 277] on link "FmLogique (4)" at bounding box center [1307, 271] width 102 height 35
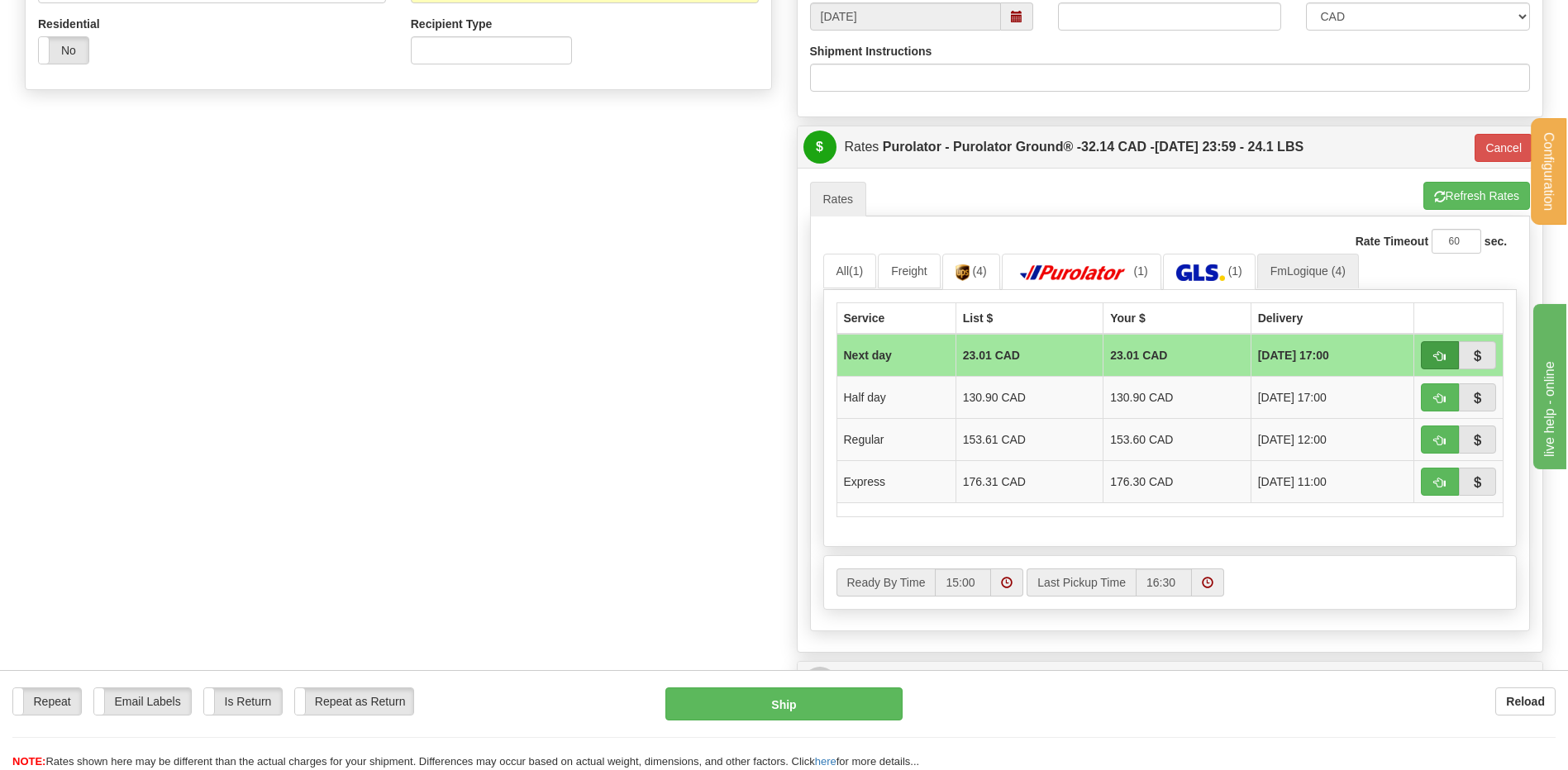
click at [1421, 357] on td at bounding box center [1459, 355] width 89 height 43
click at [1428, 357] on button "button" at bounding box center [1440, 356] width 38 height 28
type input "jour"
click at [1441, 357] on span "button" at bounding box center [1440, 356] width 11 height 10
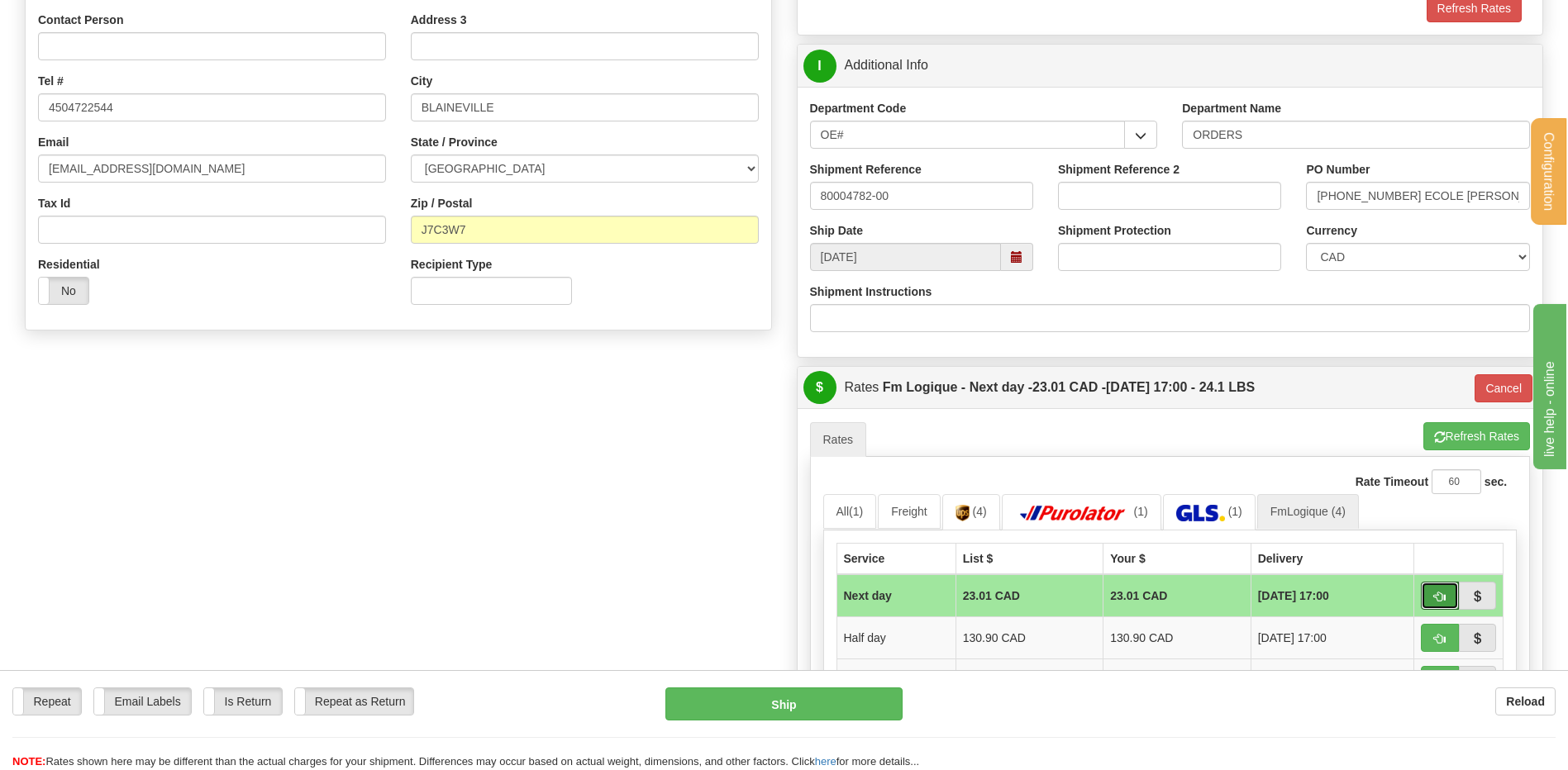
scroll to position [329, 0]
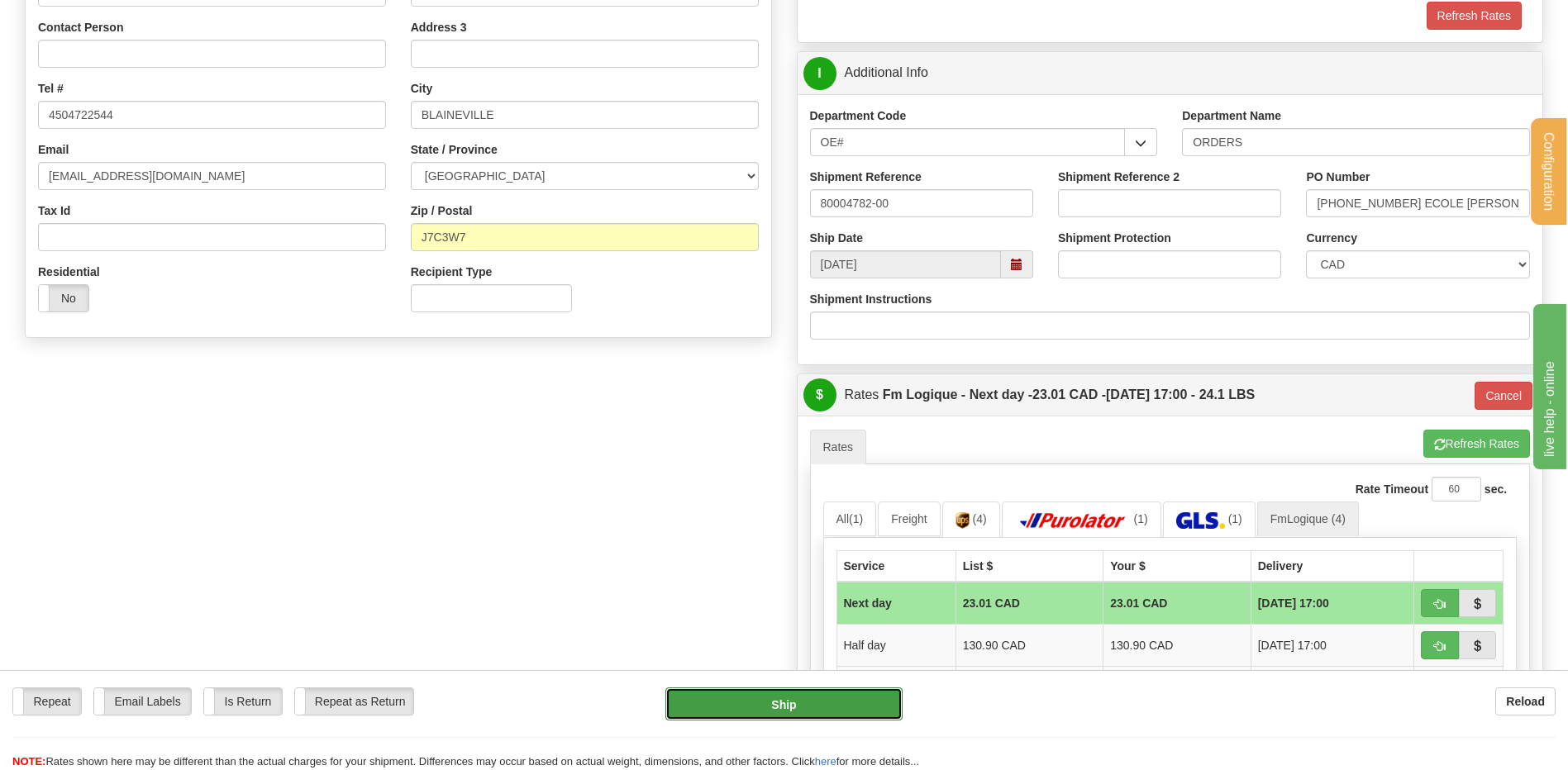
click at [807, 698] on button "Ship" at bounding box center [783, 704] width 236 height 33
click at [460, 107] on input "BLAINEVILLE" at bounding box center [585, 115] width 348 height 28
type input "BLAINVILLE"
click at [1428, 606] on button "button" at bounding box center [1440, 604] width 38 height 28
click at [789, 717] on button "Ship" at bounding box center [783, 704] width 236 height 33
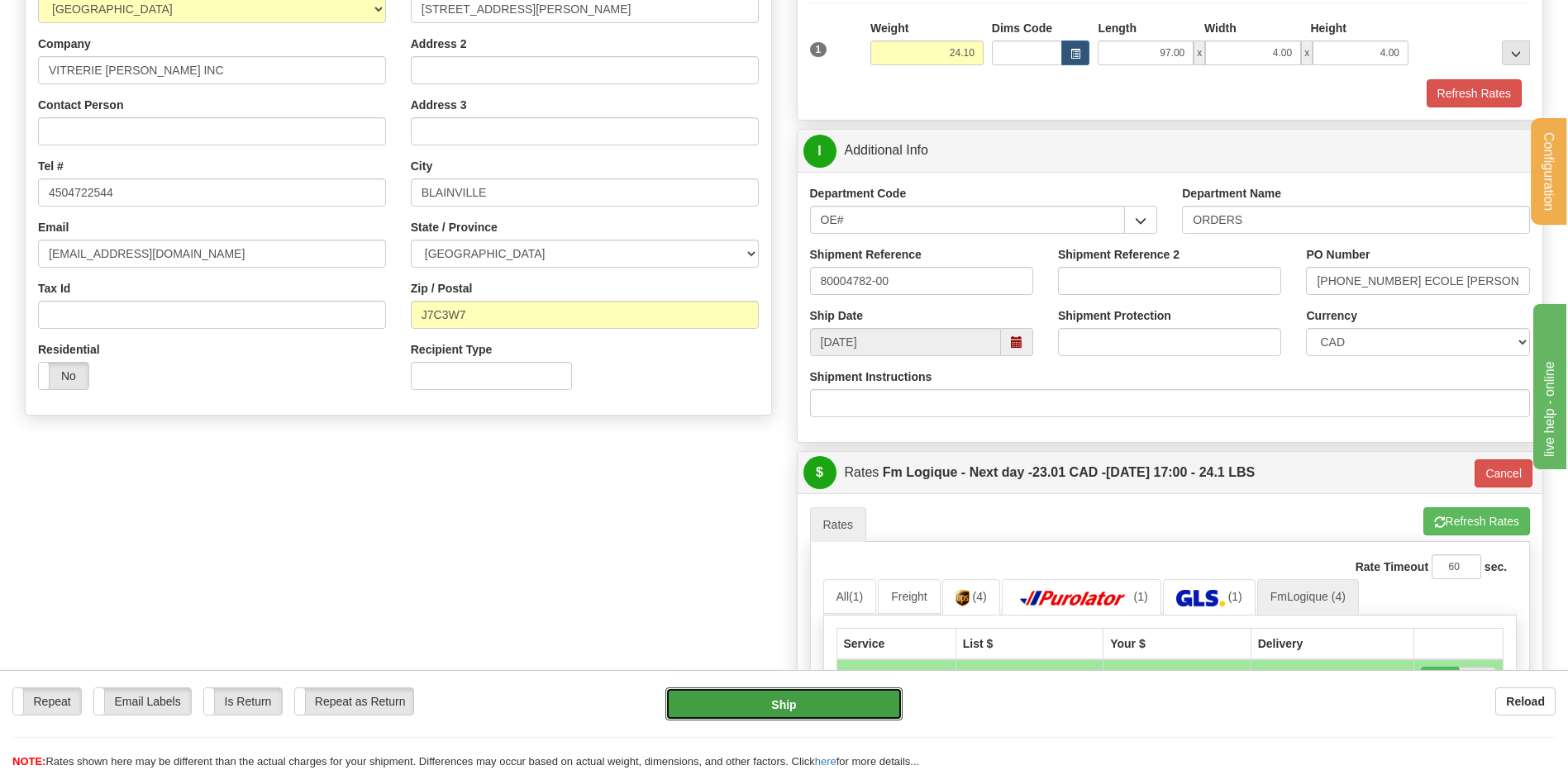
scroll to position [411, 0]
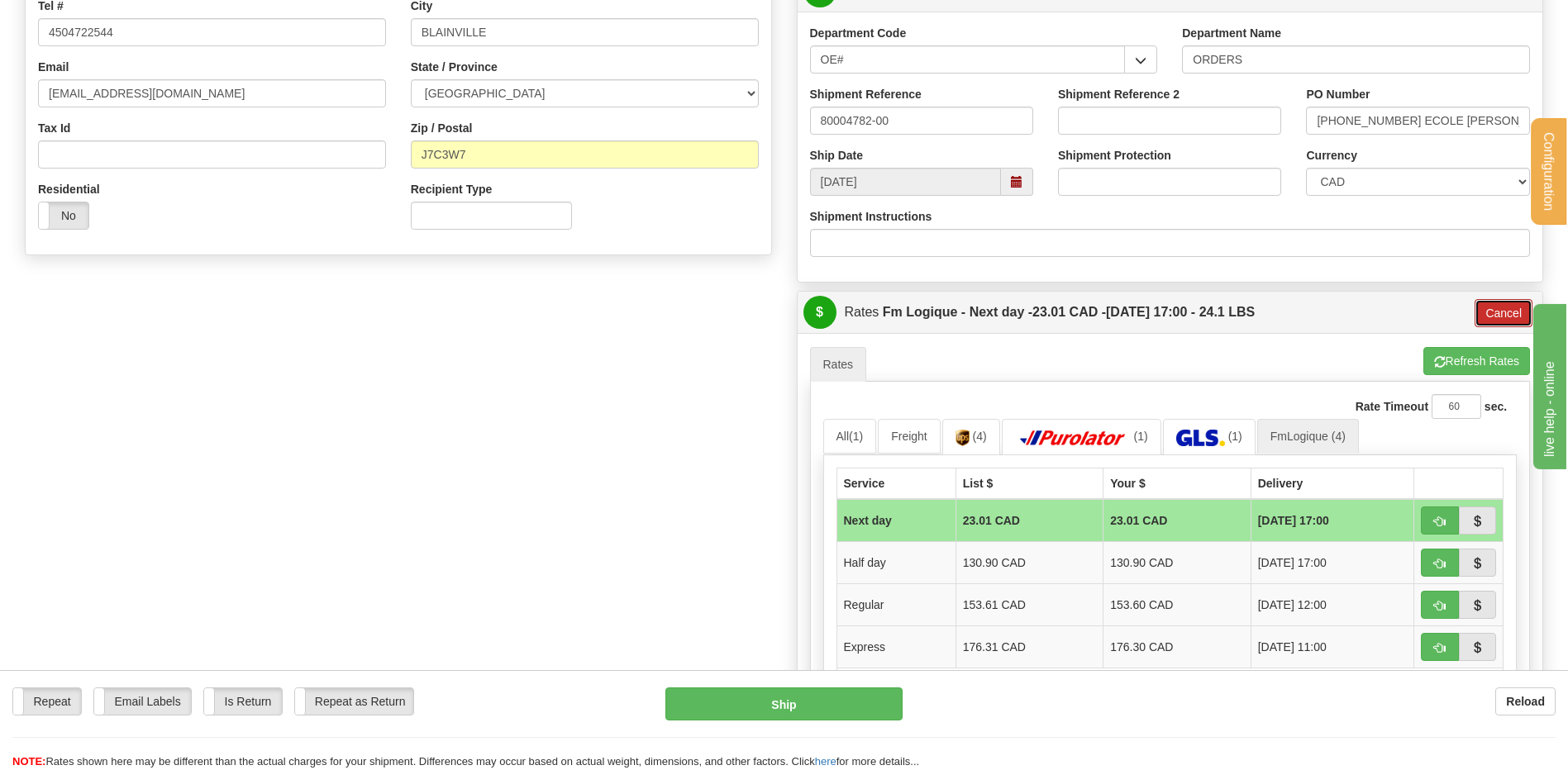
click at [1490, 309] on button "Cancel" at bounding box center [1503, 313] width 58 height 28
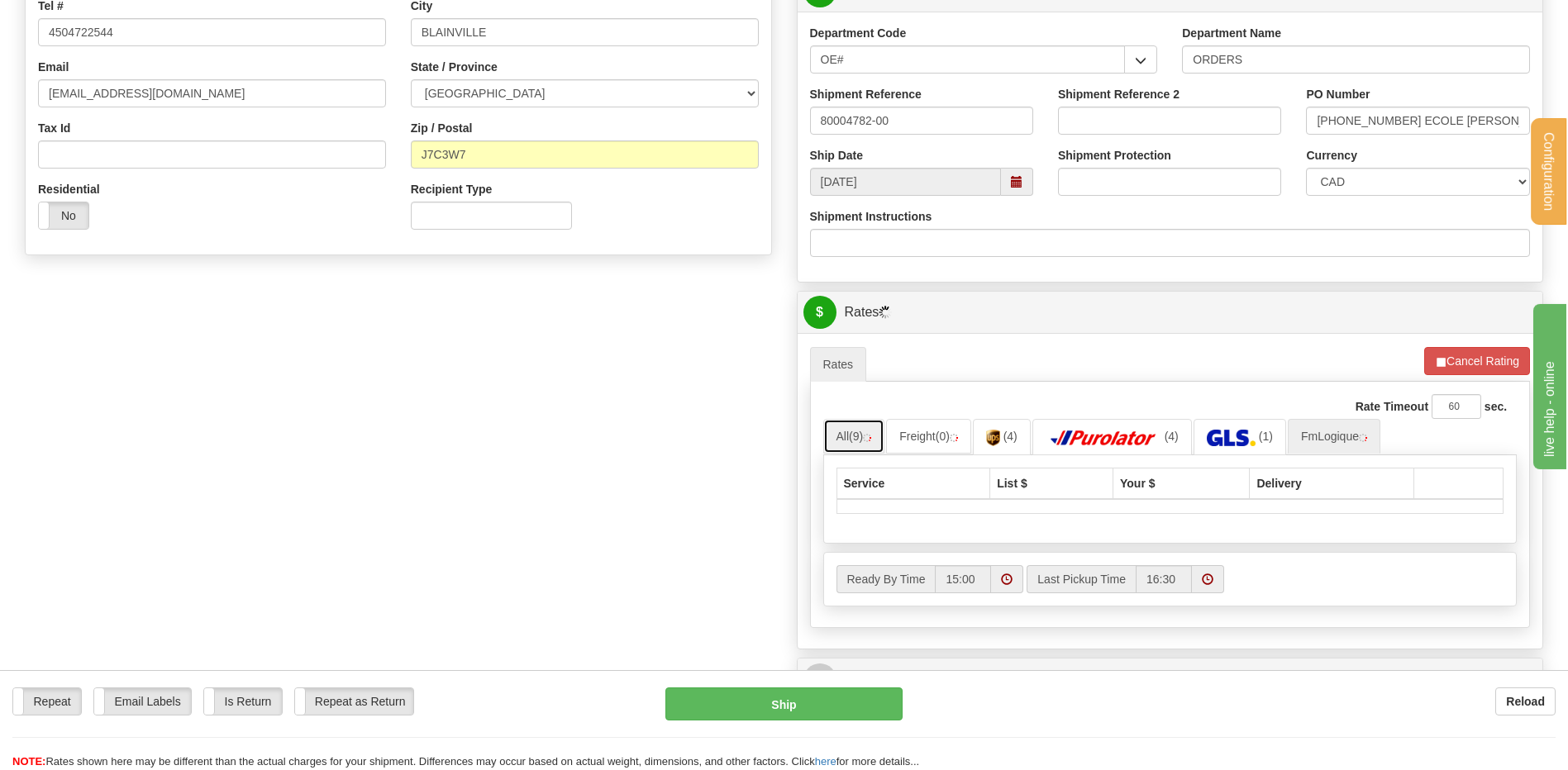
click at [861, 428] on link "All (9)" at bounding box center [853, 436] width 62 height 35
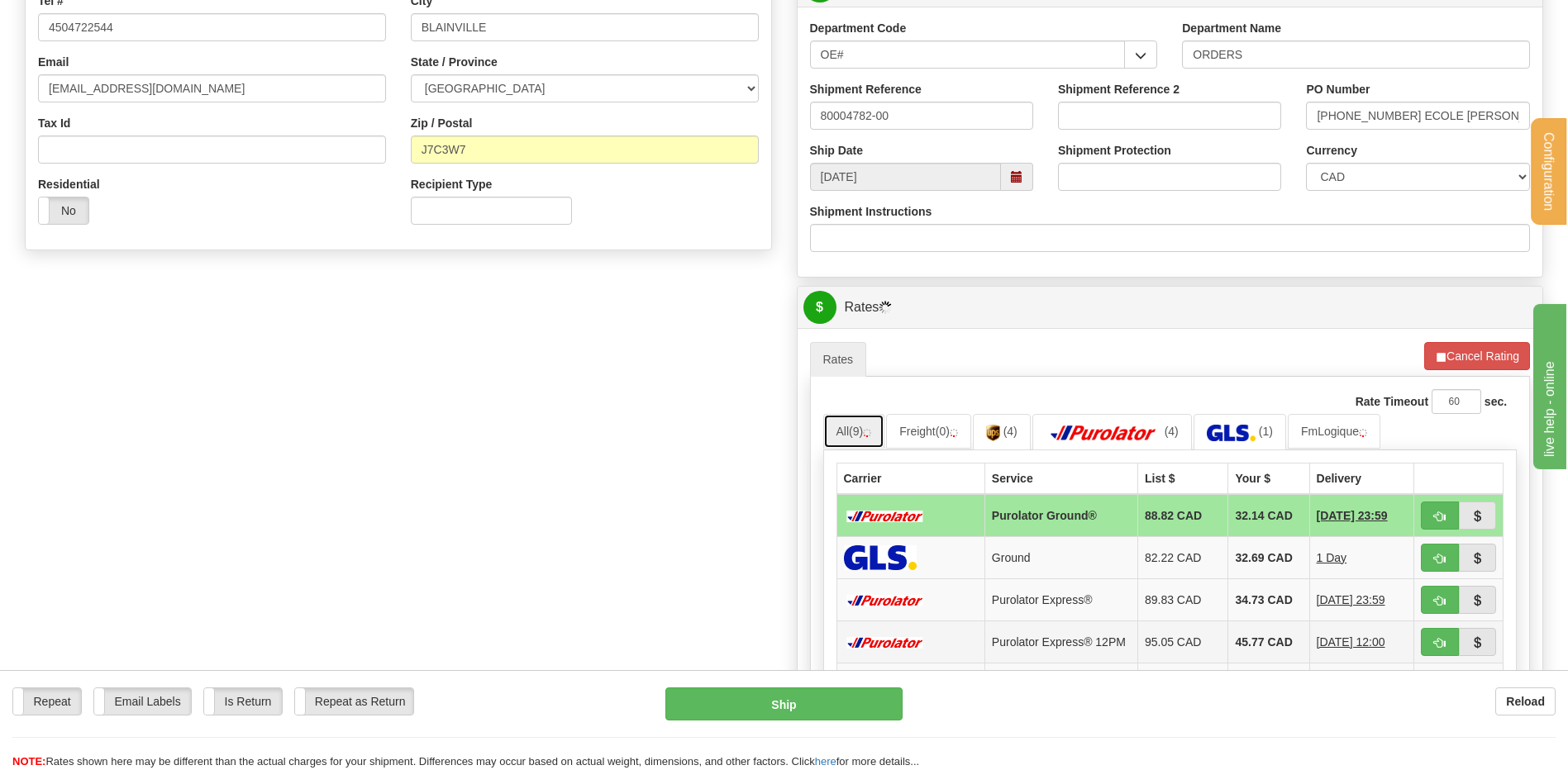
scroll to position [576, 0]
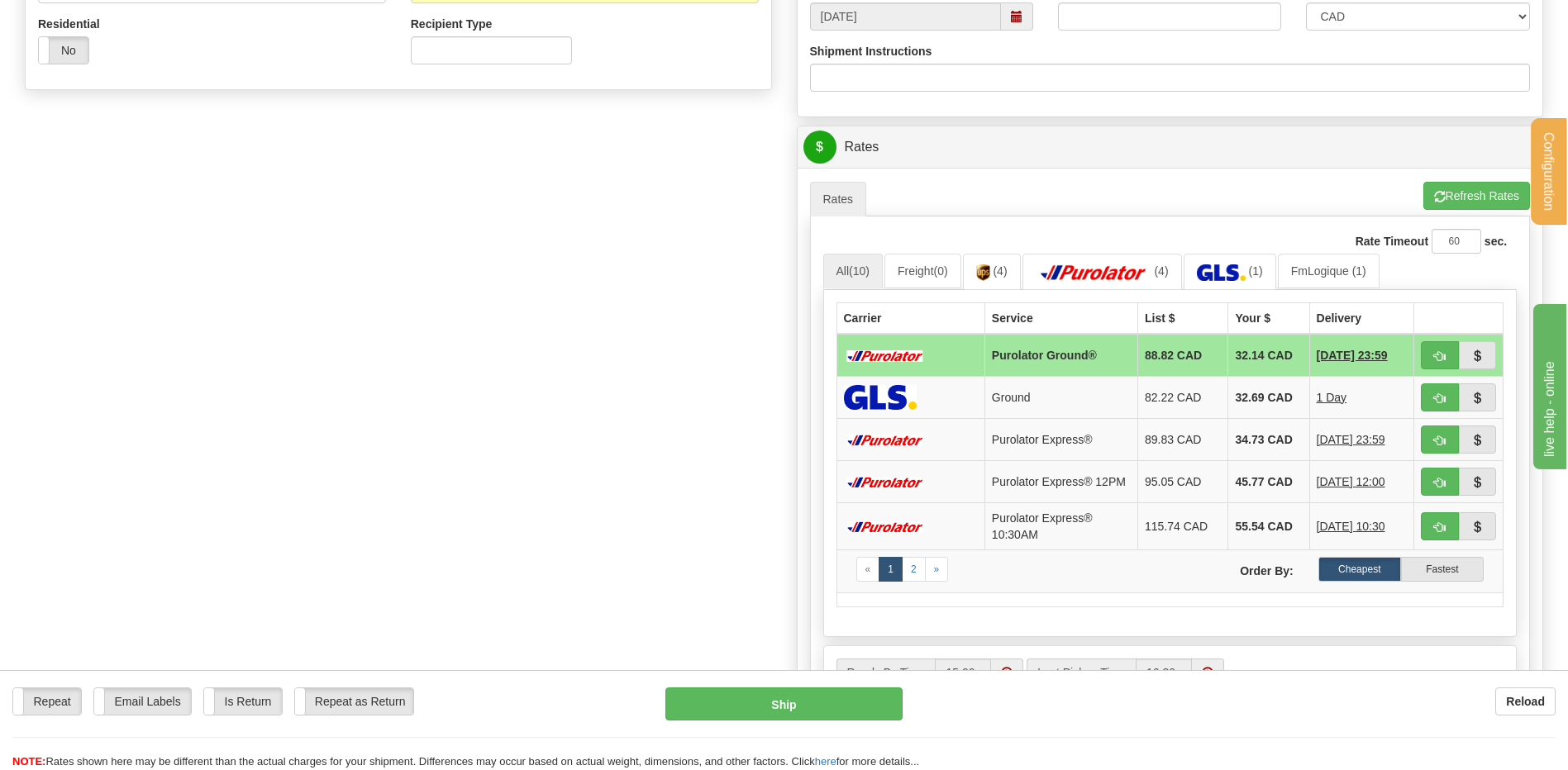
click at [1323, 245] on div "Rate Timeout 60 sec." at bounding box center [1169, 241] width 694 height 25
click at [1323, 262] on link "FmLogique (1)" at bounding box center [1328, 271] width 102 height 35
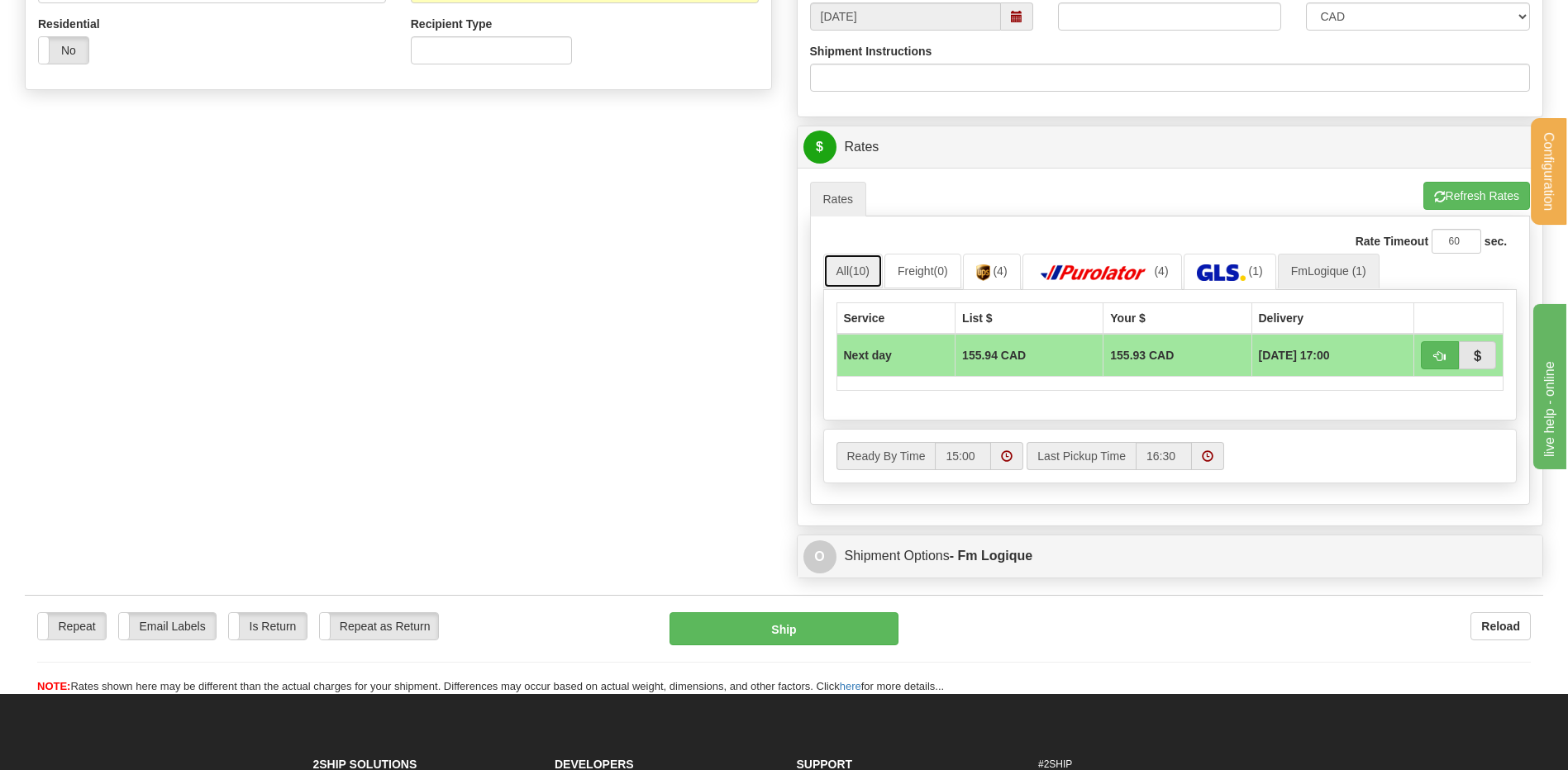
click at [866, 259] on link "All (10)" at bounding box center [852, 271] width 60 height 35
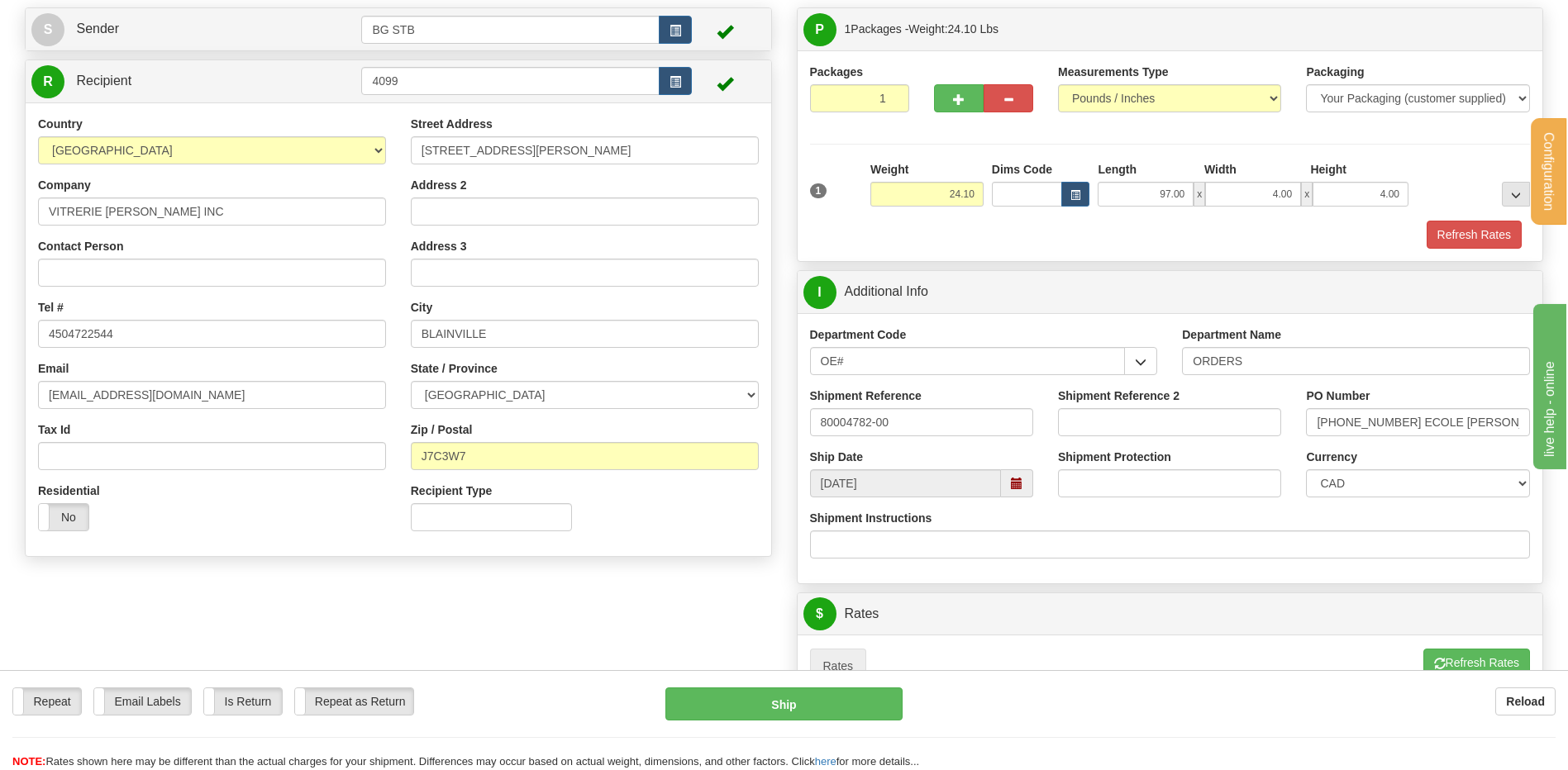
scroll to position [80, 0]
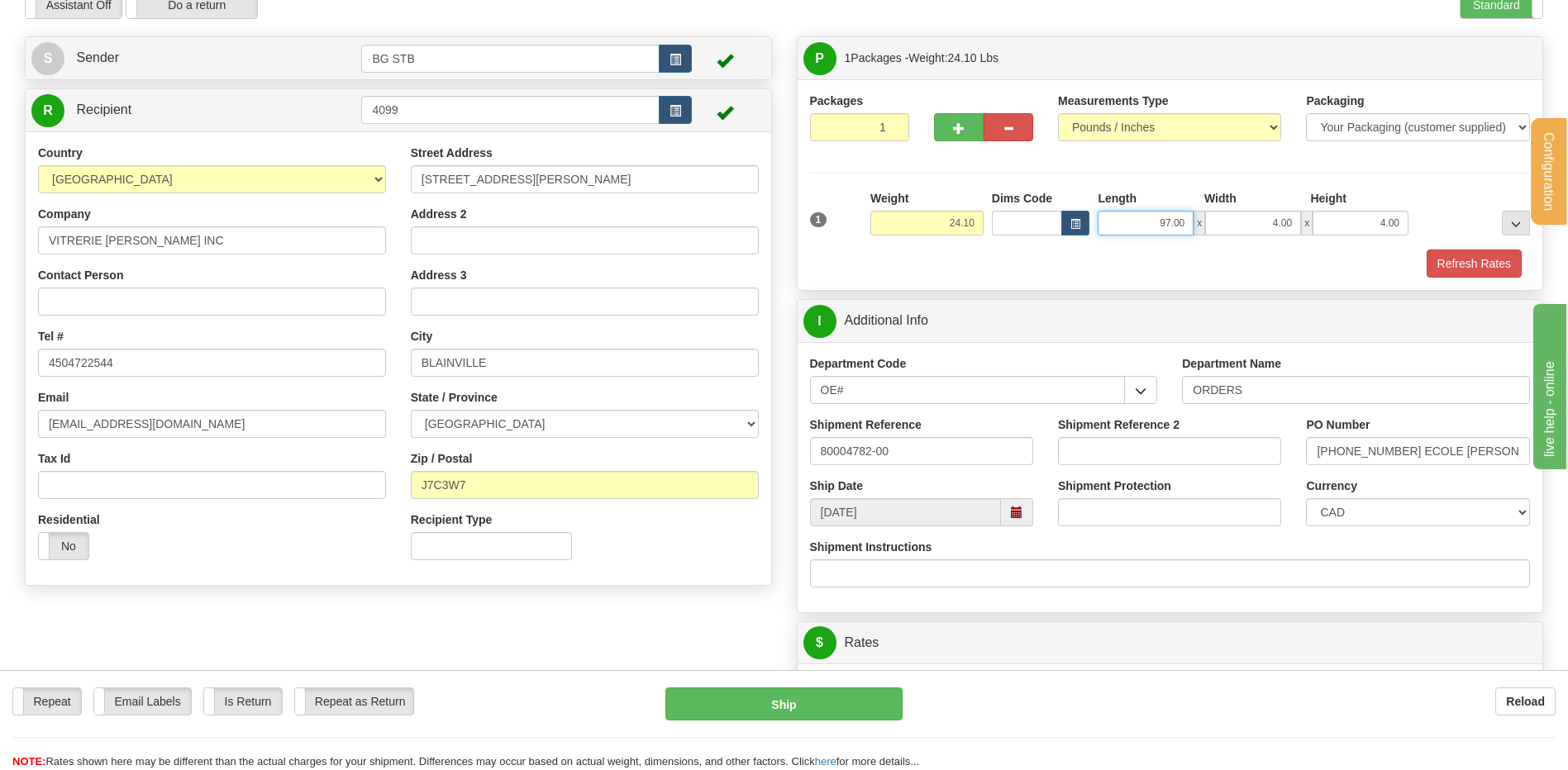
drag, startPoint x: 1167, startPoint y: 221, endPoint x: 1223, endPoint y: 215, distance: 56.3
click at [1223, 215] on div "97.00 x 4.00 x 4.00" at bounding box center [1252, 223] width 310 height 25
type input "89.00"
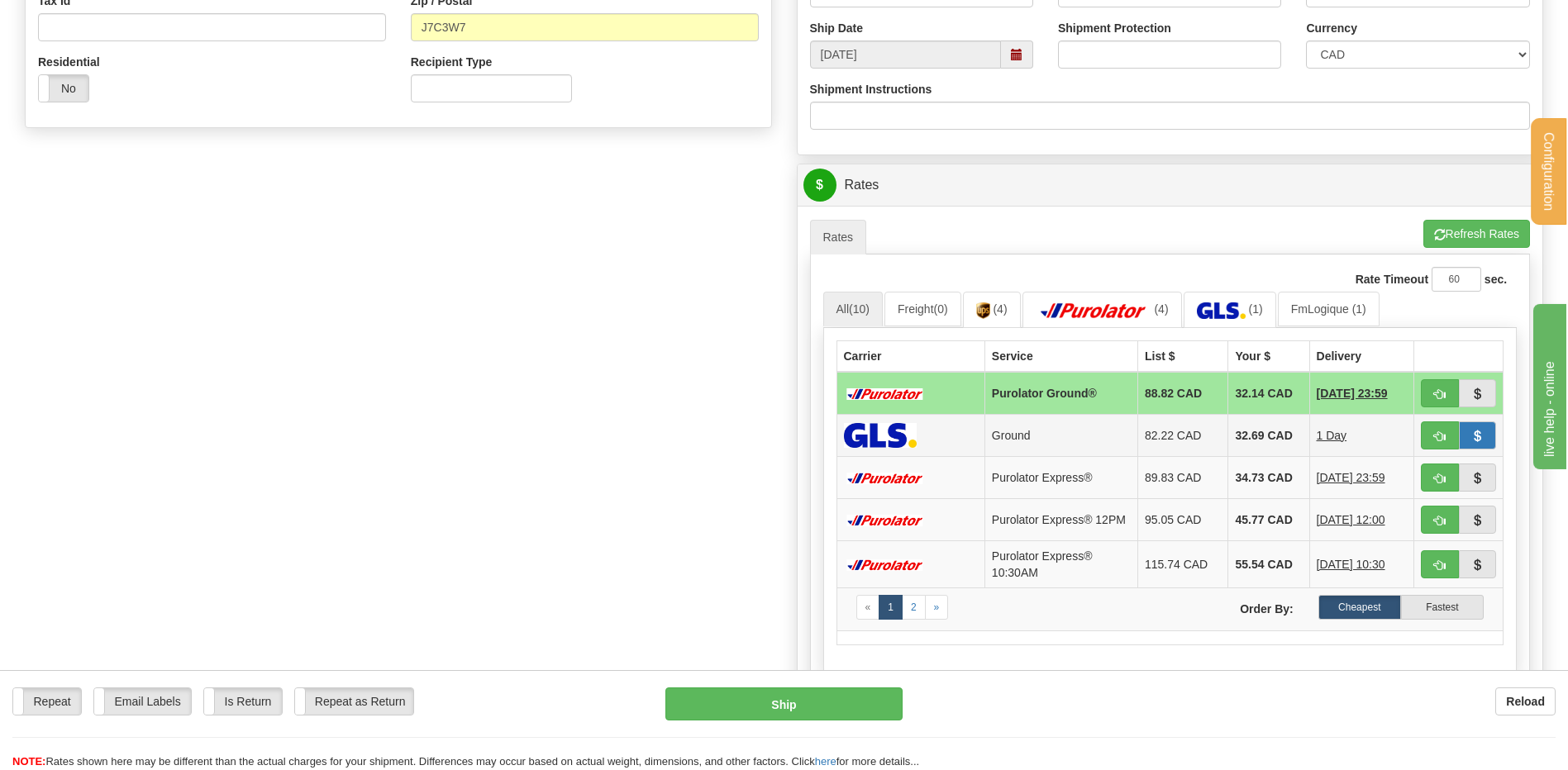
scroll to position [659, 0]
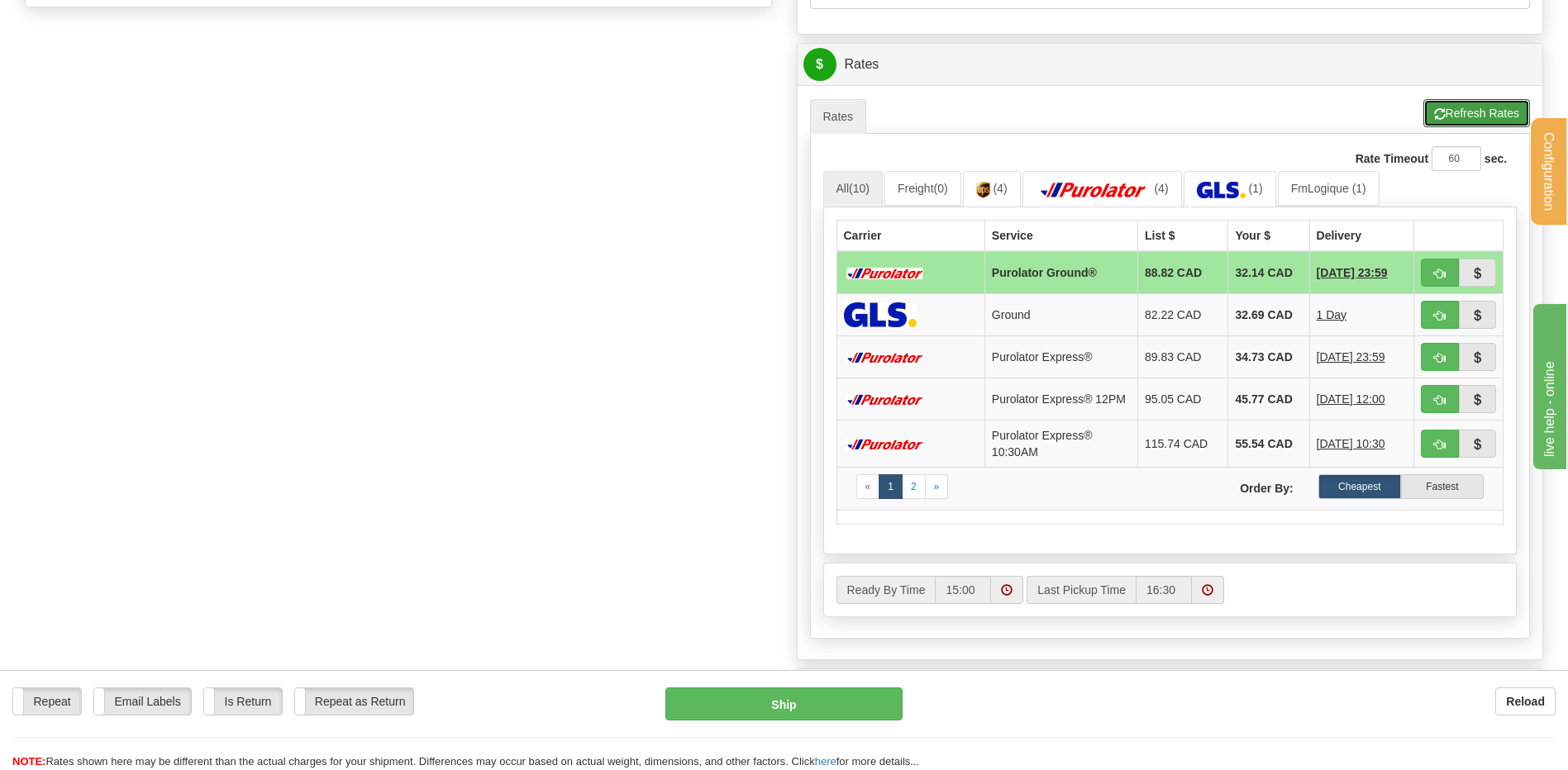
click at [1490, 105] on button "Refresh Rates" at bounding box center [1476, 113] width 106 height 28
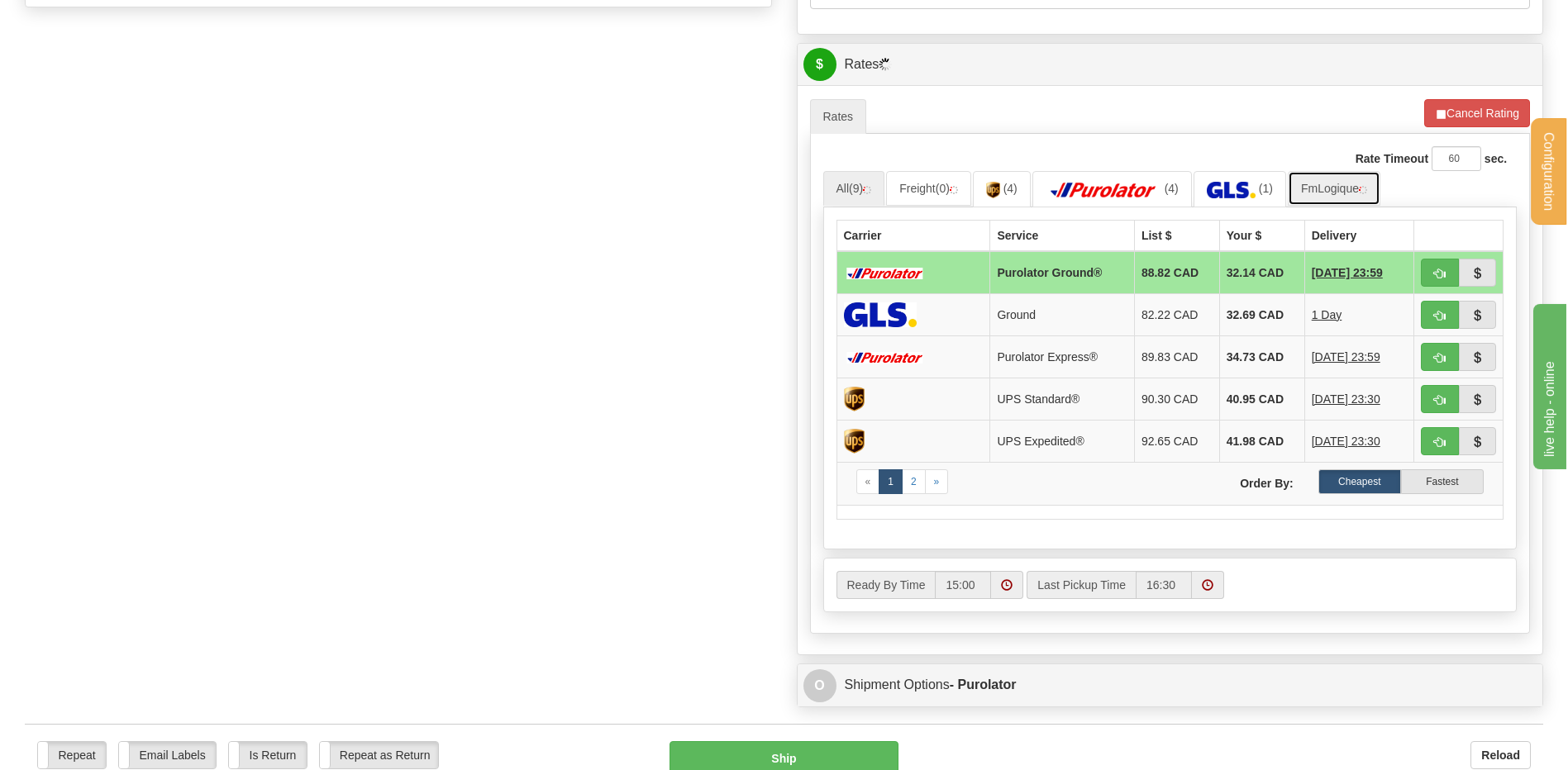
click at [1333, 185] on link "FmLogique" at bounding box center [1335, 188] width 93 height 35
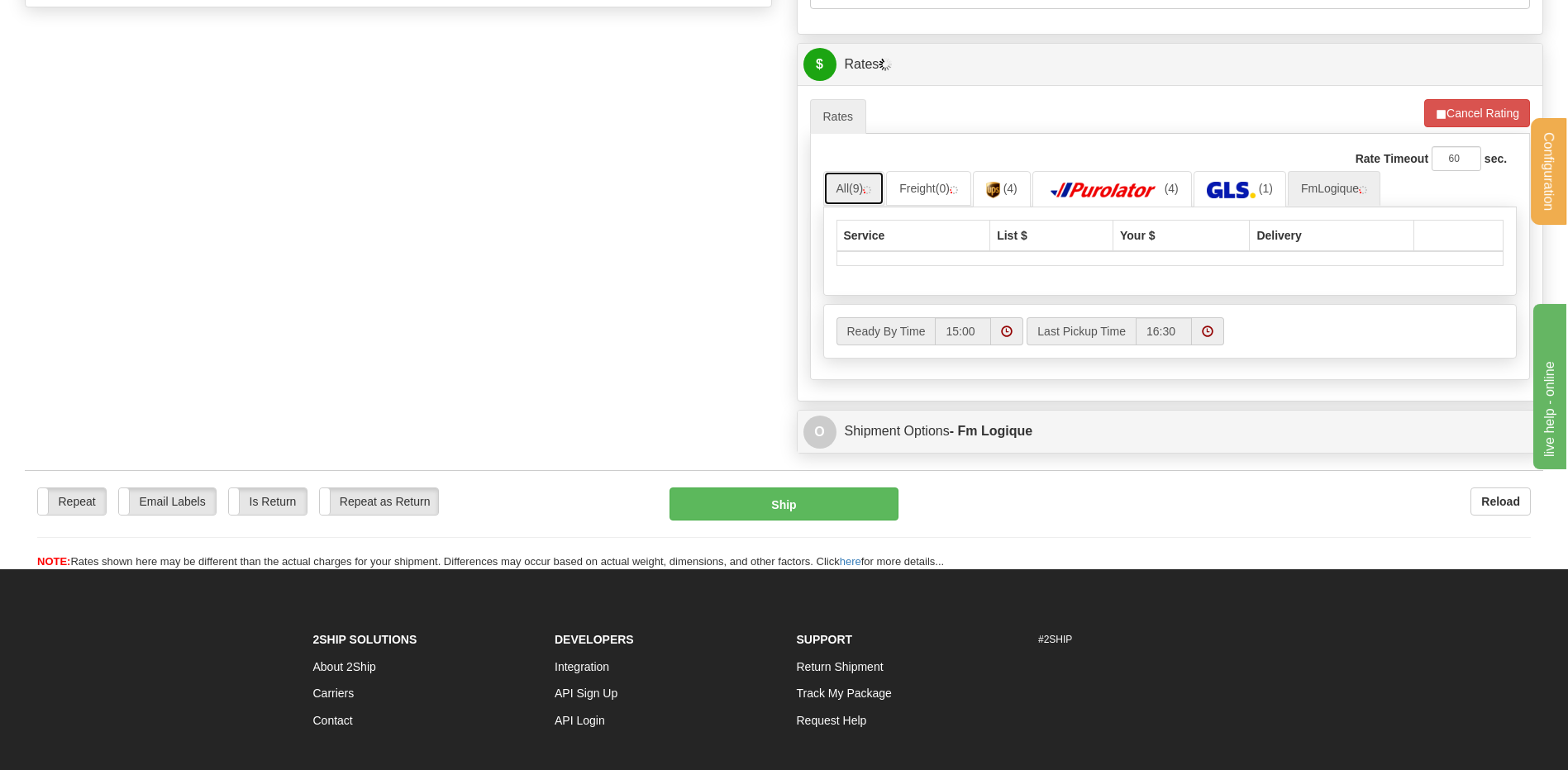
click at [860, 192] on span "(9)" at bounding box center [855, 189] width 14 height 13
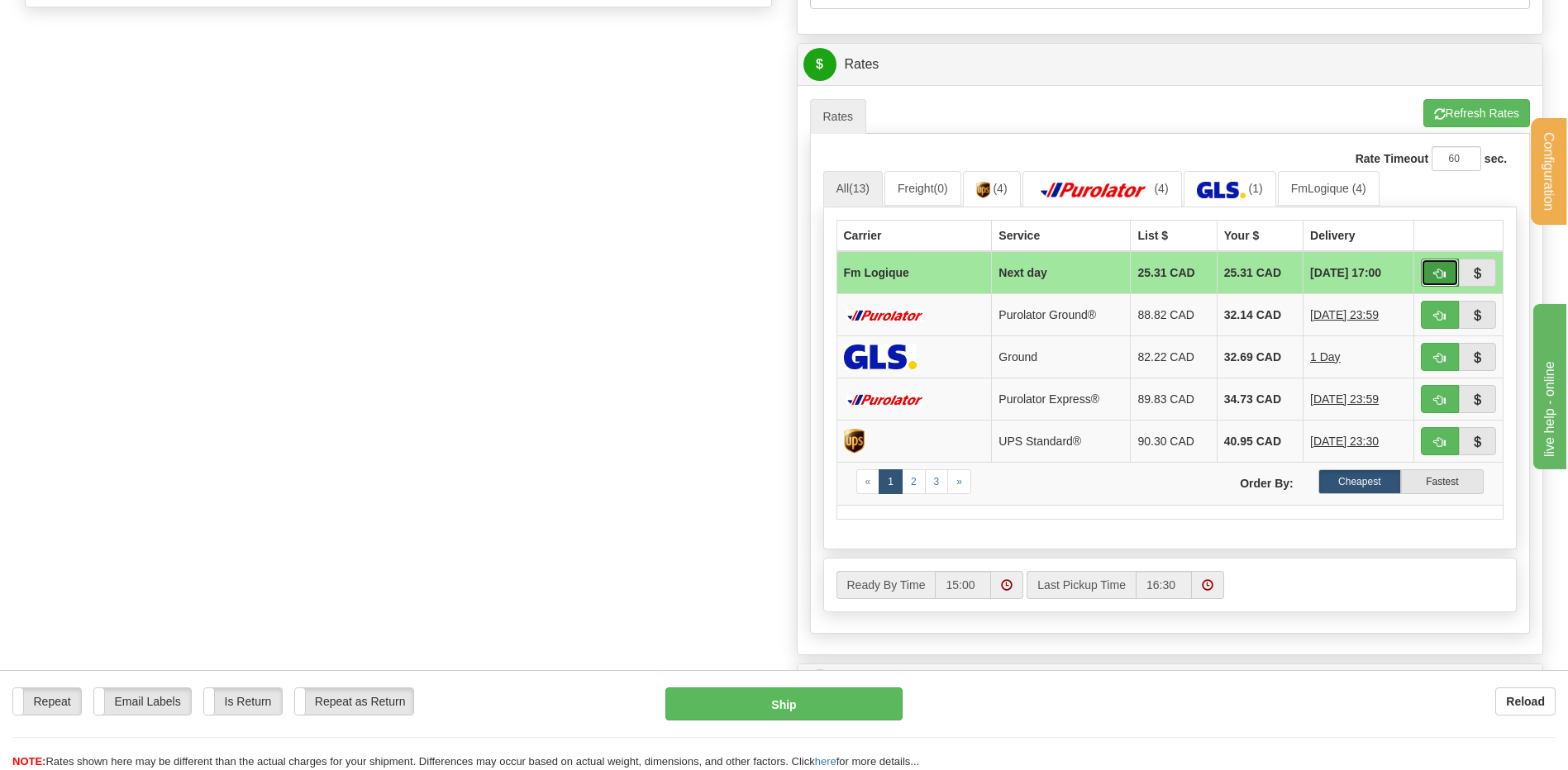
drag, startPoint x: 1447, startPoint y: 272, endPoint x: 1431, endPoint y: 275, distance: 16.3
click at [1448, 272] on button "button" at bounding box center [1440, 273] width 38 height 28
type input "jour"
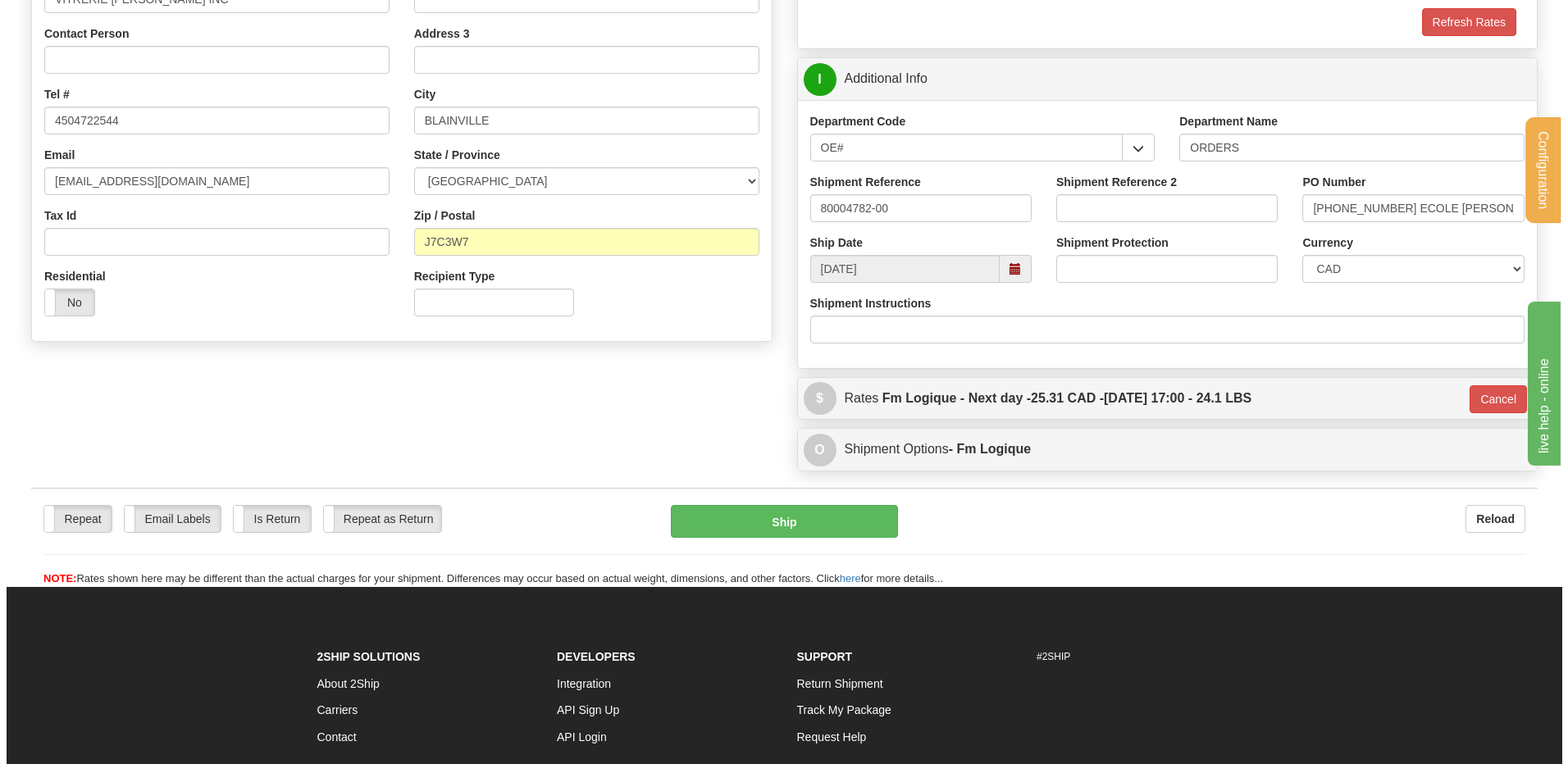
scroll to position [318, 0]
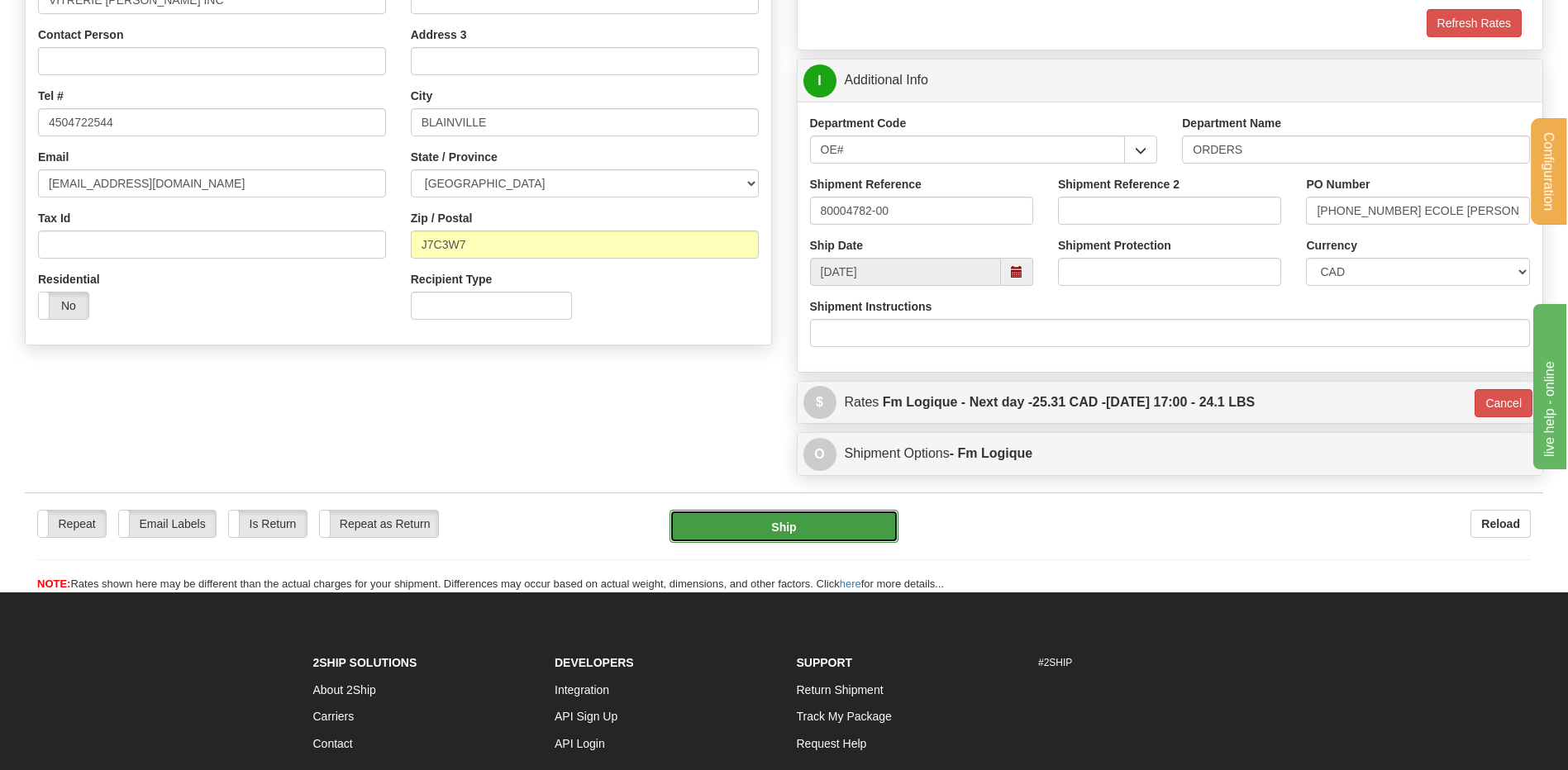
click at [790, 528] on button "Ship" at bounding box center [783, 526] width 228 height 33
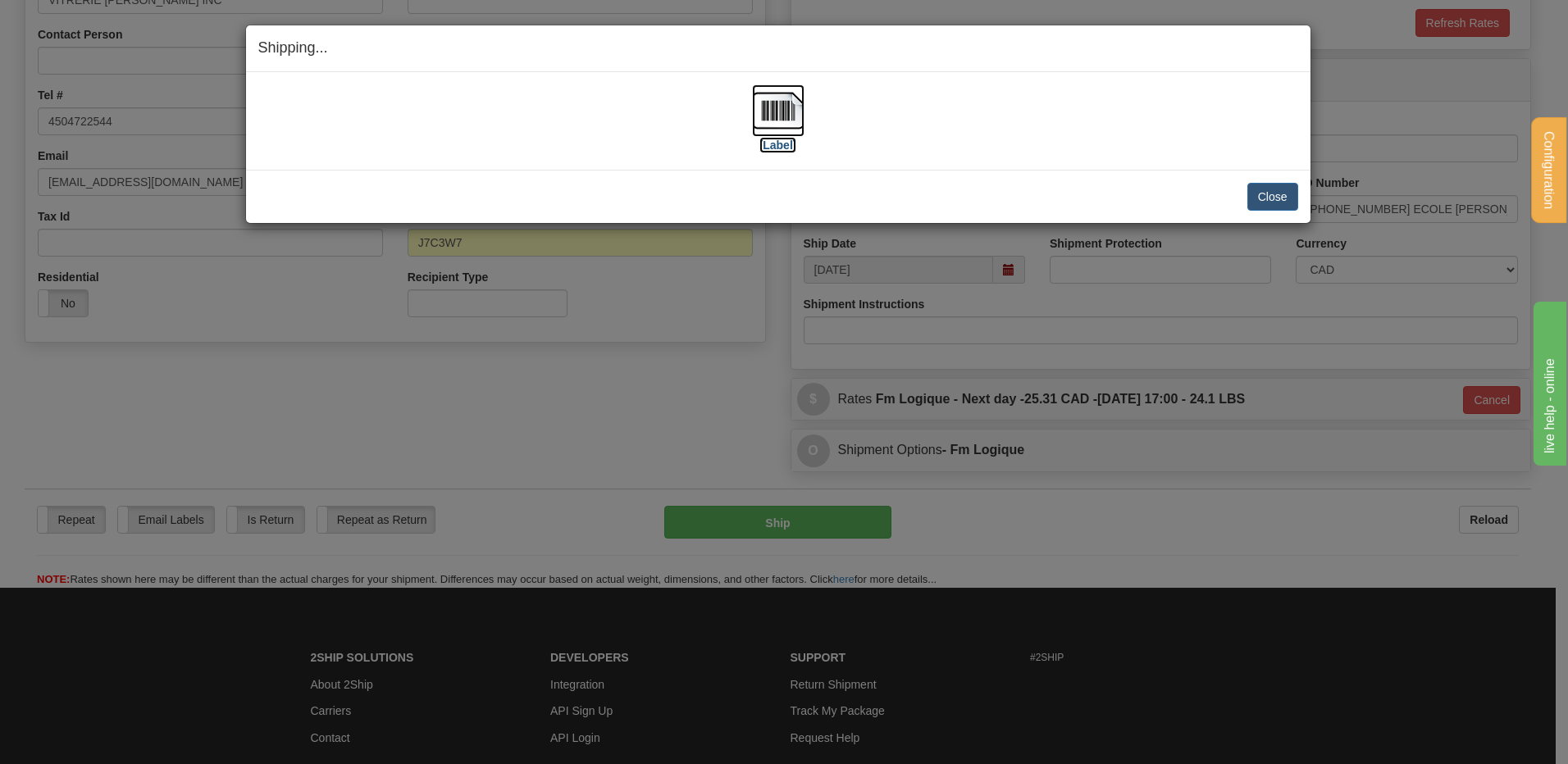
click at [778, 123] on img at bounding box center [778, 111] width 53 height 53
